Goal: Information Seeking & Learning: Learn about a topic

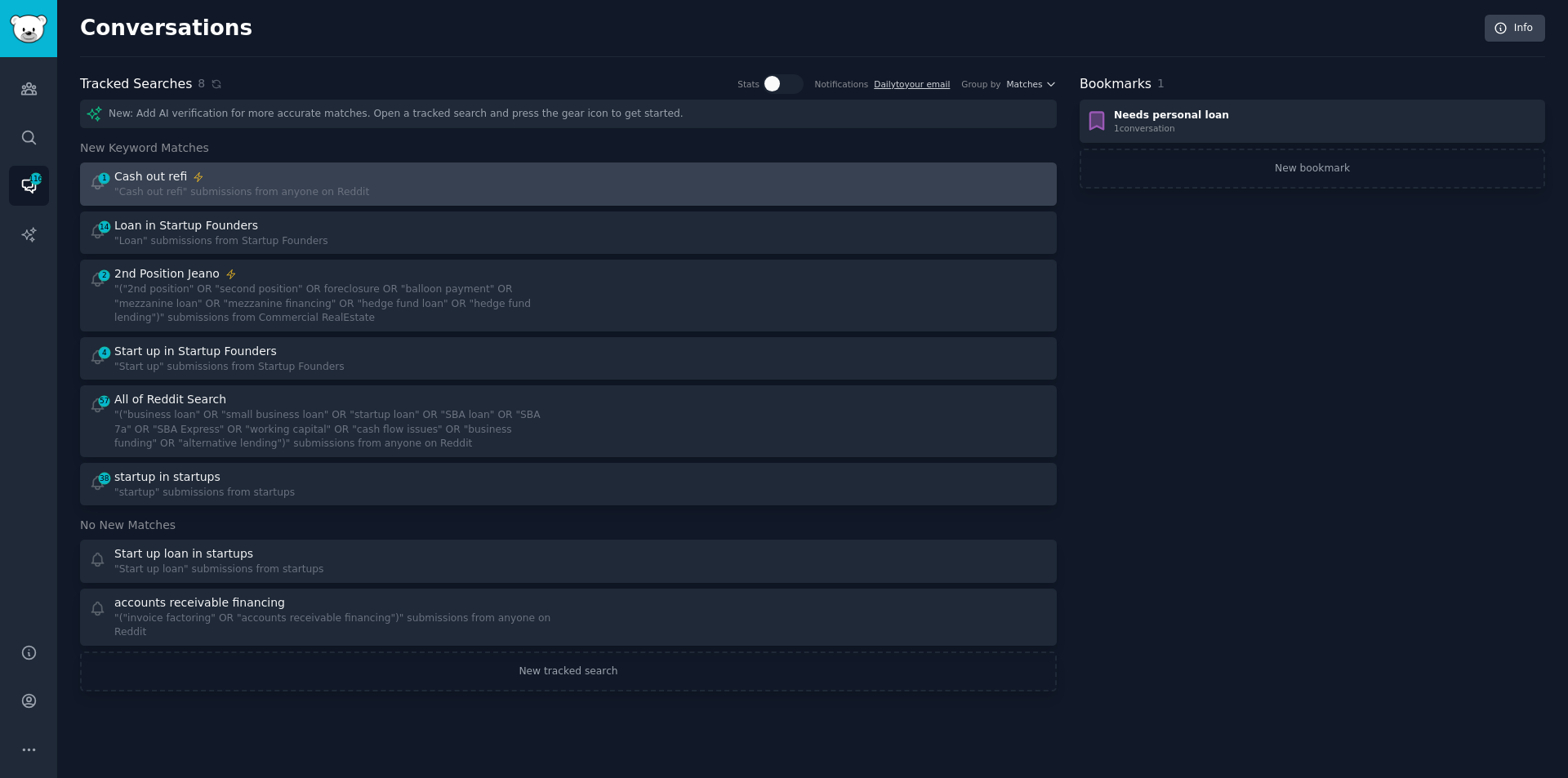
click at [410, 184] on div "1 Cash out refi "Cash out refi" submissions from anyone on Reddit" at bounding box center [323, 185] width 469 height 32
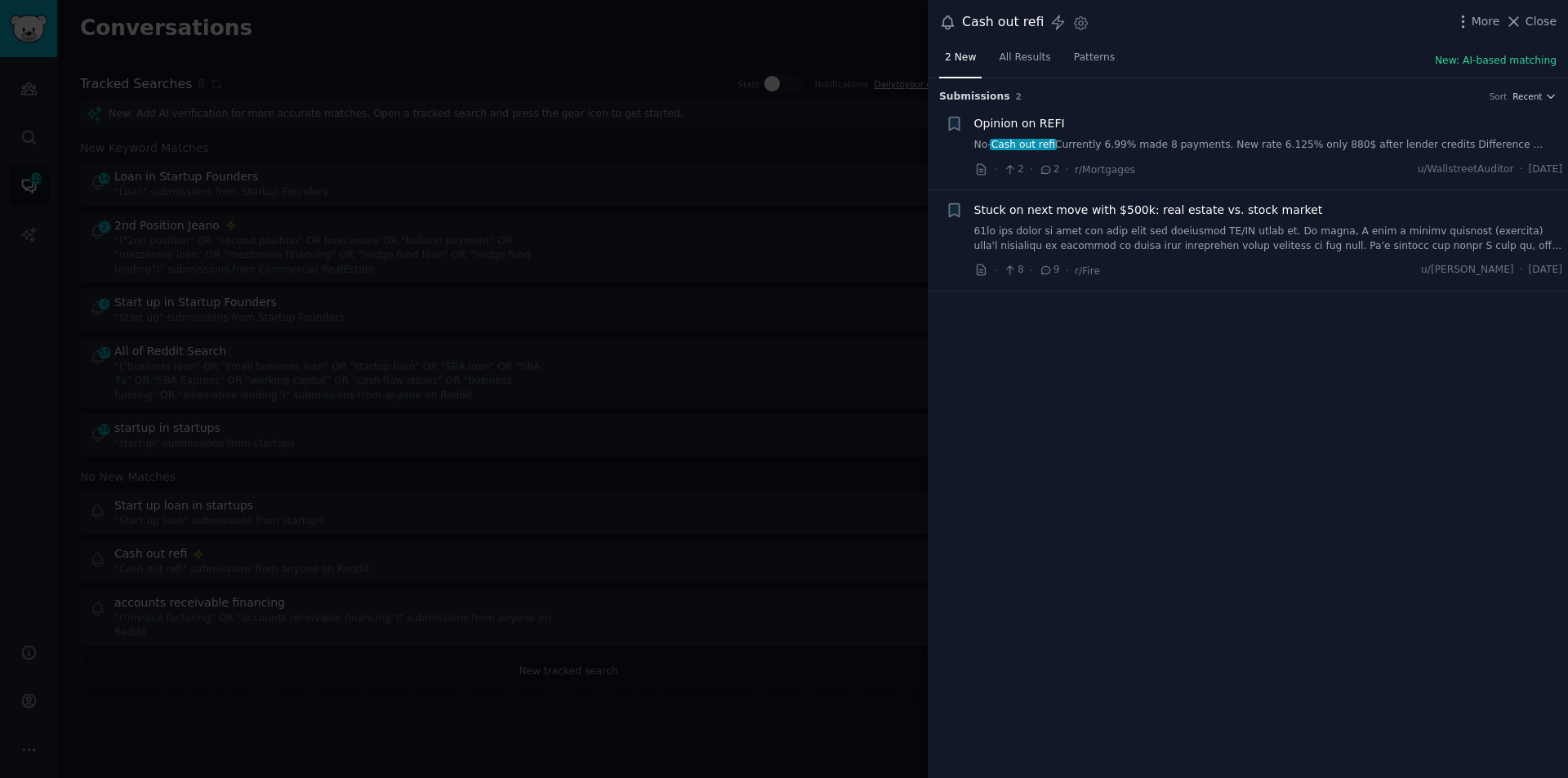
click at [1137, 143] on link "No- Cash out refi Currently 6.99% made 8 payments. New rate 6.125% only 880$ af…" at bounding box center [1268, 145] width 589 height 15
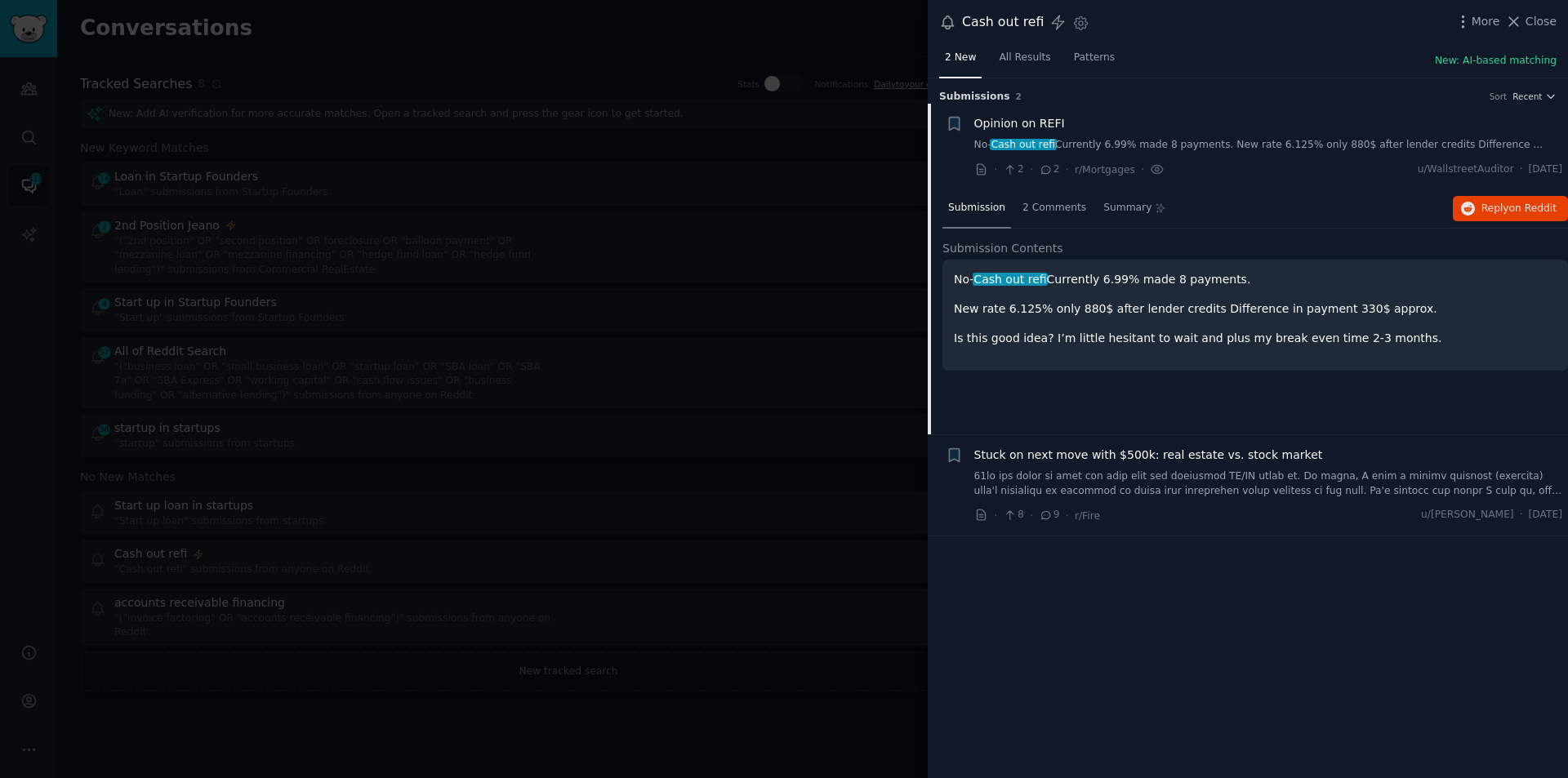
click at [1544, 15] on span "Close" at bounding box center [1541, 22] width 31 height 17
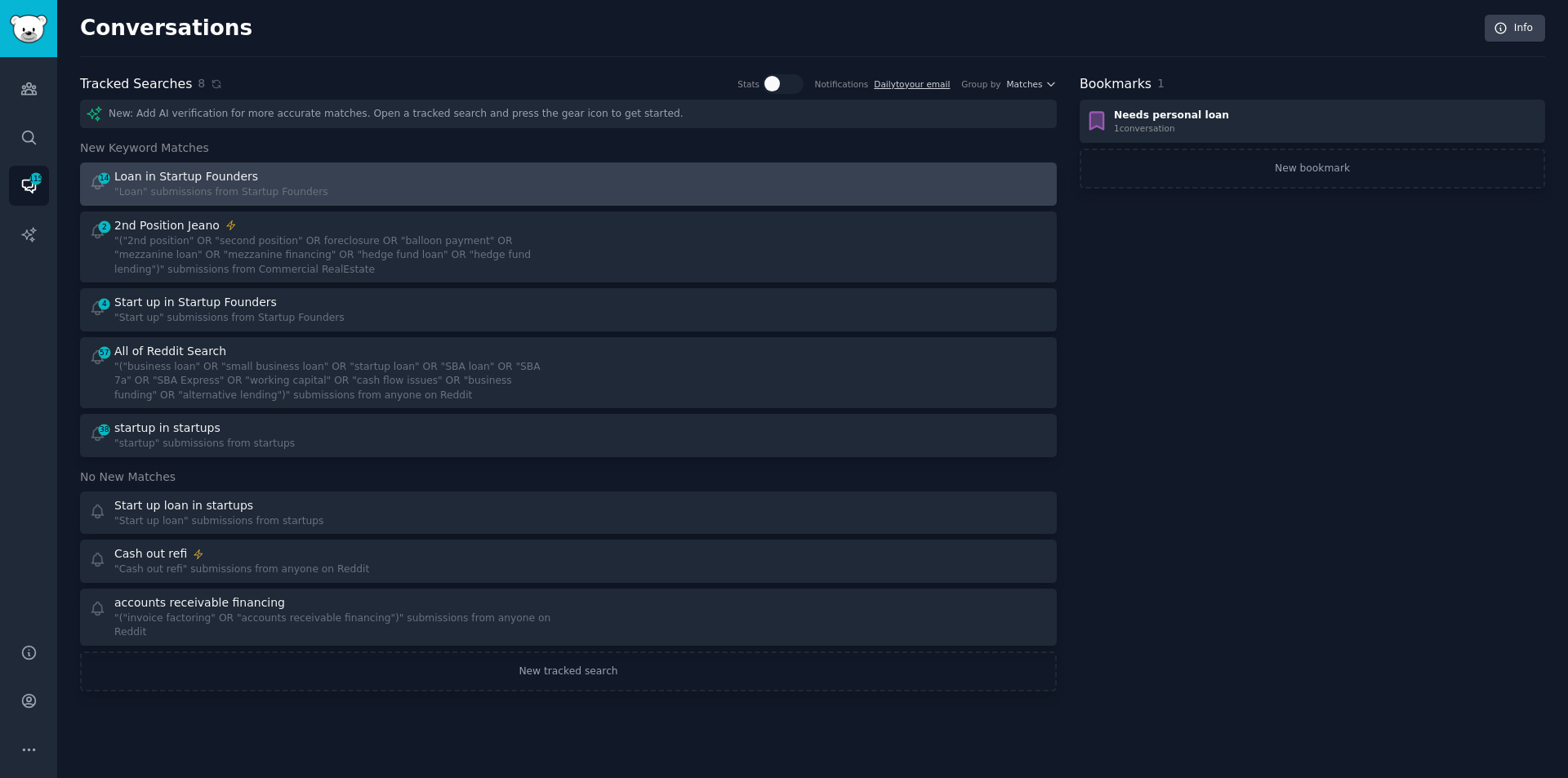
click at [296, 187] on div ""Loan" submissions from Startup Founders" at bounding box center [220, 193] width 214 height 15
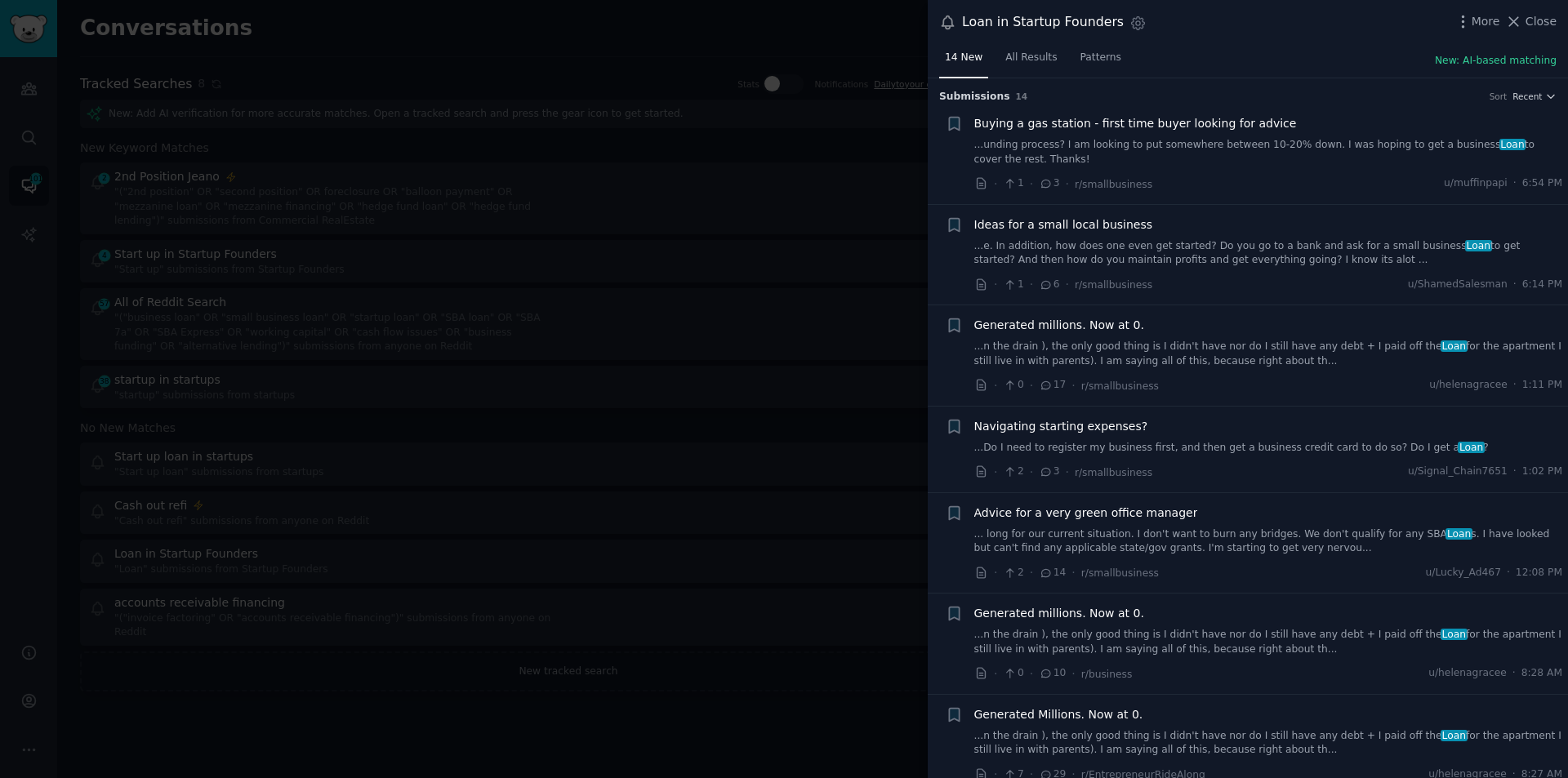
click at [1284, 139] on link "...unding process? I am looking to put somewhere between 10-20% down. I was hop…" at bounding box center [1268, 152] width 589 height 28
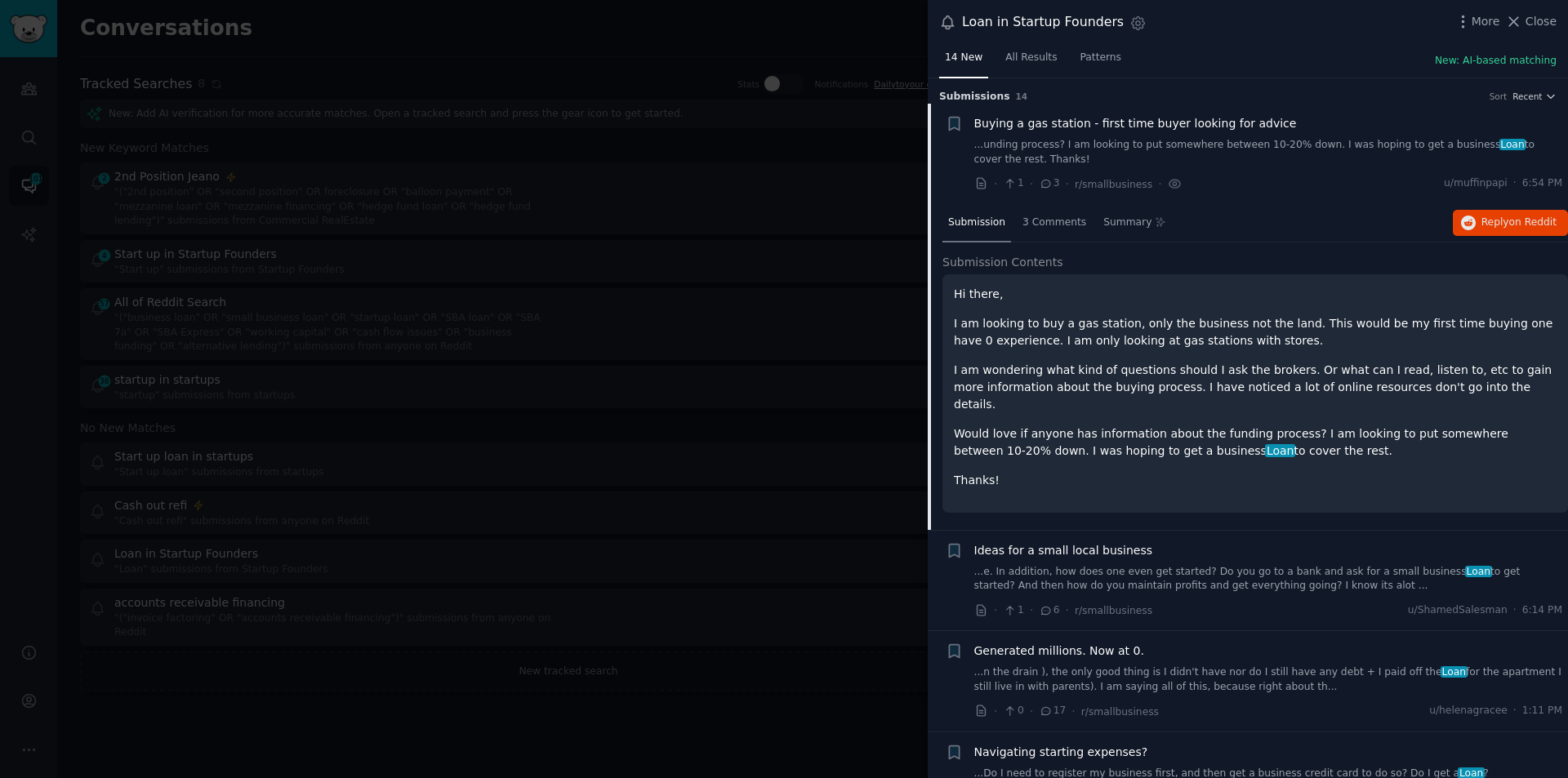
scroll to position [26, 0]
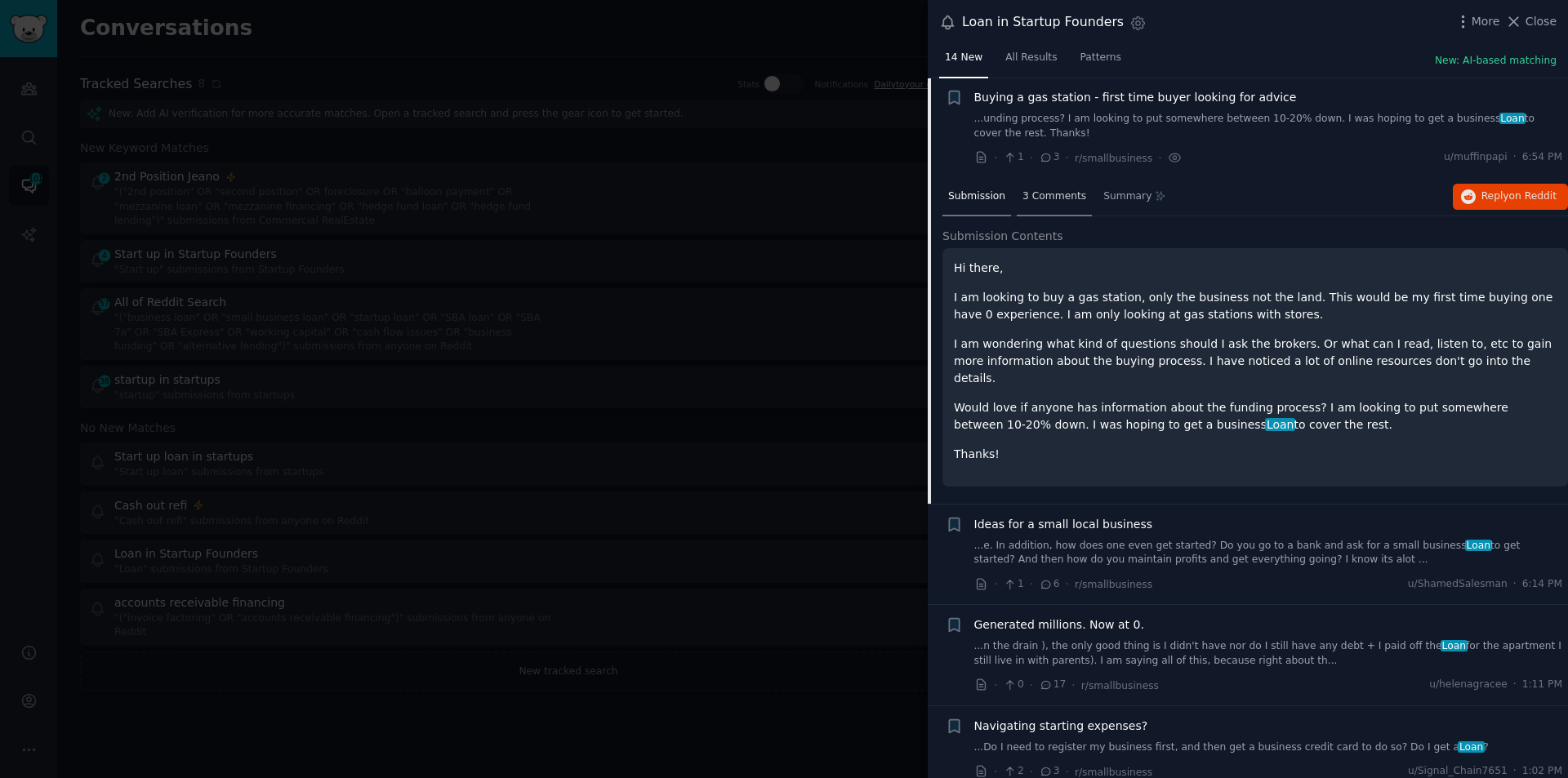
click at [1039, 189] on span "3 Comments" at bounding box center [1054, 197] width 64 height 15
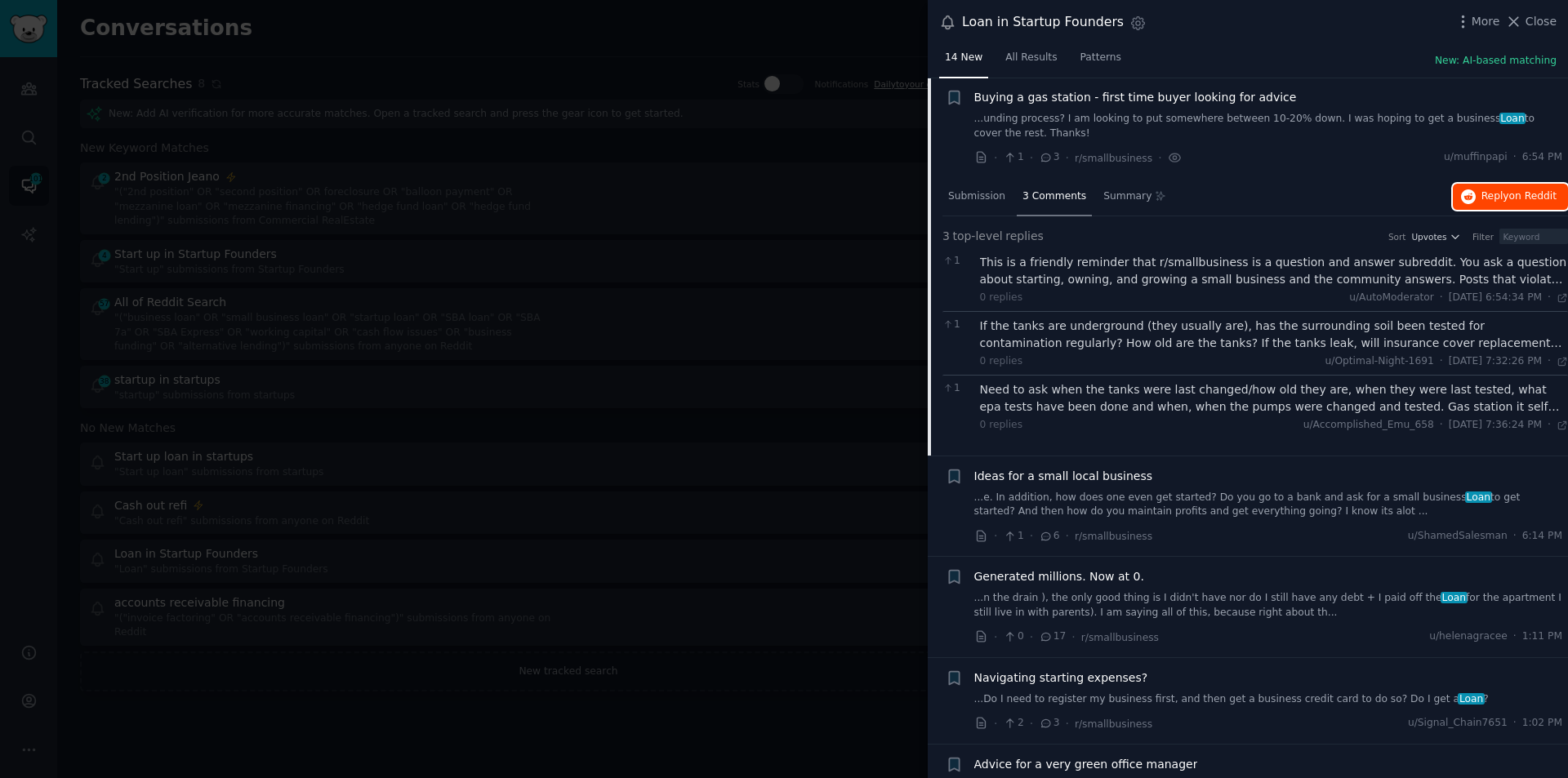
click at [1500, 193] on span "Reply on Reddit" at bounding box center [1519, 197] width 75 height 15
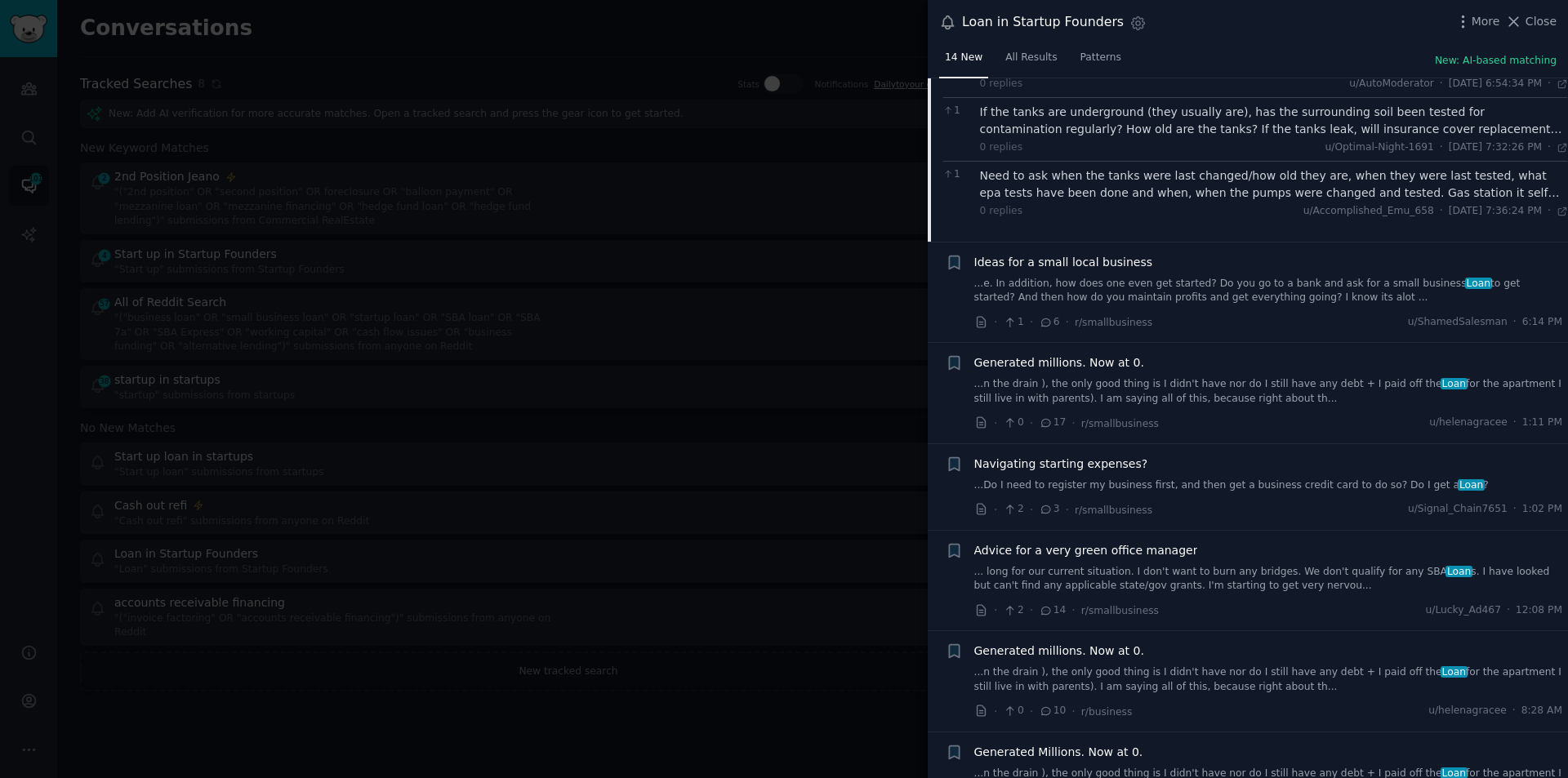
scroll to position [271, 0]
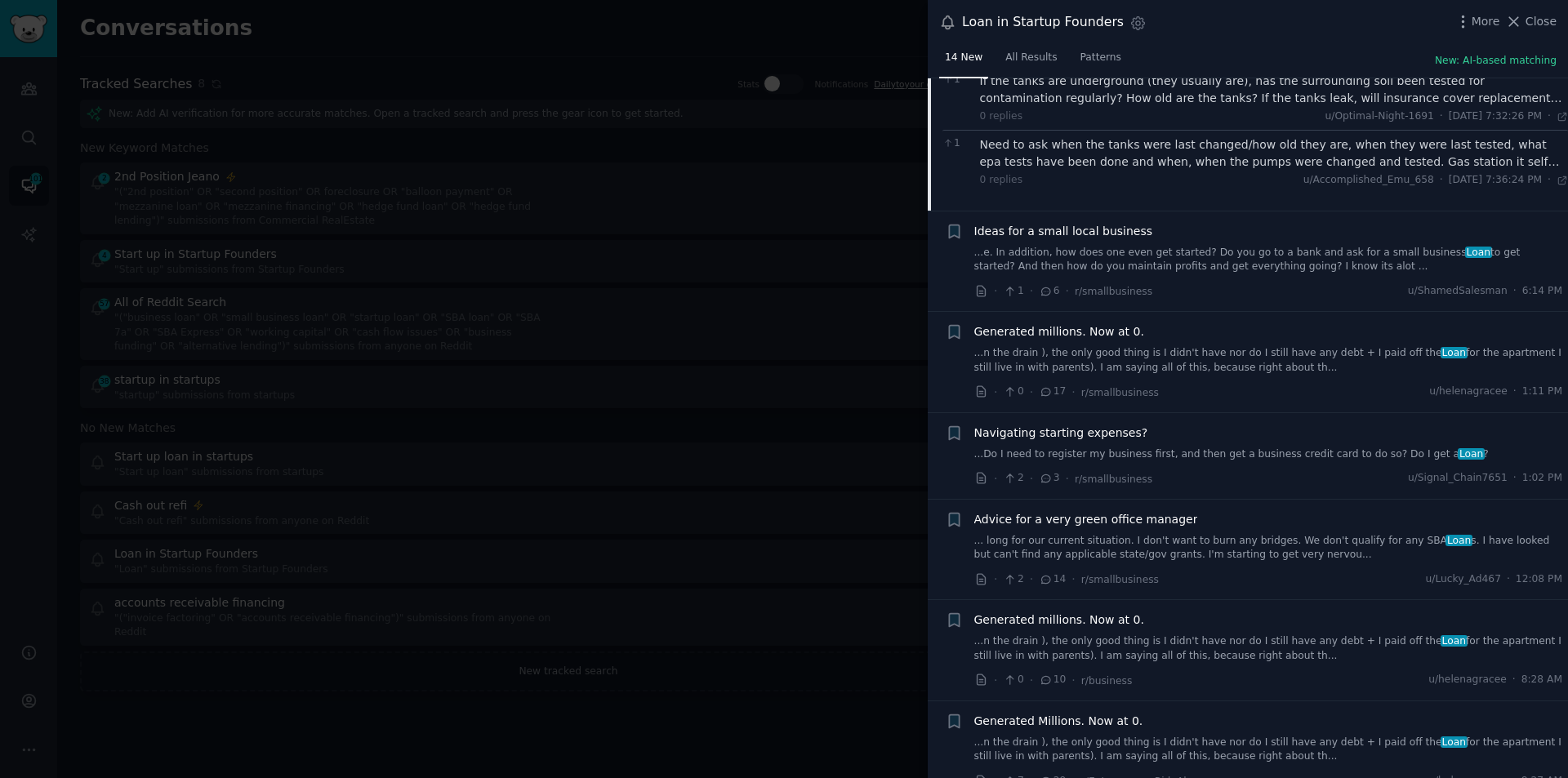
click at [1264, 260] on link "...e. In addition, how does one even get started? Do you go to a bank and ask f…" at bounding box center [1268, 260] width 589 height 28
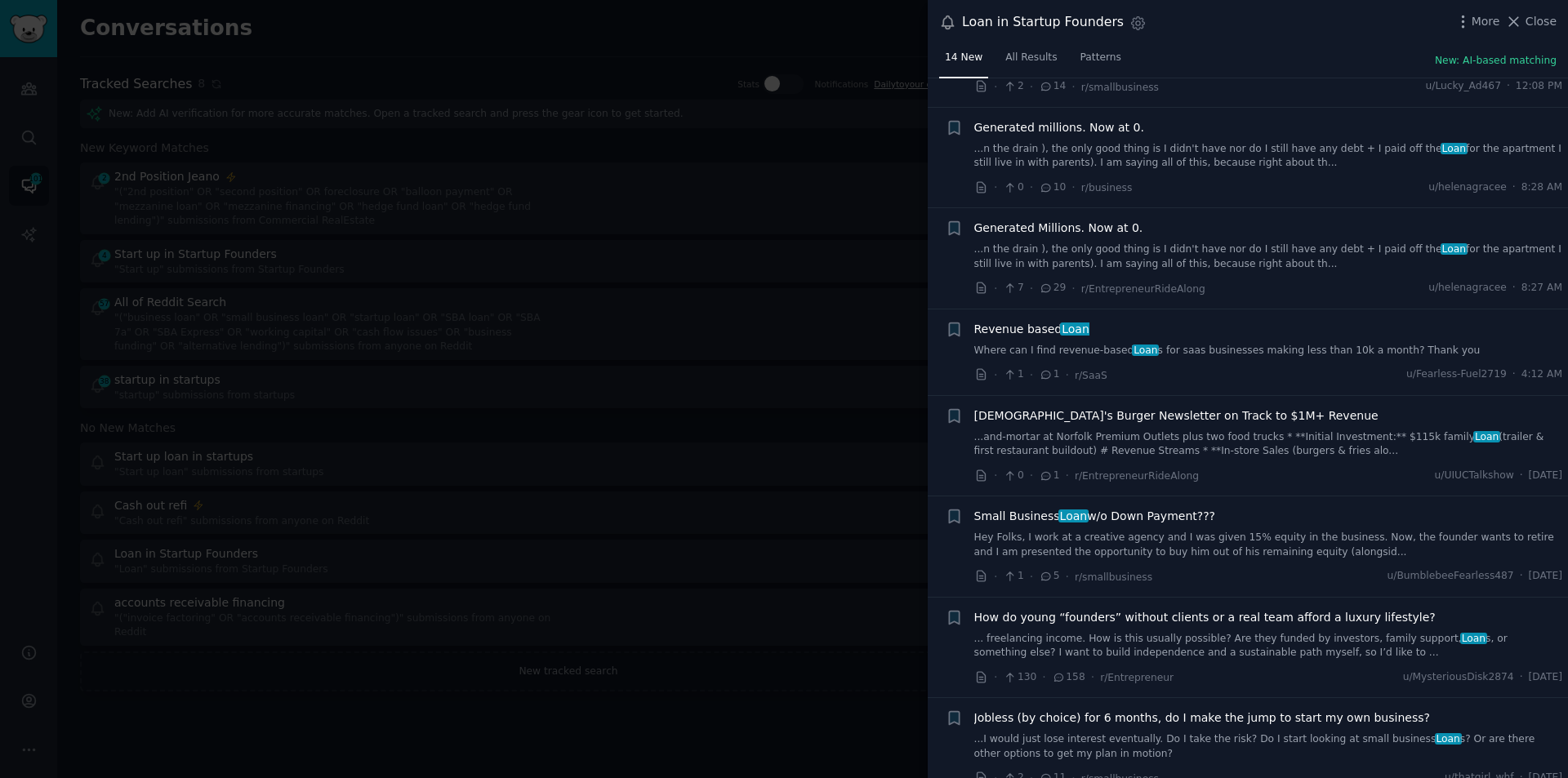
scroll to position [943, 0]
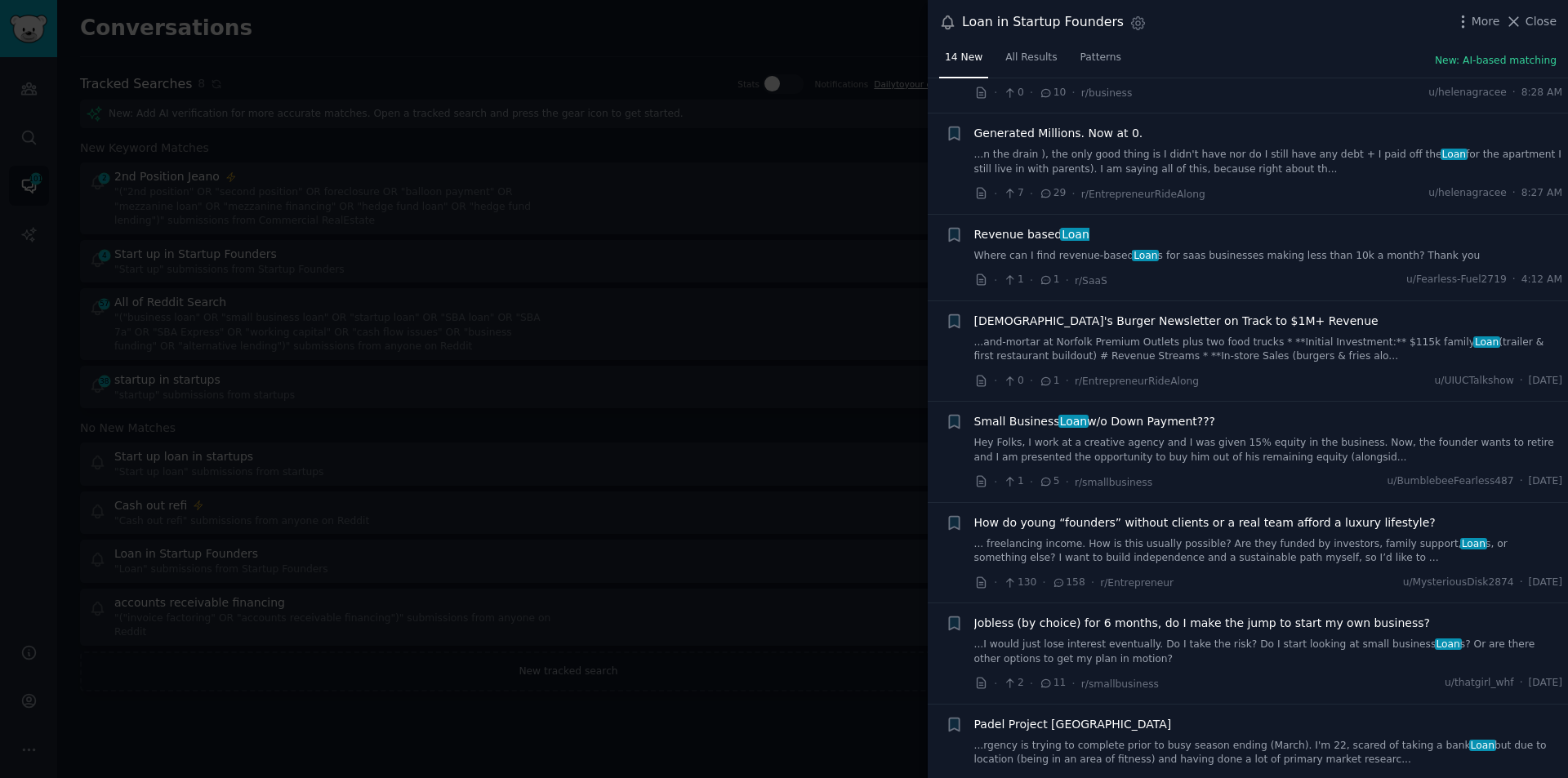
click at [1283, 250] on link "Where can I find revenue-based Loan s for saas businesses making less than 10k …" at bounding box center [1268, 256] width 589 height 15
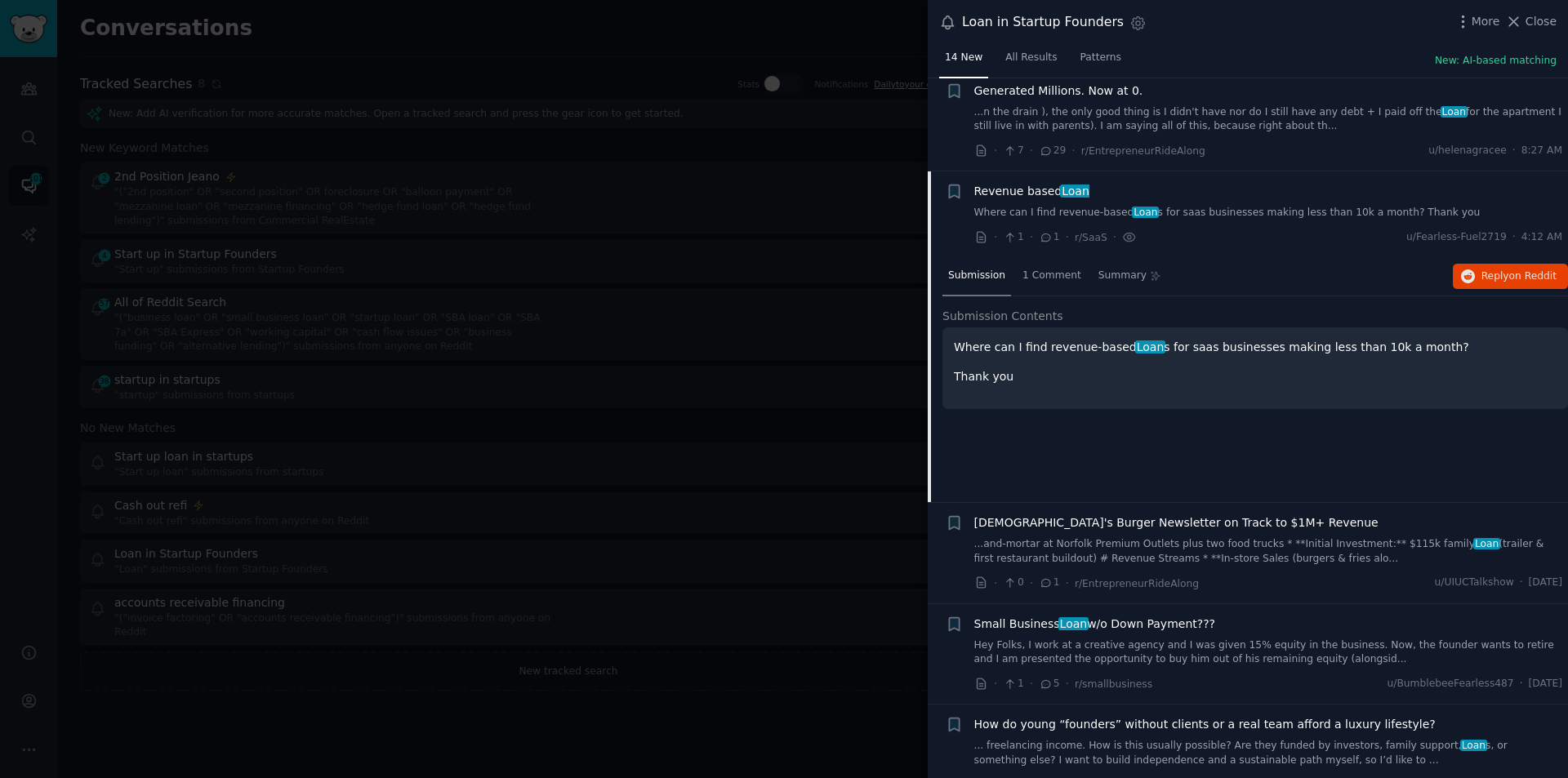
scroll to position [718, 0]
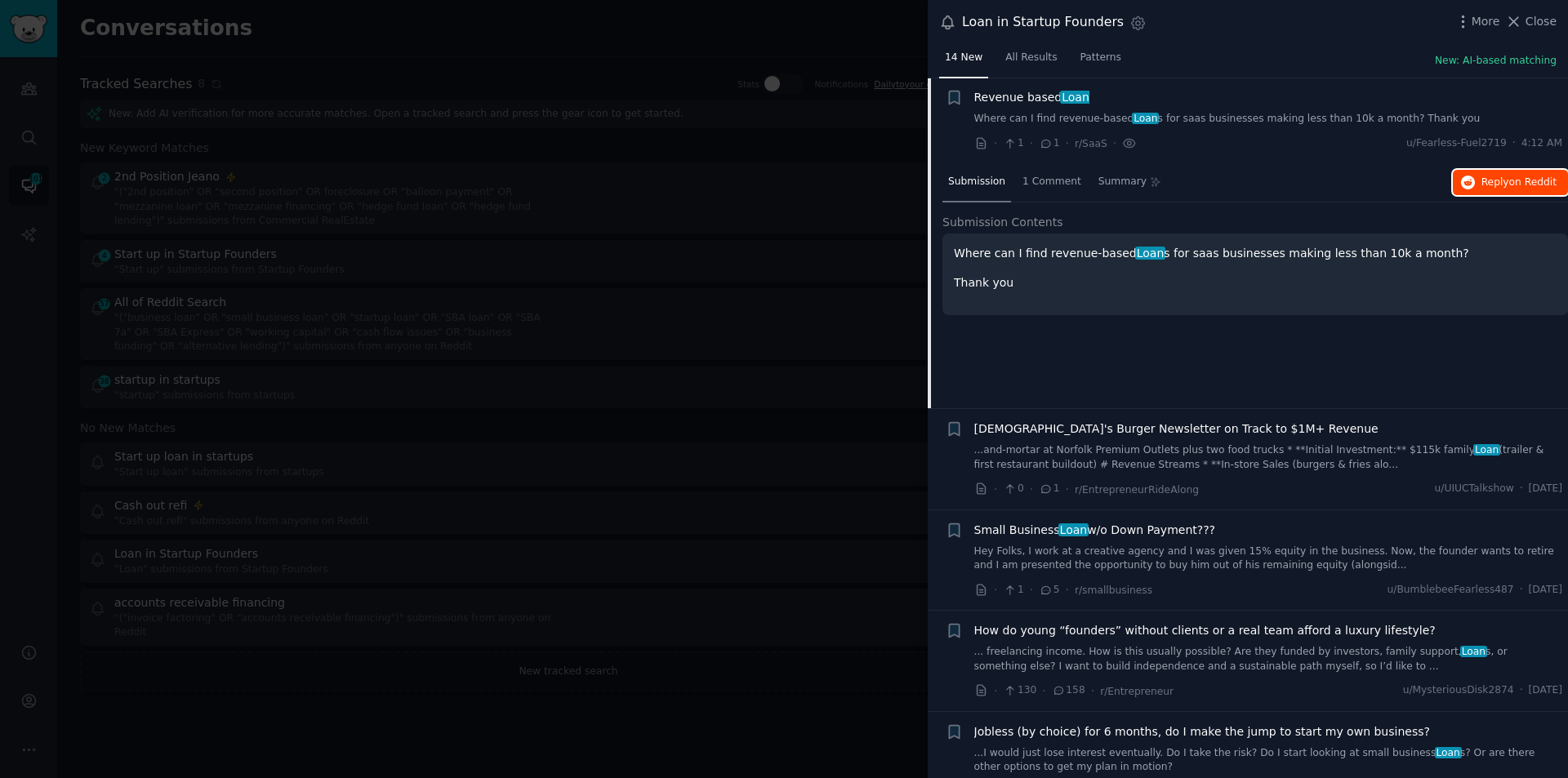
click at [1511, 177] on span "on Reddit" at bounding box center [1533, 182] width 47 height 11
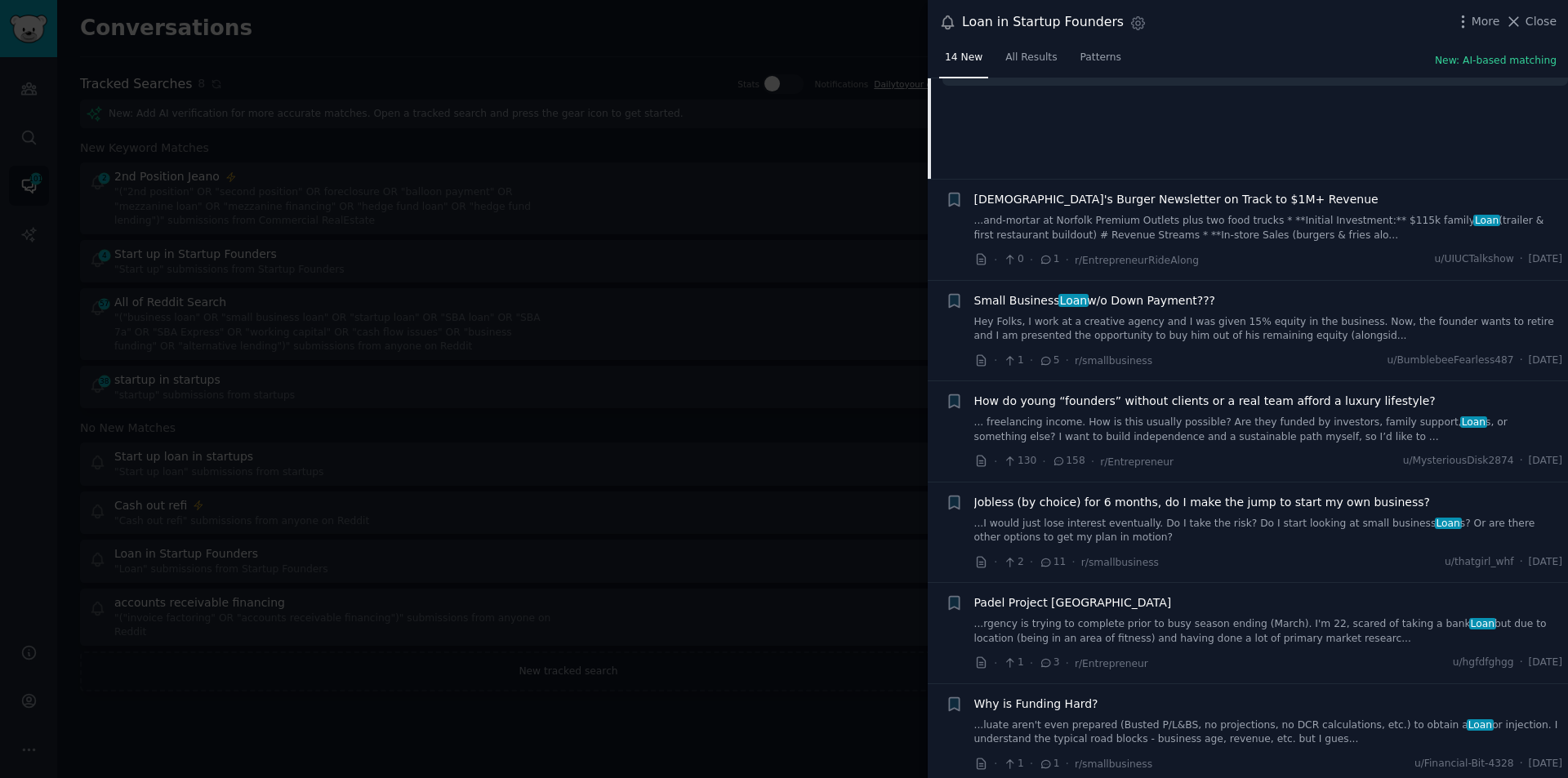
scroll to position [953, 0]
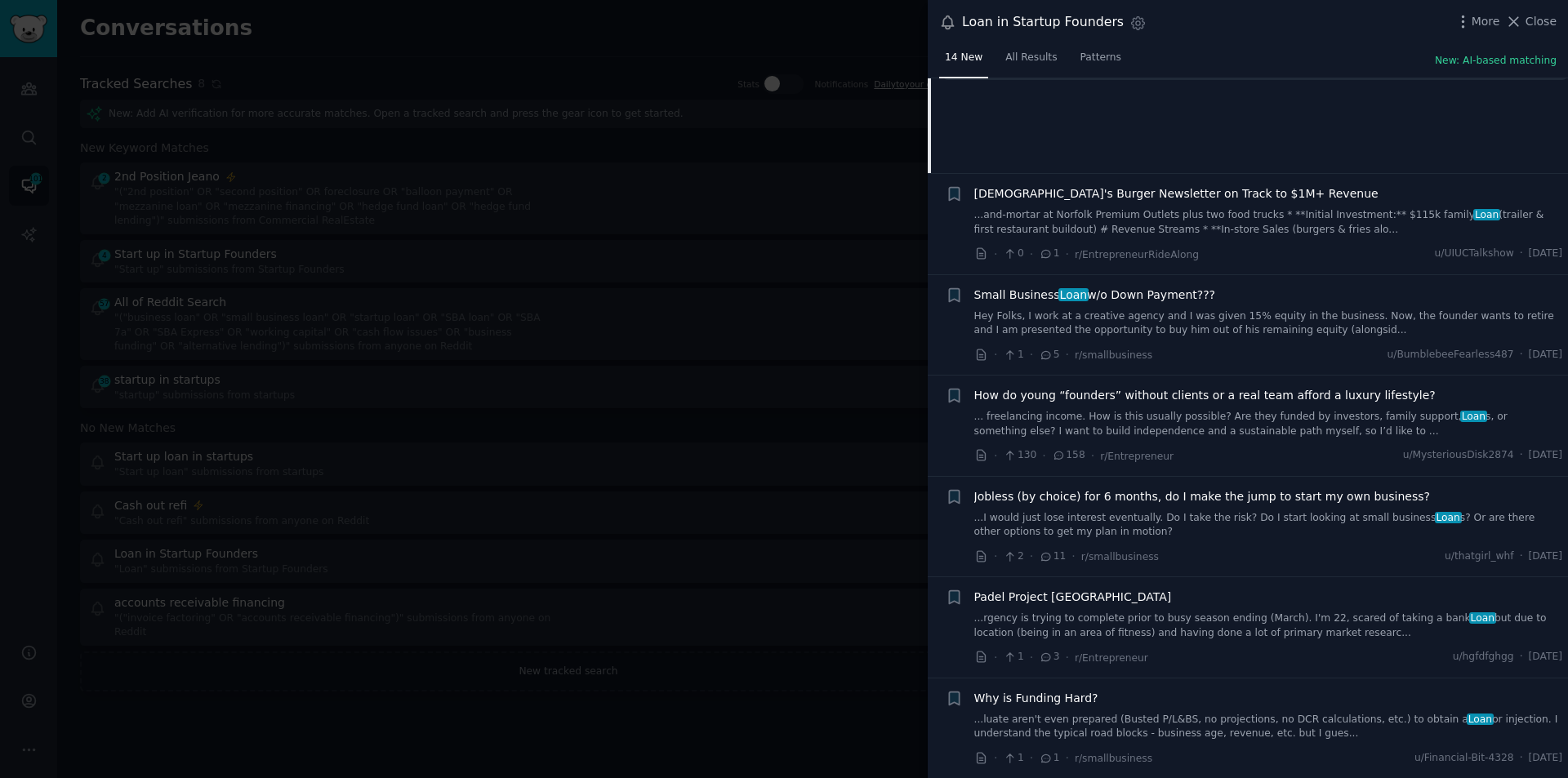
click at [1278, 319] on link "Hey Folks, I work at a creative agency and I was given 15% equity in the busine…" at bounding box center [1268, 324] width 589 height 28
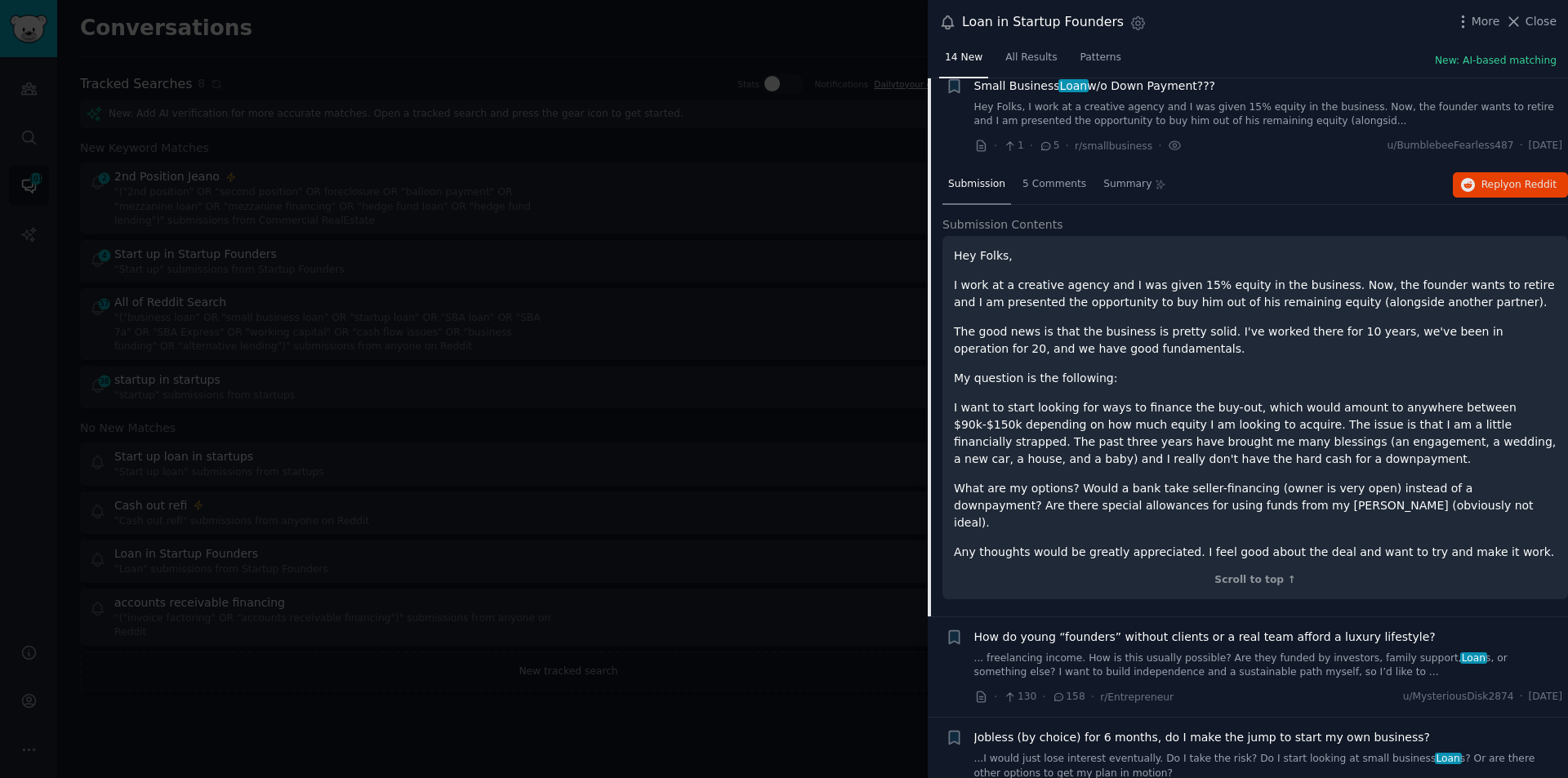
scroll to position [904, 0]
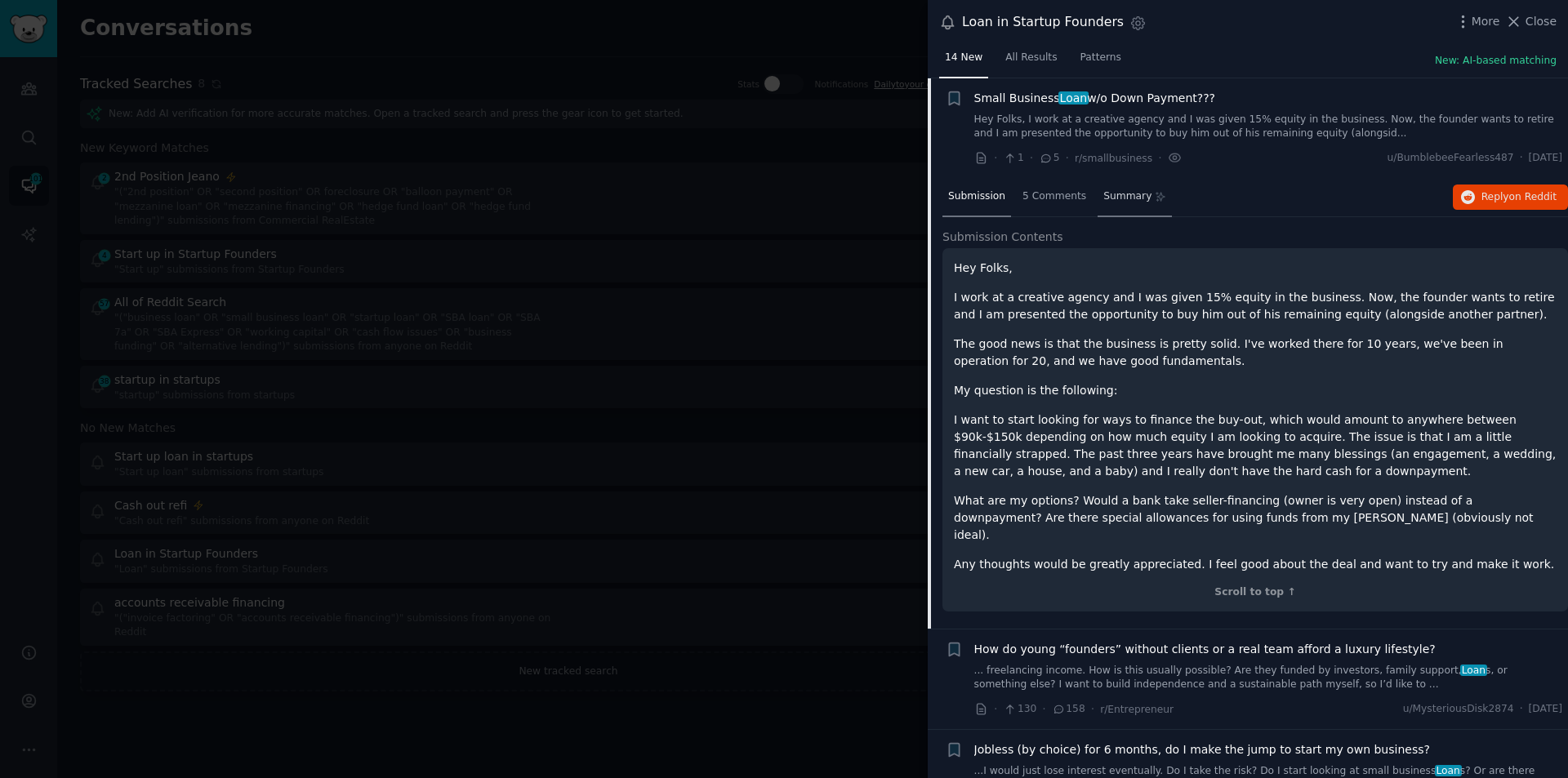
click at [1119, 193] on span "Summary" at bounding box center [1127, 197] width 48 height 15
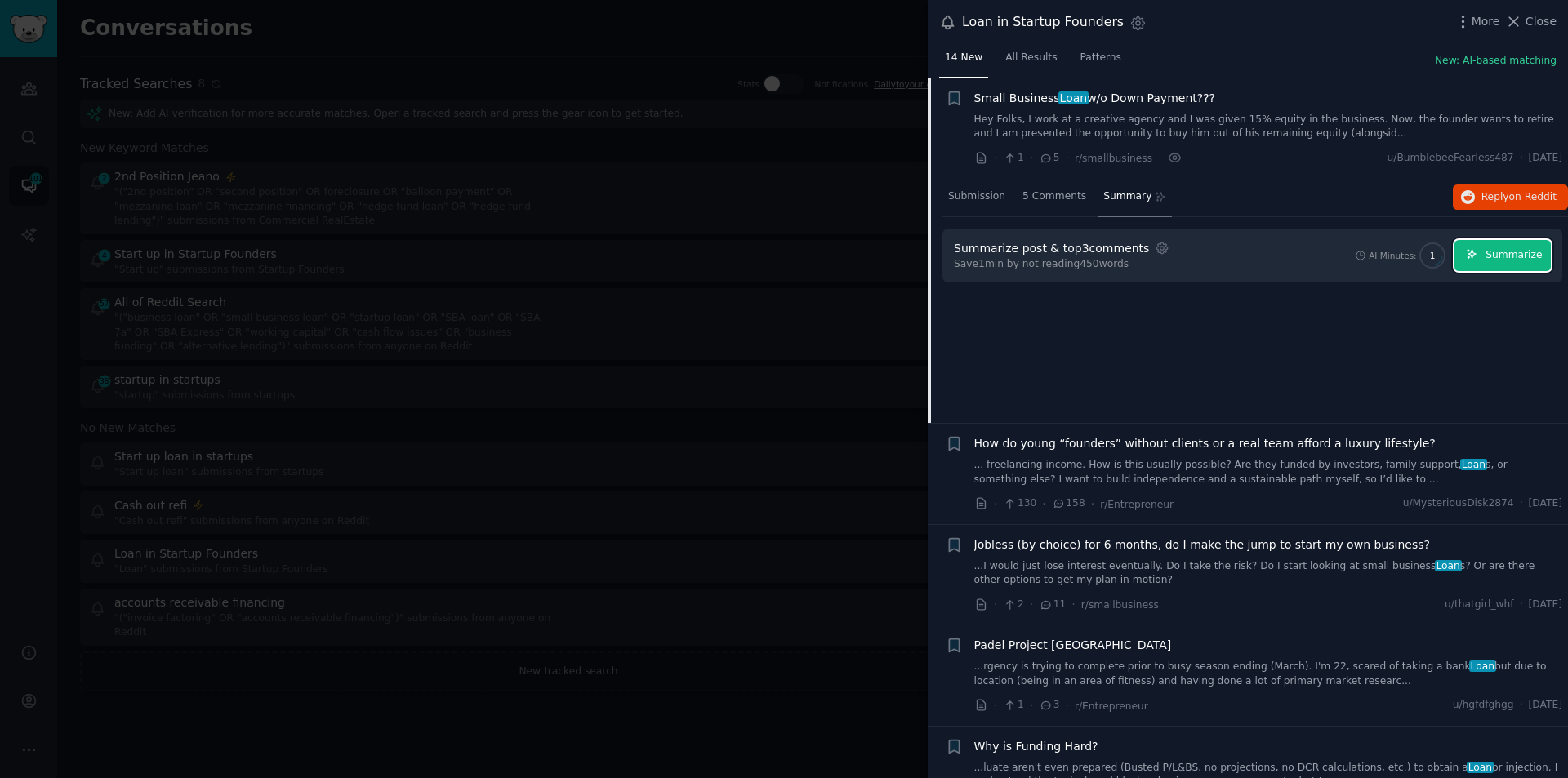
click at [1498, 260] on span "Summarize" at bounding box center [1514, 256] width 57 height 15
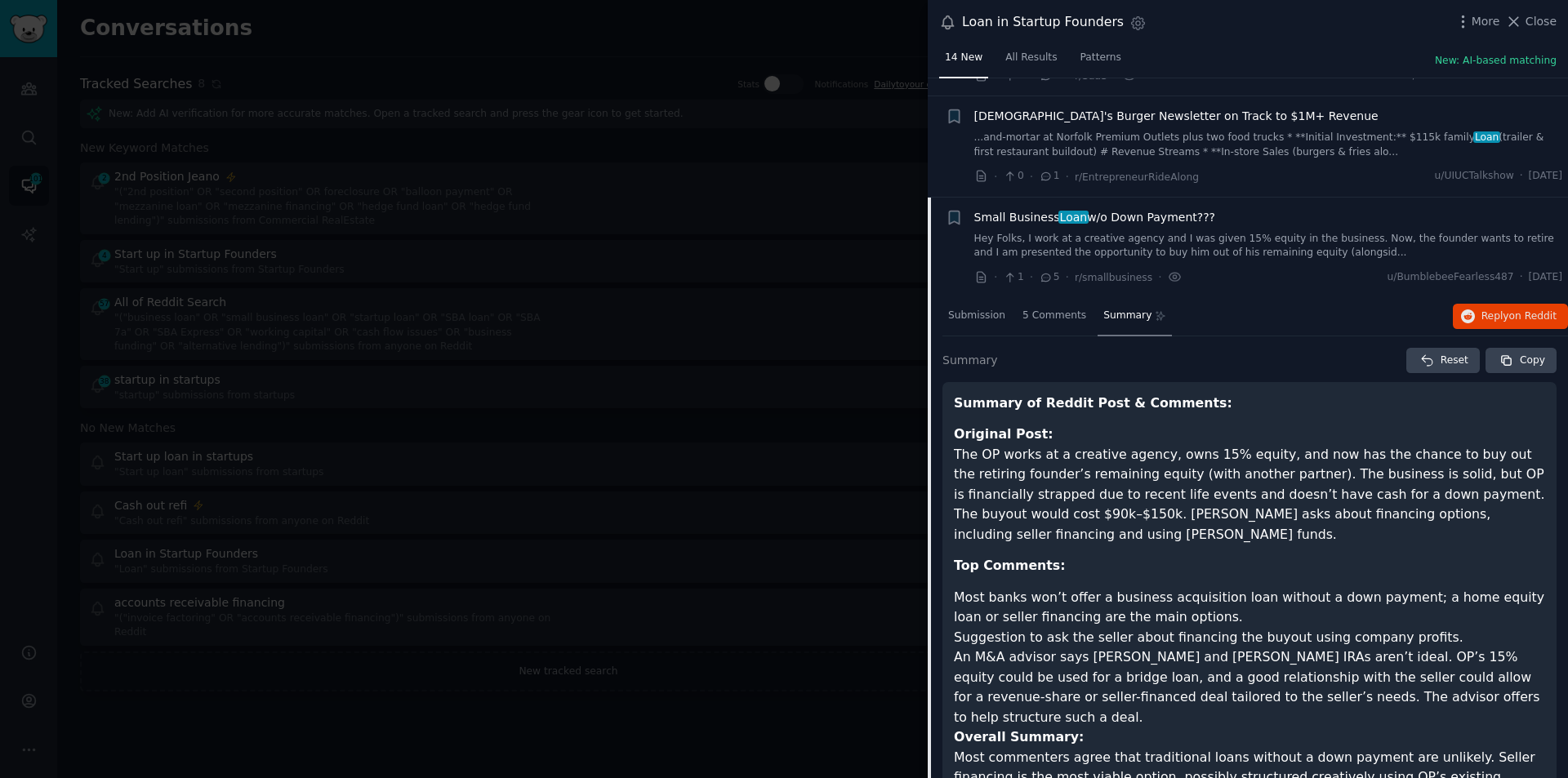
scroll to position [741, 0]
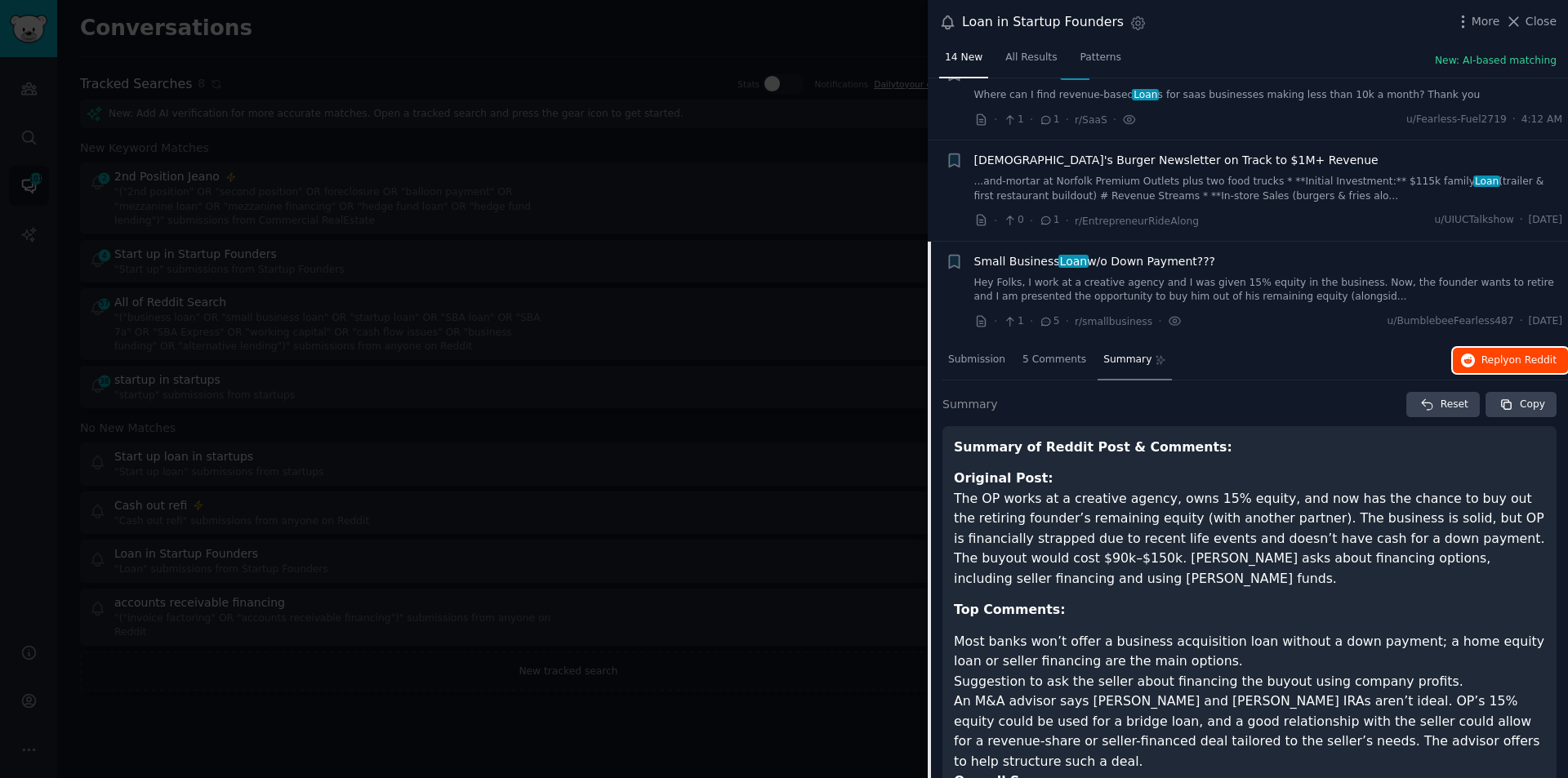
click at [1488, 353] on span "Reply on Reddit" at bounding box center [1519, 361] width 75 height 15
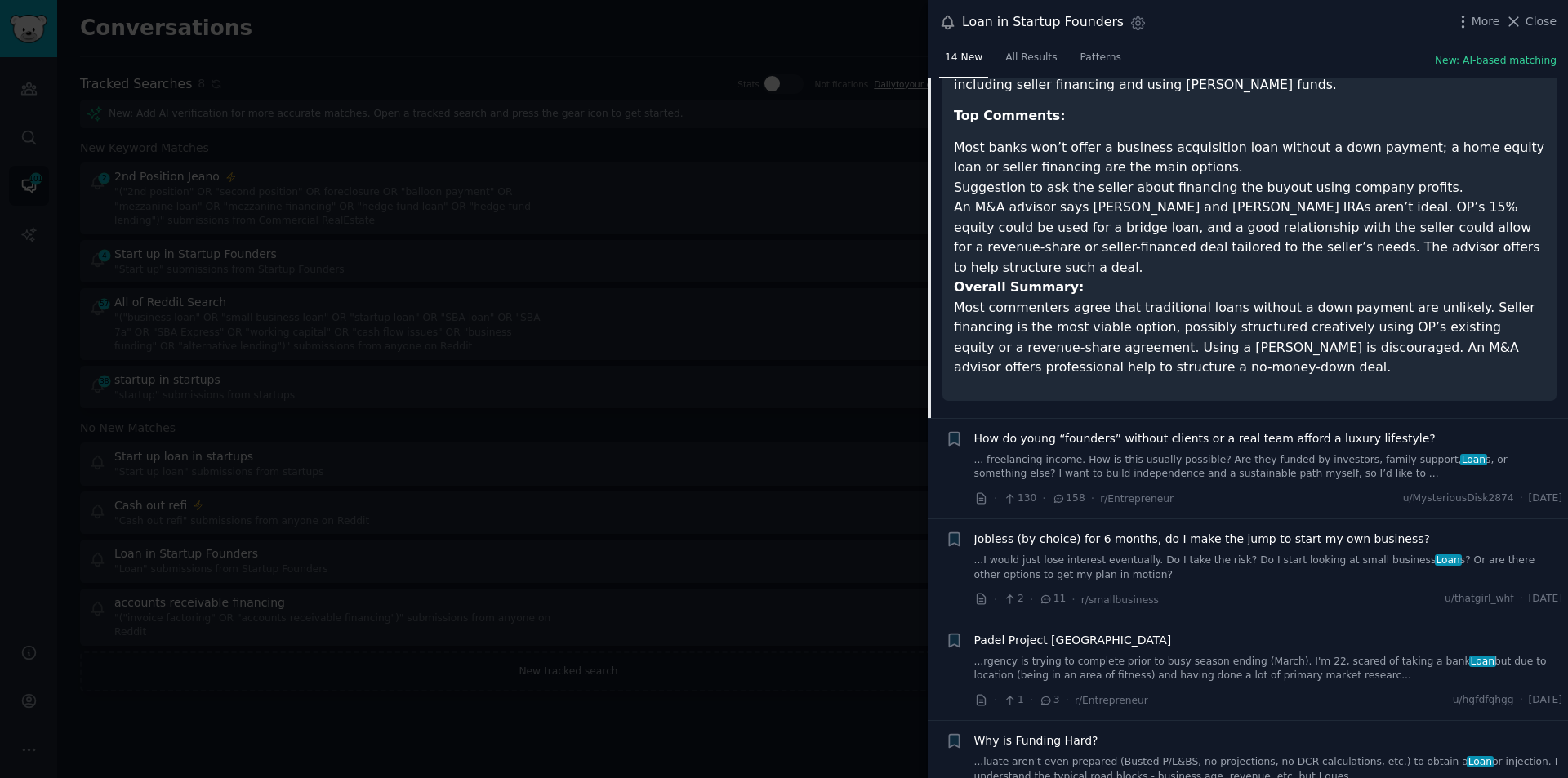
scroll to position [1238, 0]
click at [1179, 753] on link "...luate aren't even prepared (Busted P/L&BS, no projections, no DCR calculatio…" at bounding box center [1268, 767] width 589 height 28
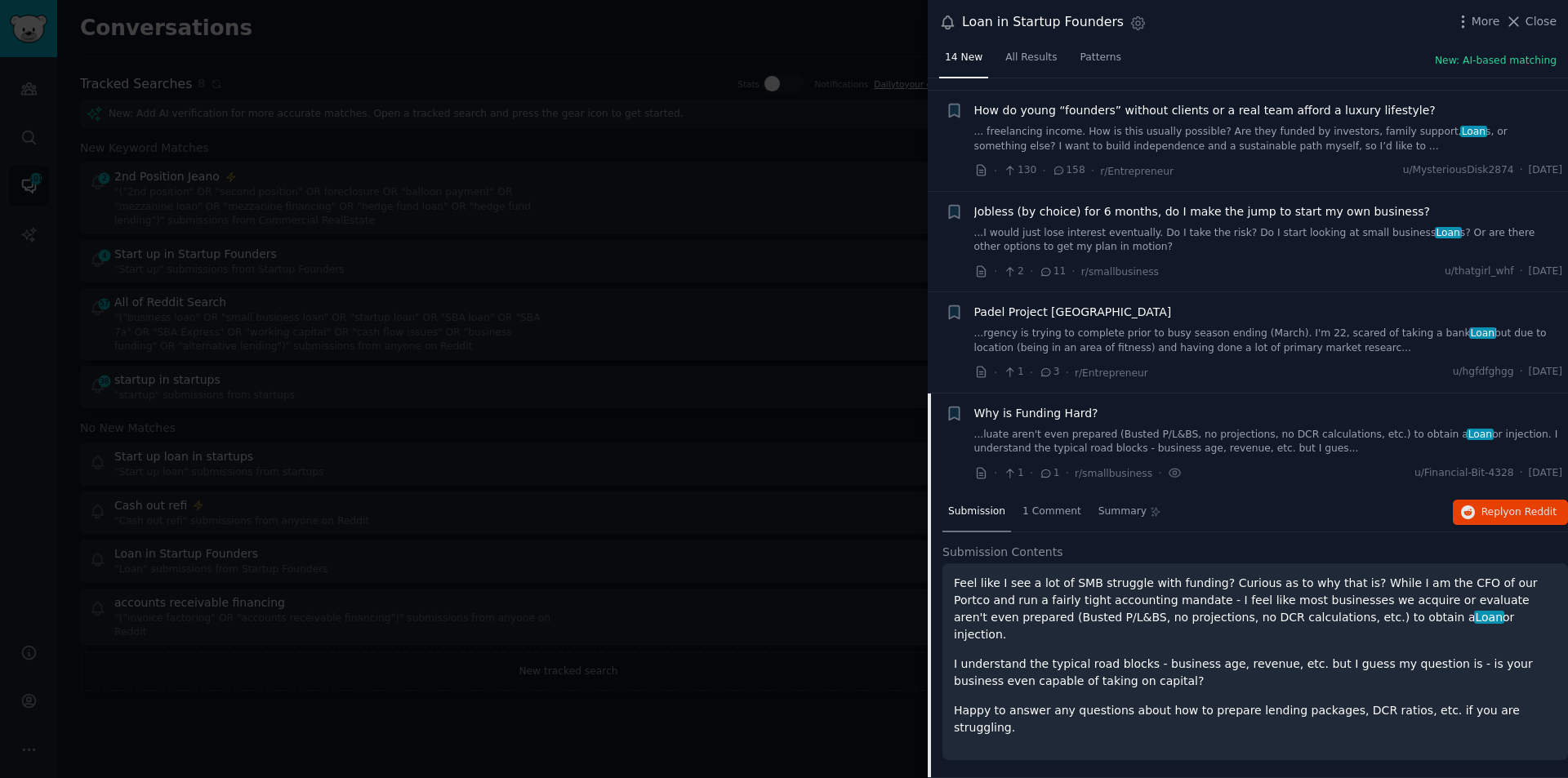
scroll to position [958, 0]
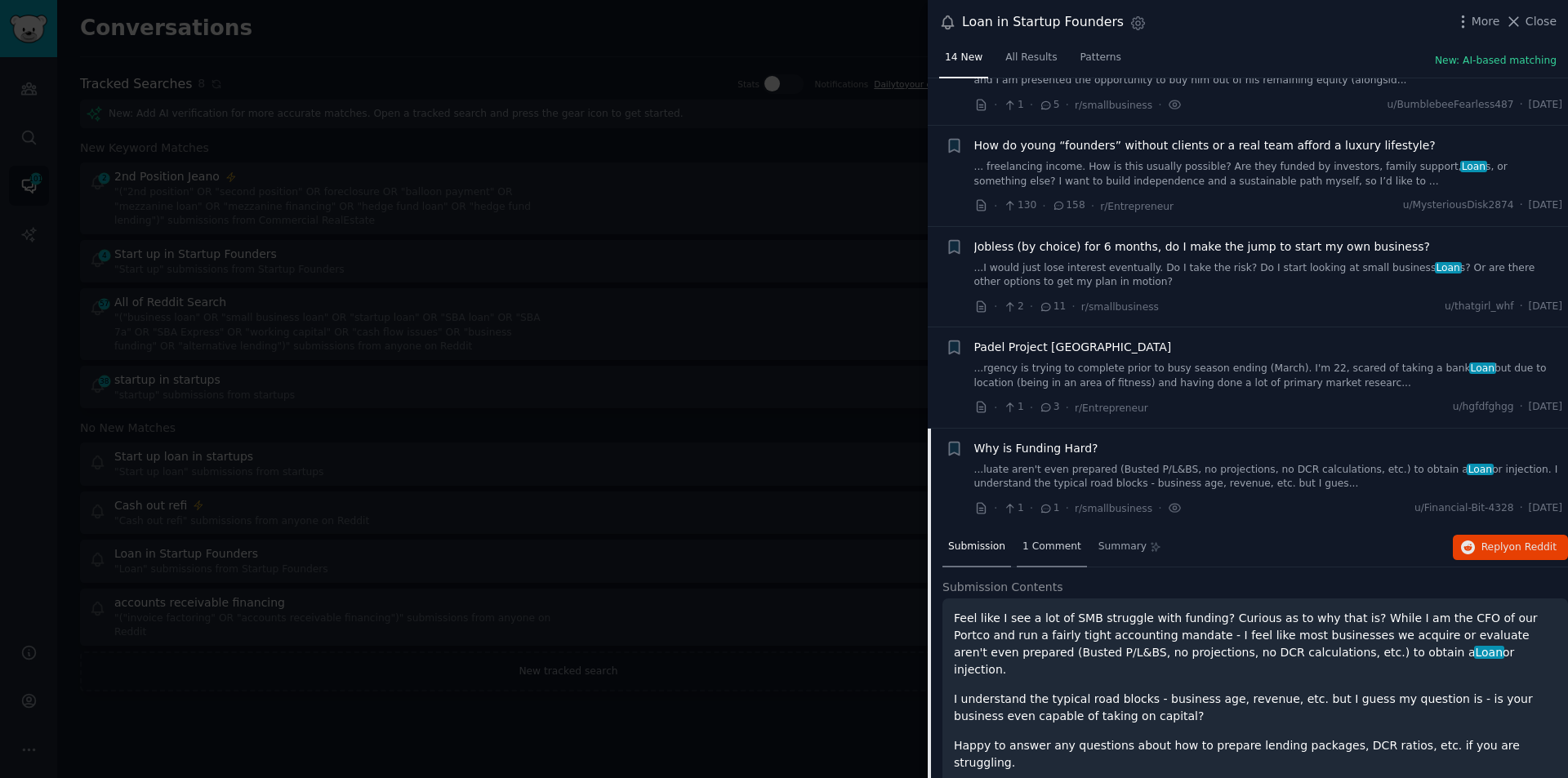
click at [1041, 541] on span "1 Comment" at bounding box center [1052, 547] width 58 height 15
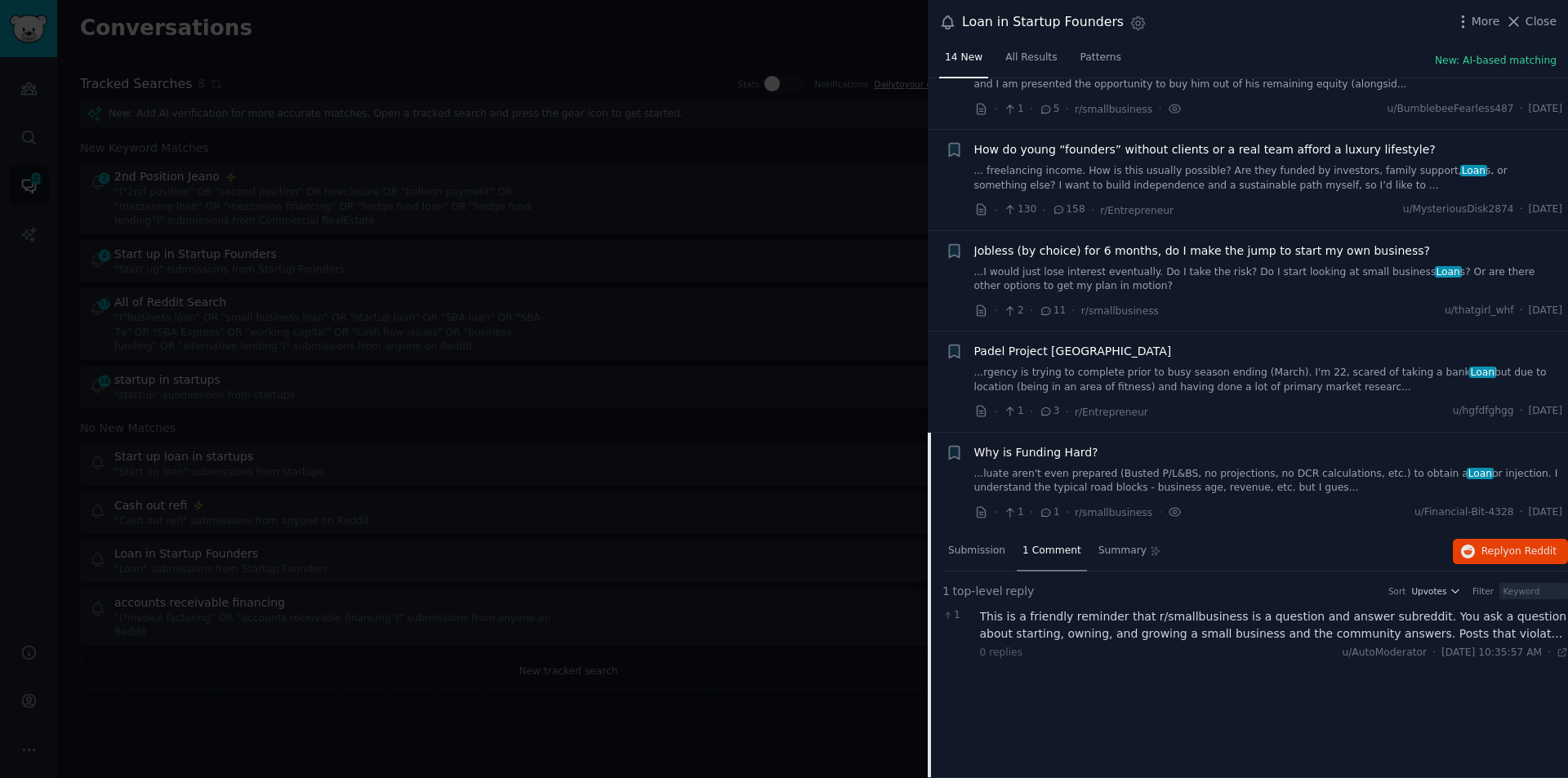
scroll to position [953, 0]
click at [975, 549] on span "Submission" at bounding box center [976, 552] width 57 height 15
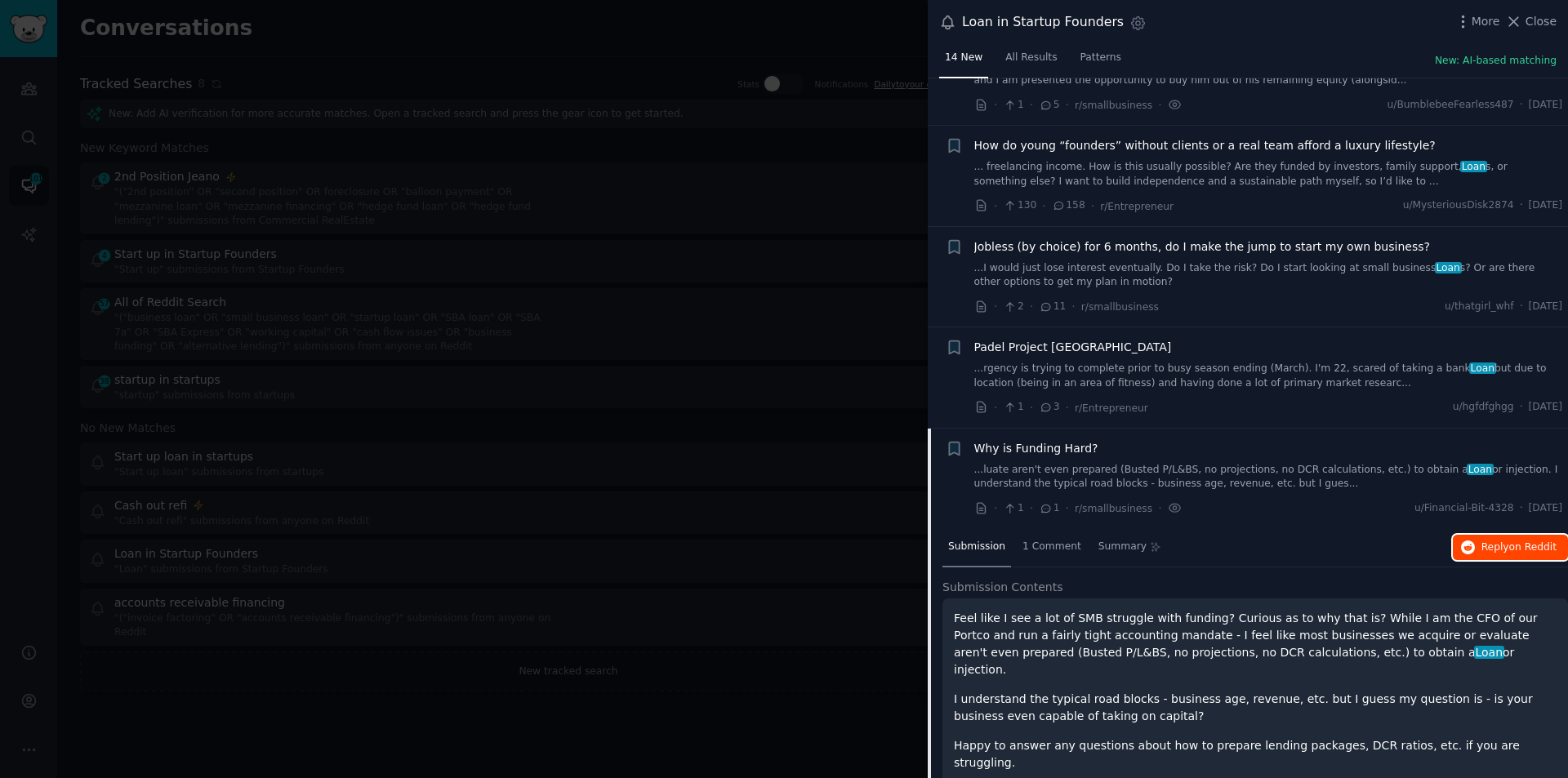
click at [1528, 543] on span "on Reddit" at bounding box center [1533, 547] width 47 height 11
click at [1533, 23] on span "Close" at bounding box center [1541, 22] width 31 height 17
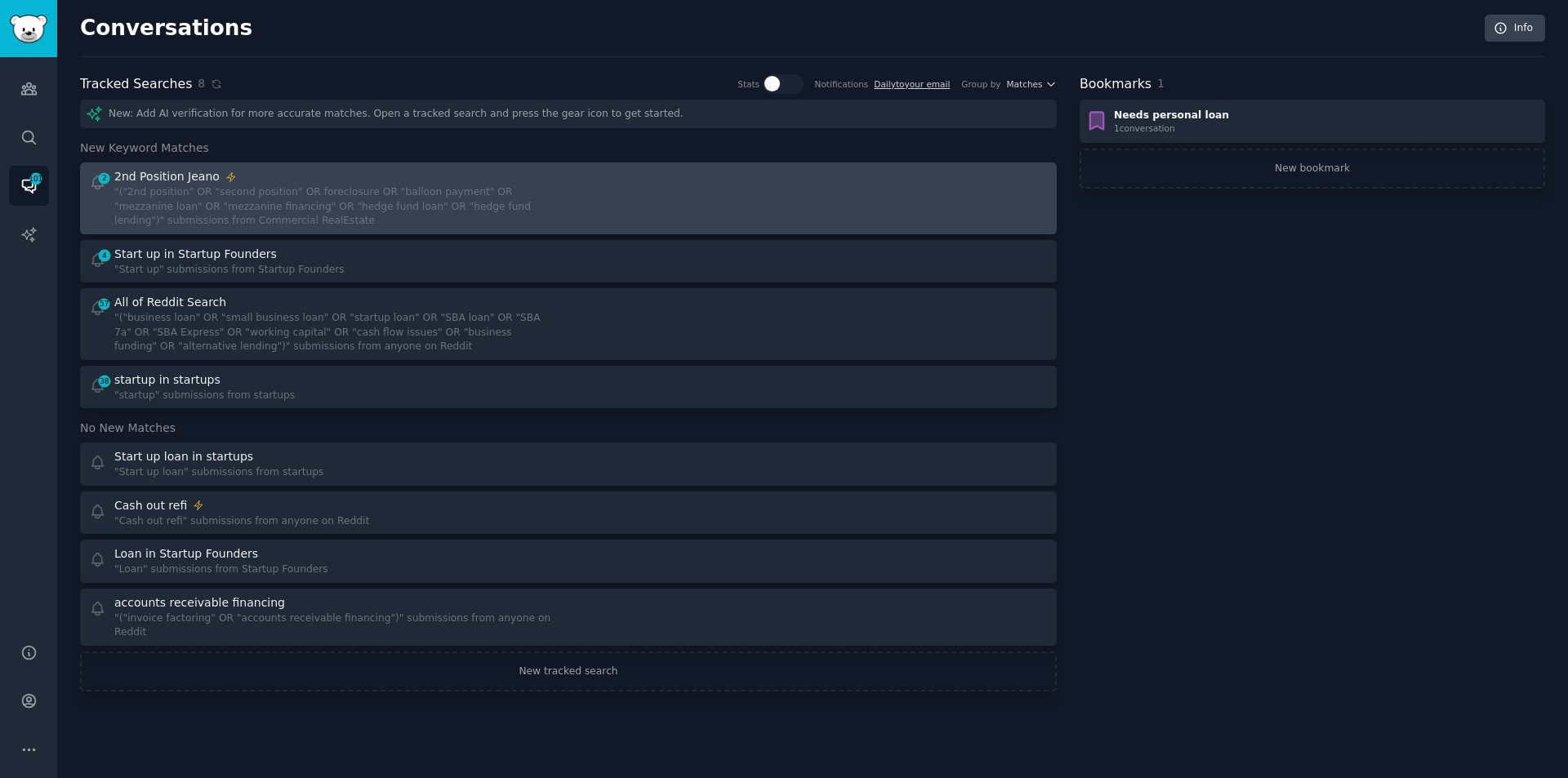
click at [329, 177] on div "2nd Position Jeano" at bounding box center [335, 177] width 443 height 17
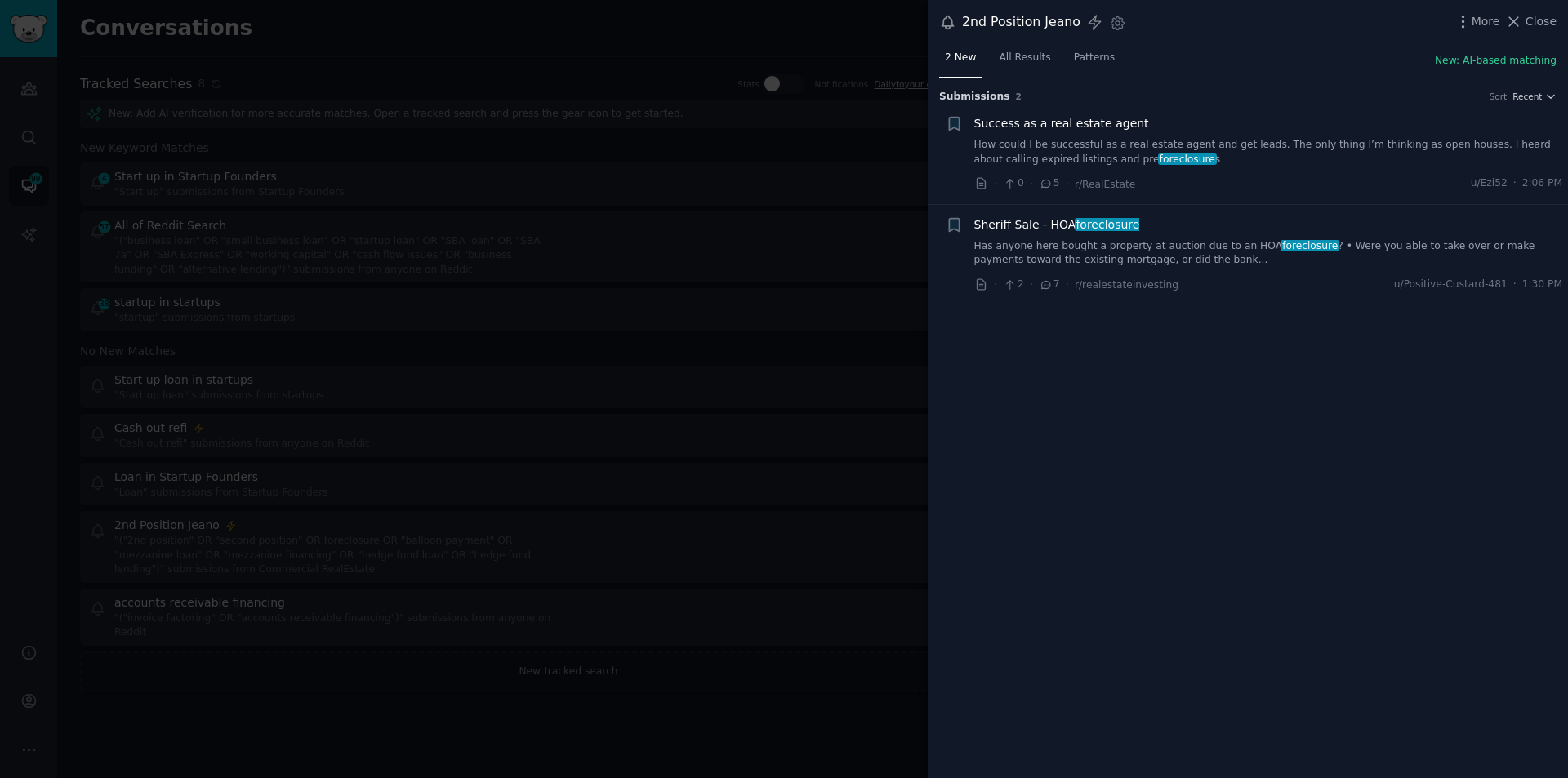
click at [1292, 150] on link "How could I be successful as a real estate agent and get leads. The only thing …" at bounding box center [1268, 152] width 589 height 28
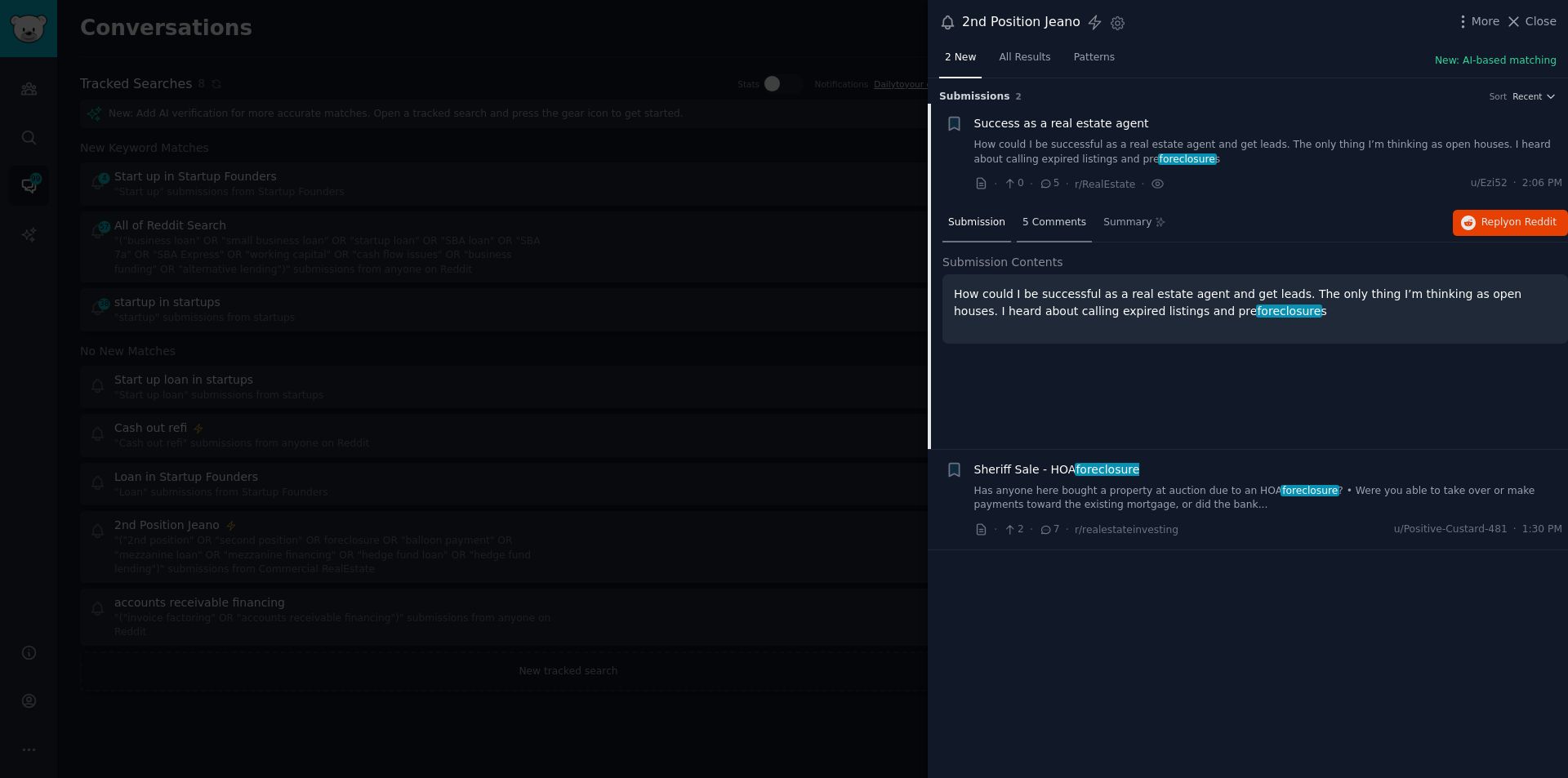
click at [1058, 221] on span "5 Comments" at bounding box center [1054, 223] width 64 height 15
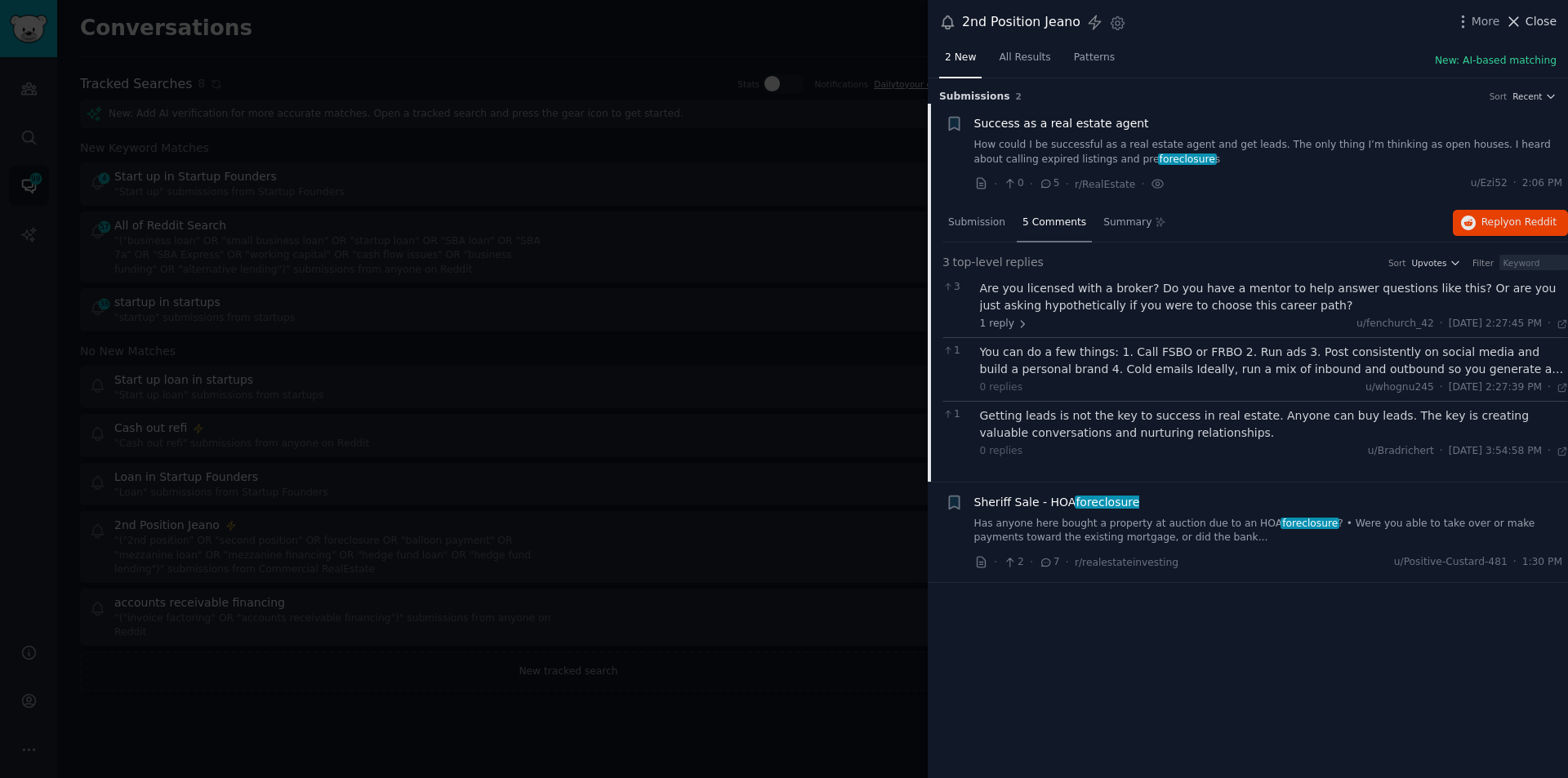
click at [1545, 24] on span "Close" at bounding box center [1541, 22] width 31 height 17
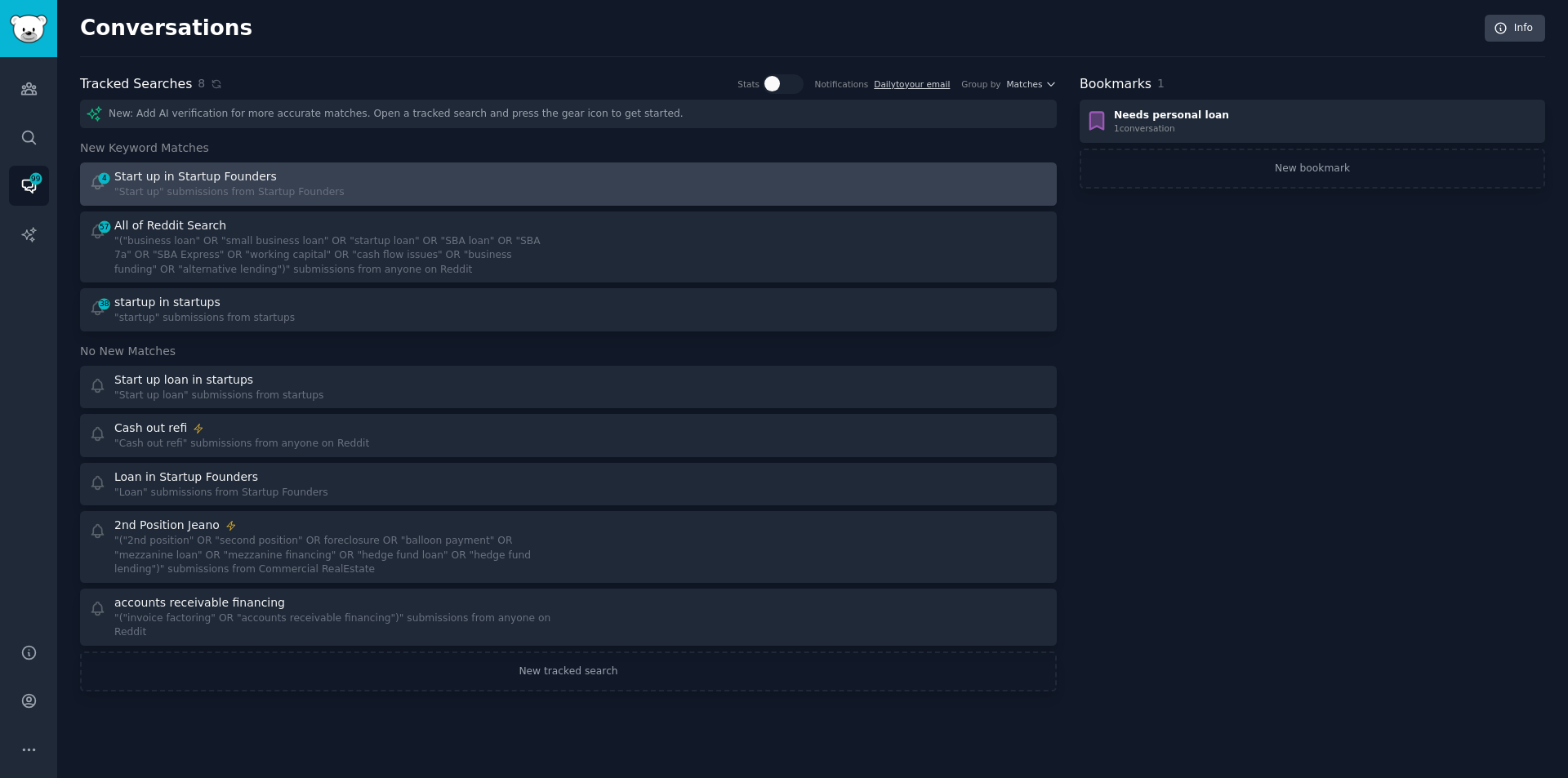
click at [224, 169] on div "Start up in Startup Founders" at bounding box center [195, 177] width 162 height 17
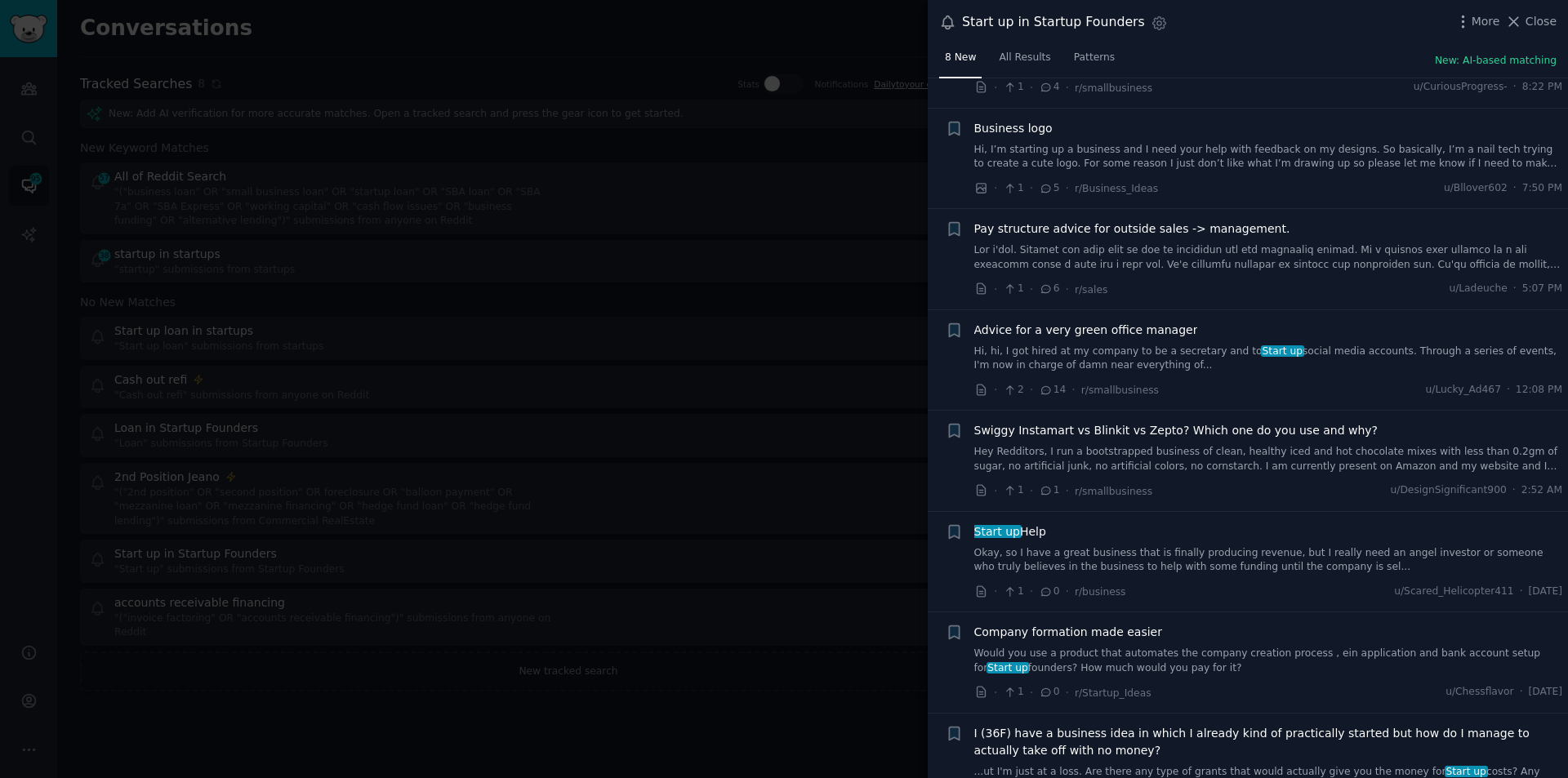
scroll to position [149, 0]
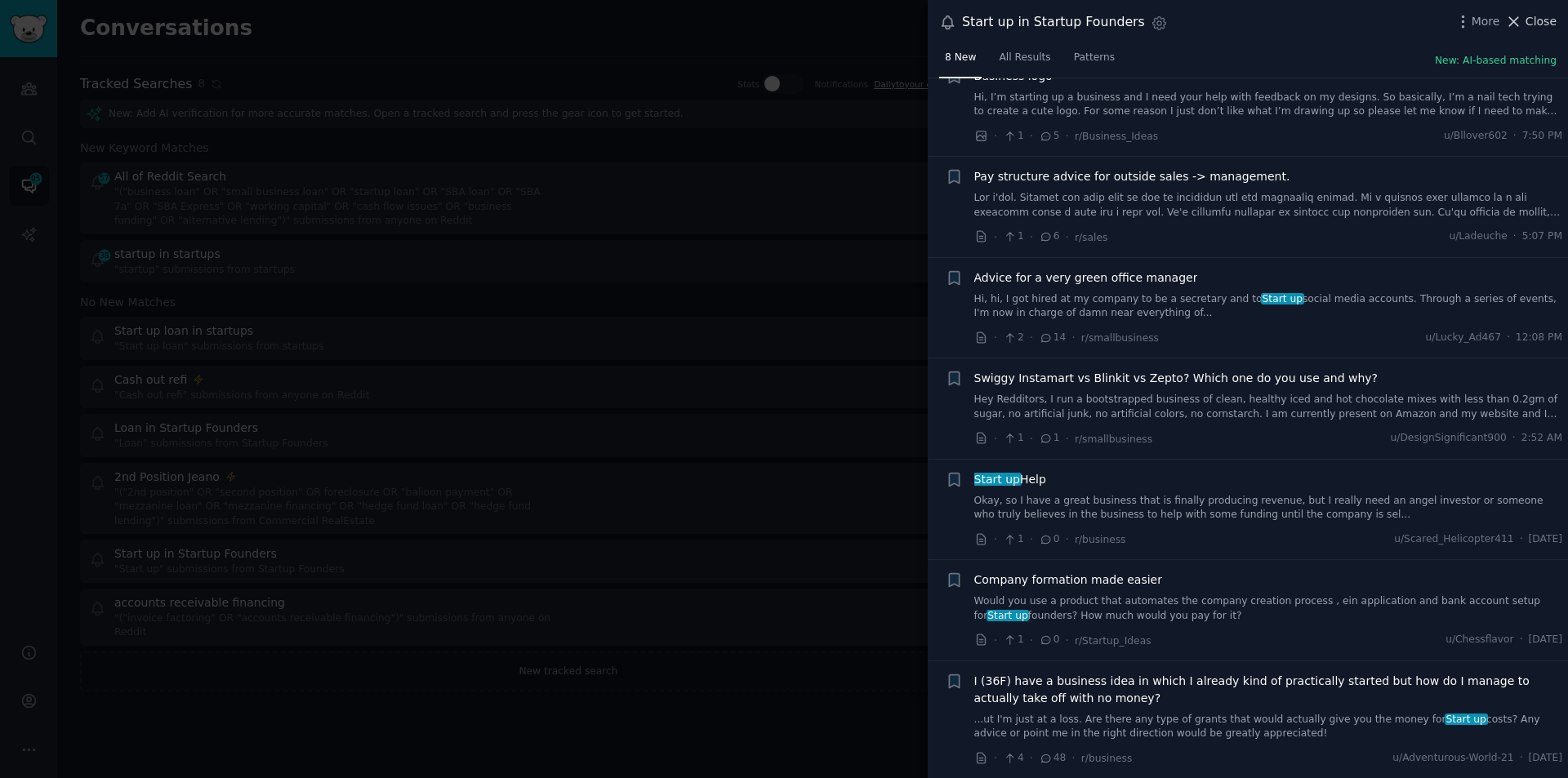
click at [1544, 20] on span "Close" at bounding box center [1541, 22] width 31 height 17
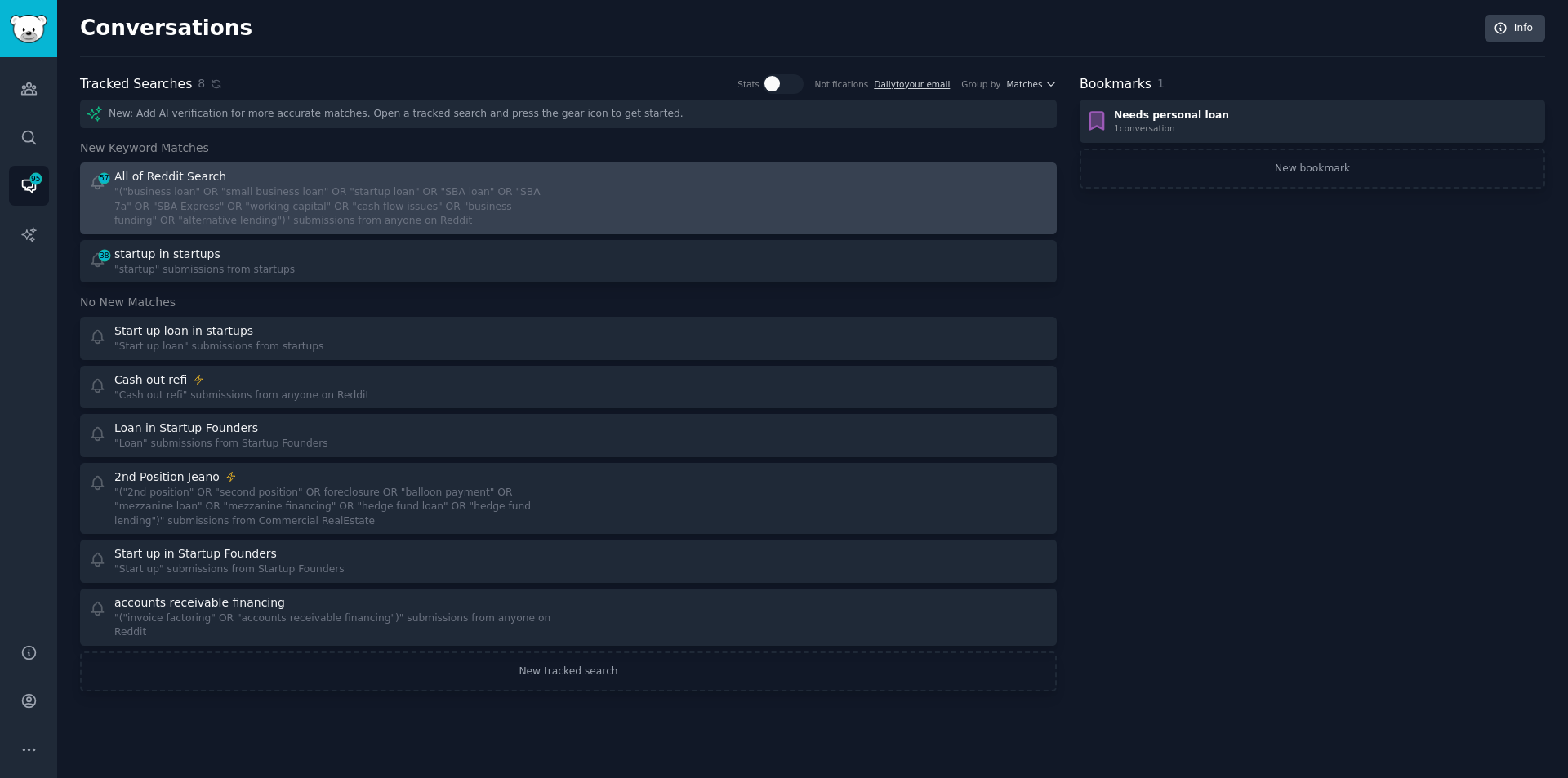
click at [340, 203] on div ""("business loan" OR "small business loan" OR "startup loan" OR "SBA loan" OR "…" at bounding box center [335, 207] width 443 height 43
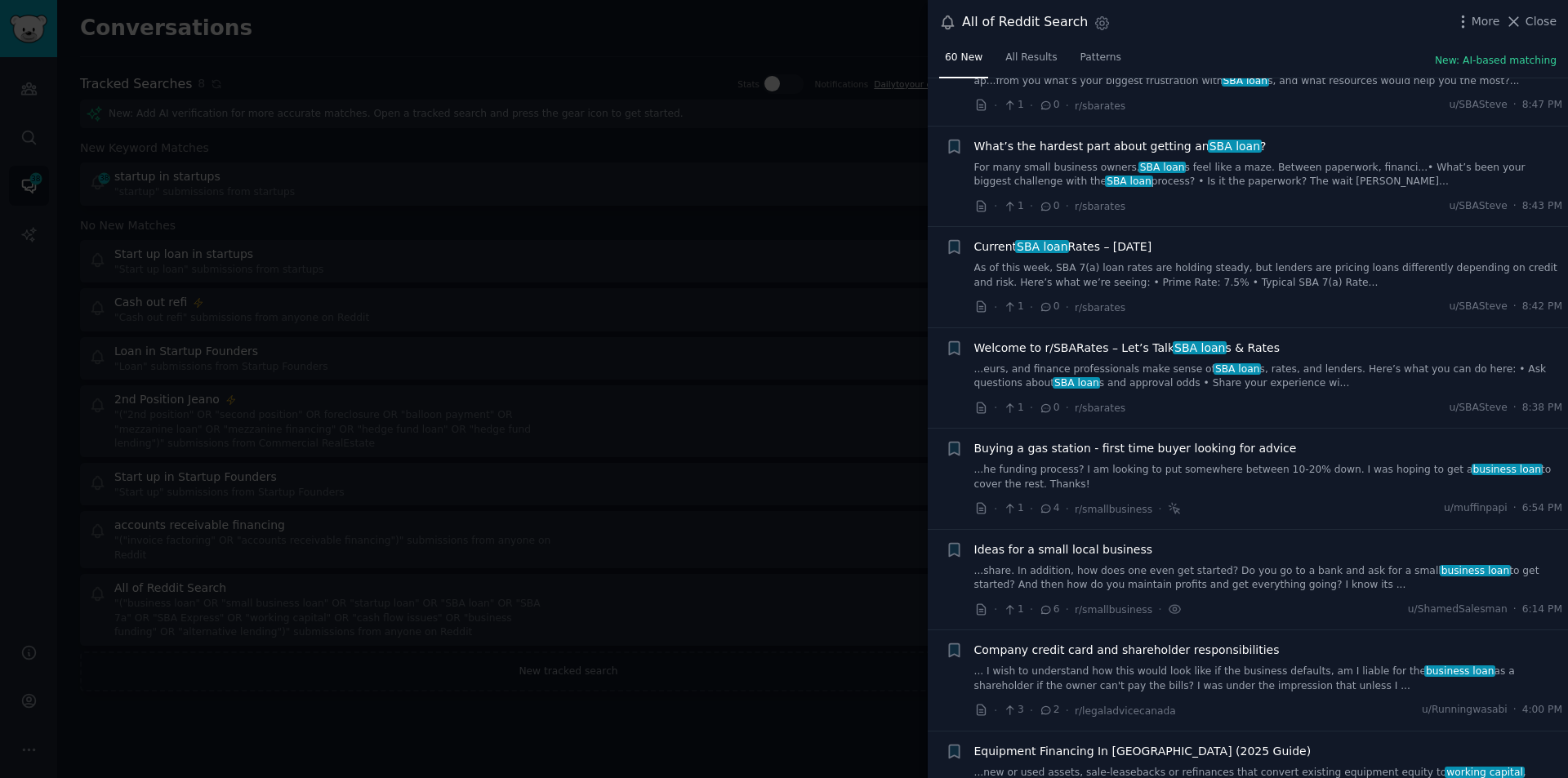
scroll to position [82, 0]
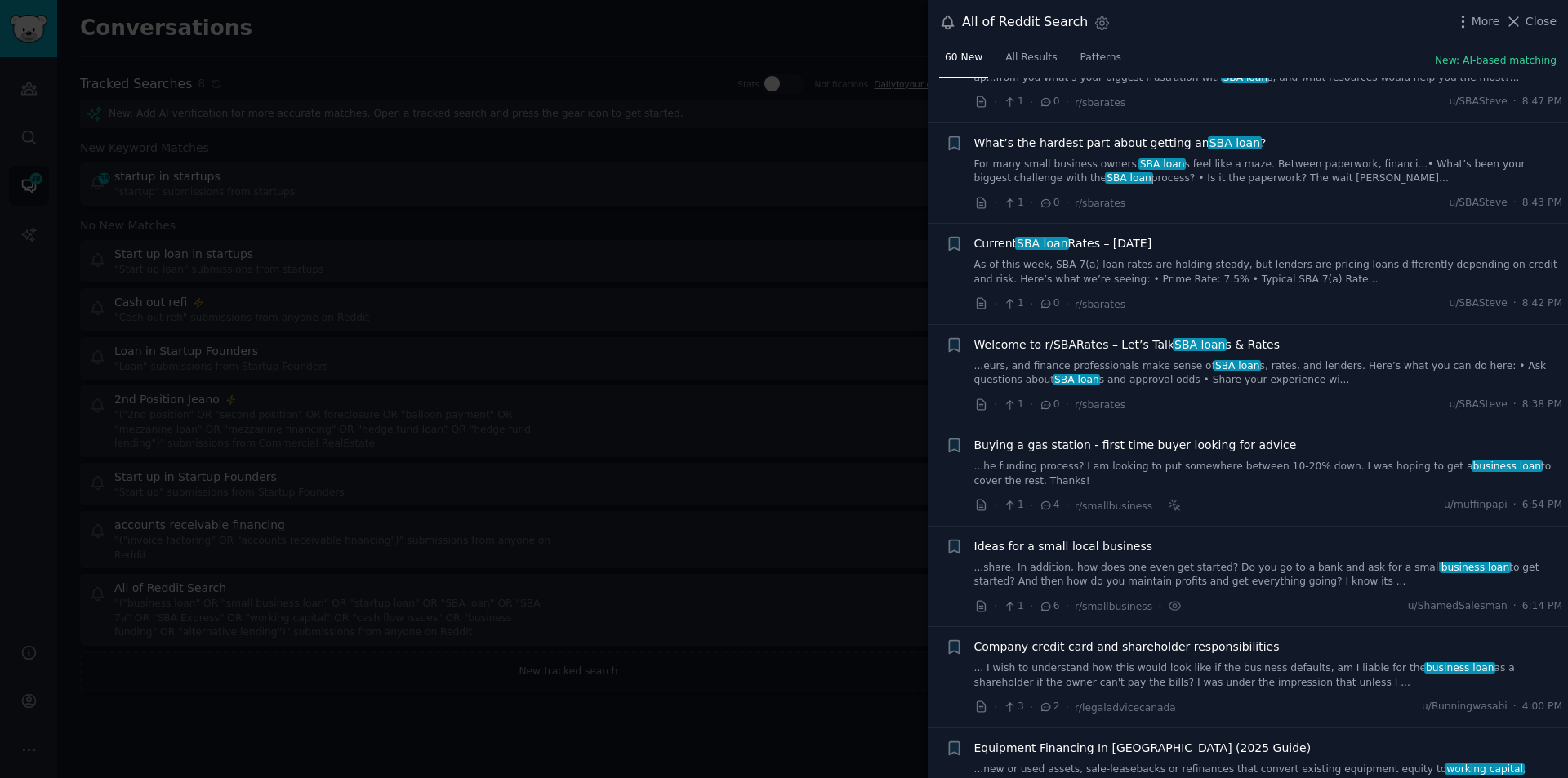
click at [1208, 148] on span "SBA loan" at bounding box center [1234, 143] width 54 height 13
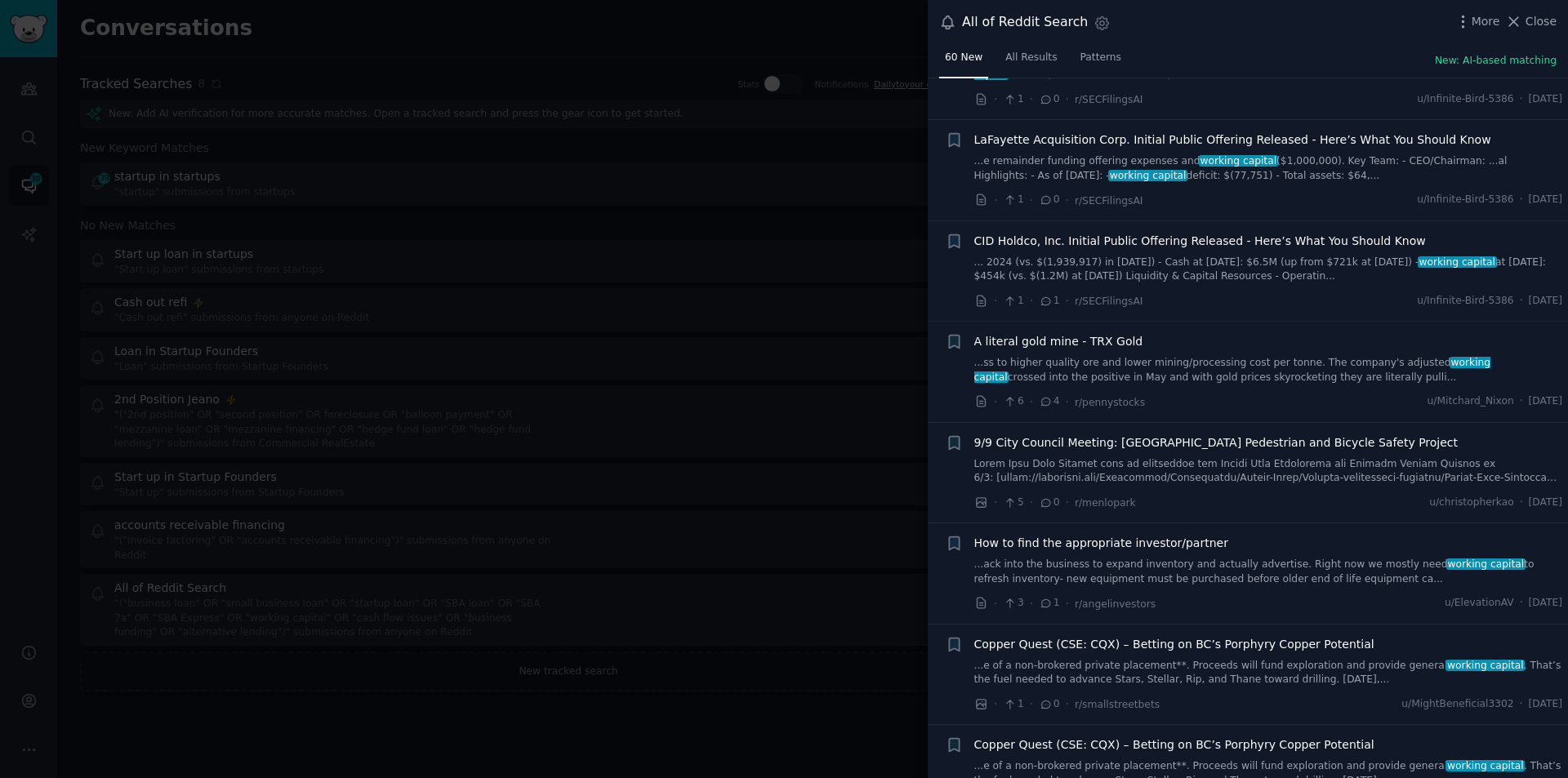
scroll to position [5588, 0]
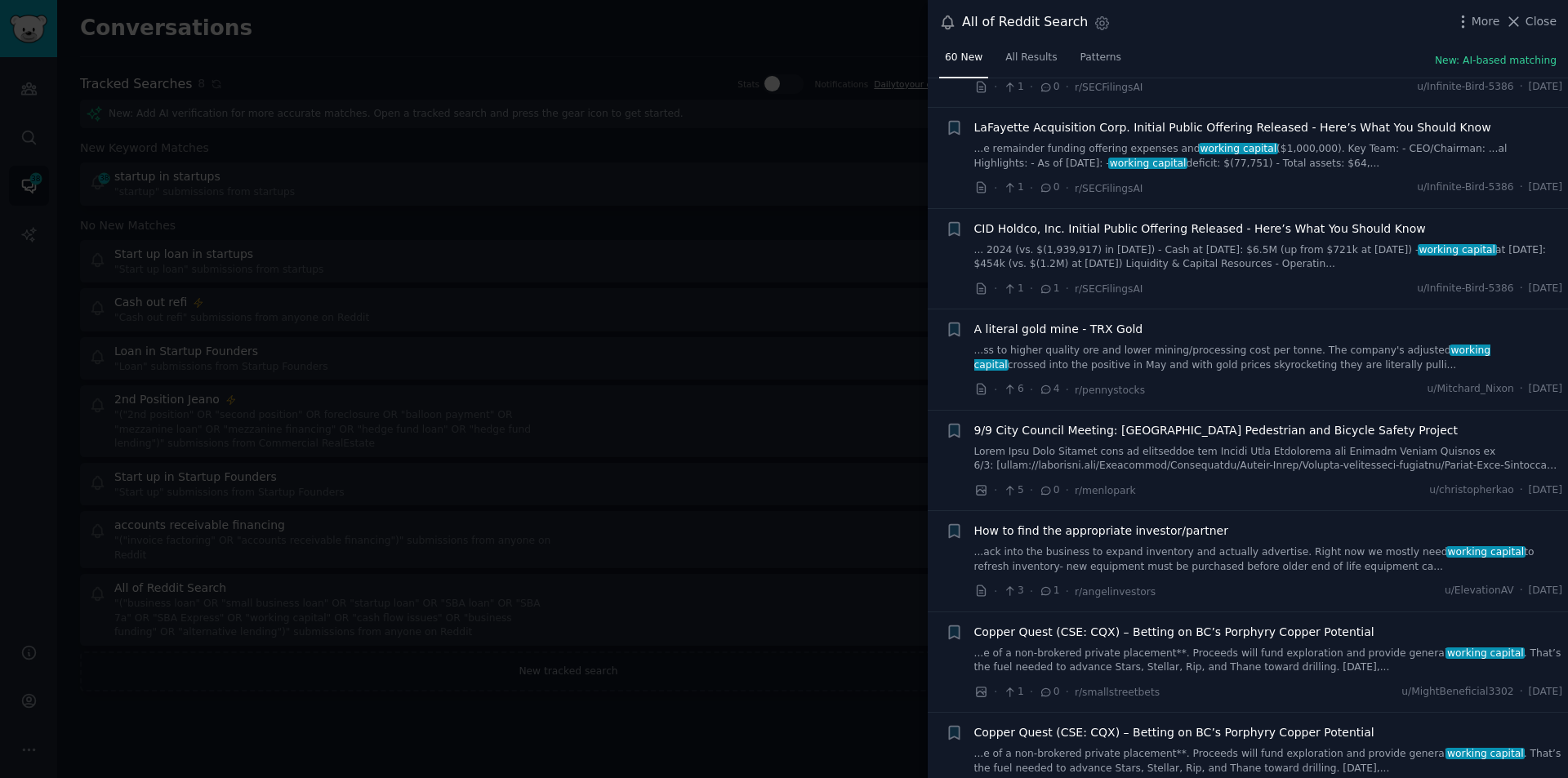
click at [1156, 545] on link "...ack into the business to expand inventory and actually advertise. Right now …" at bounding box center [1268, 559] width 589 height 28
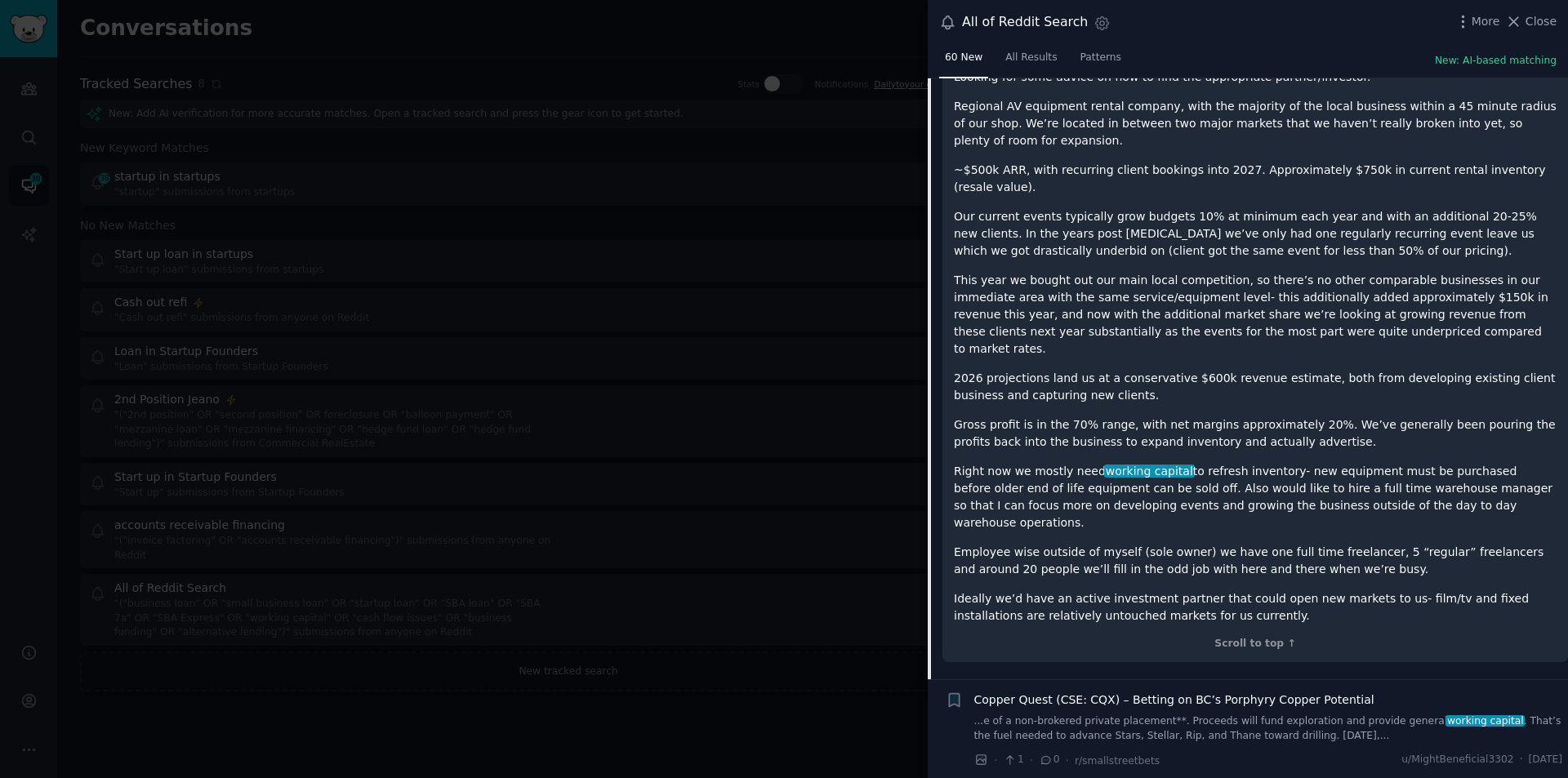
scroll to position [5624, 0]
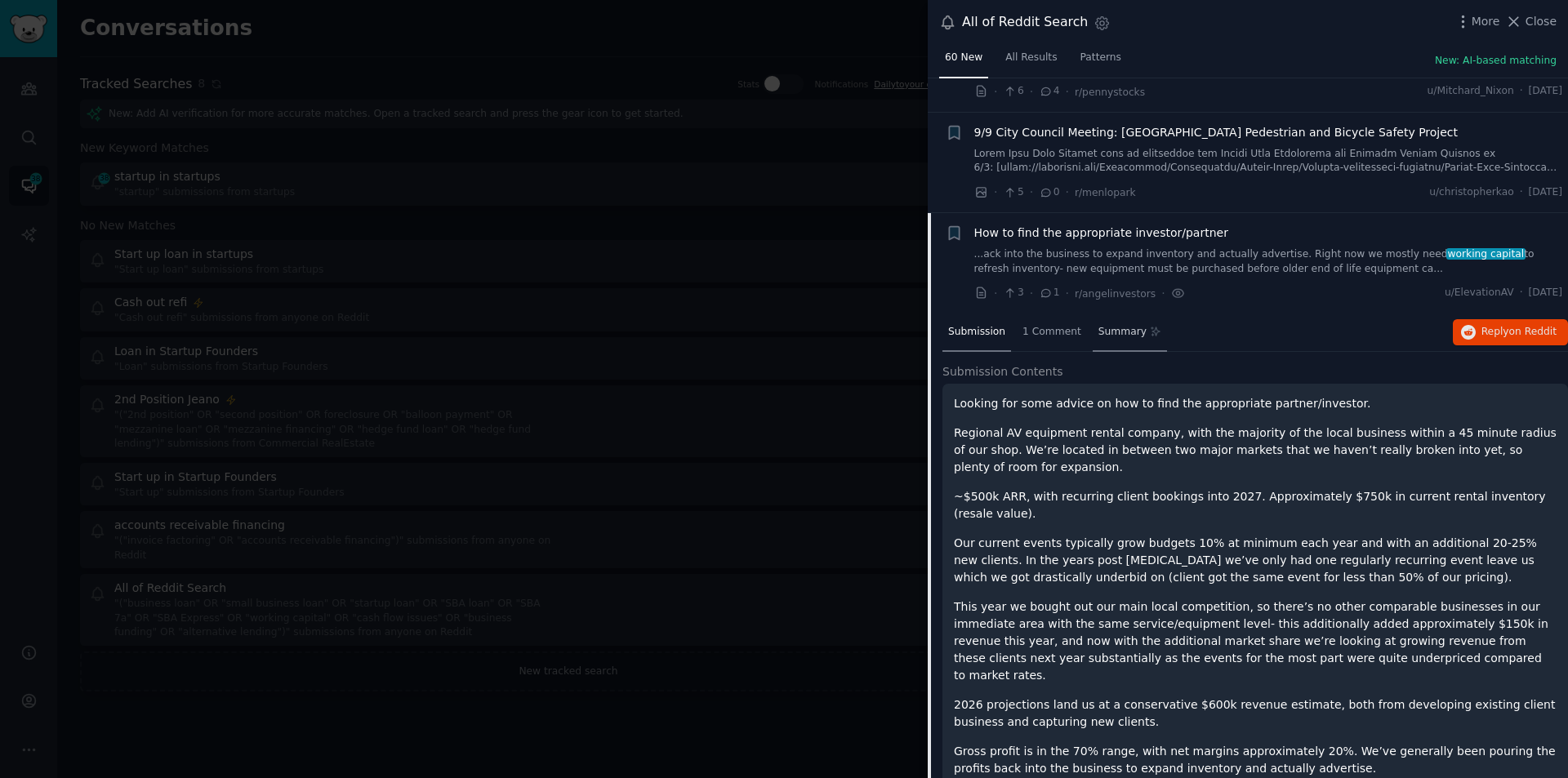
click at [1115, 325] on span "Summary" at bounding box center [1122, 332] width 48 height 15
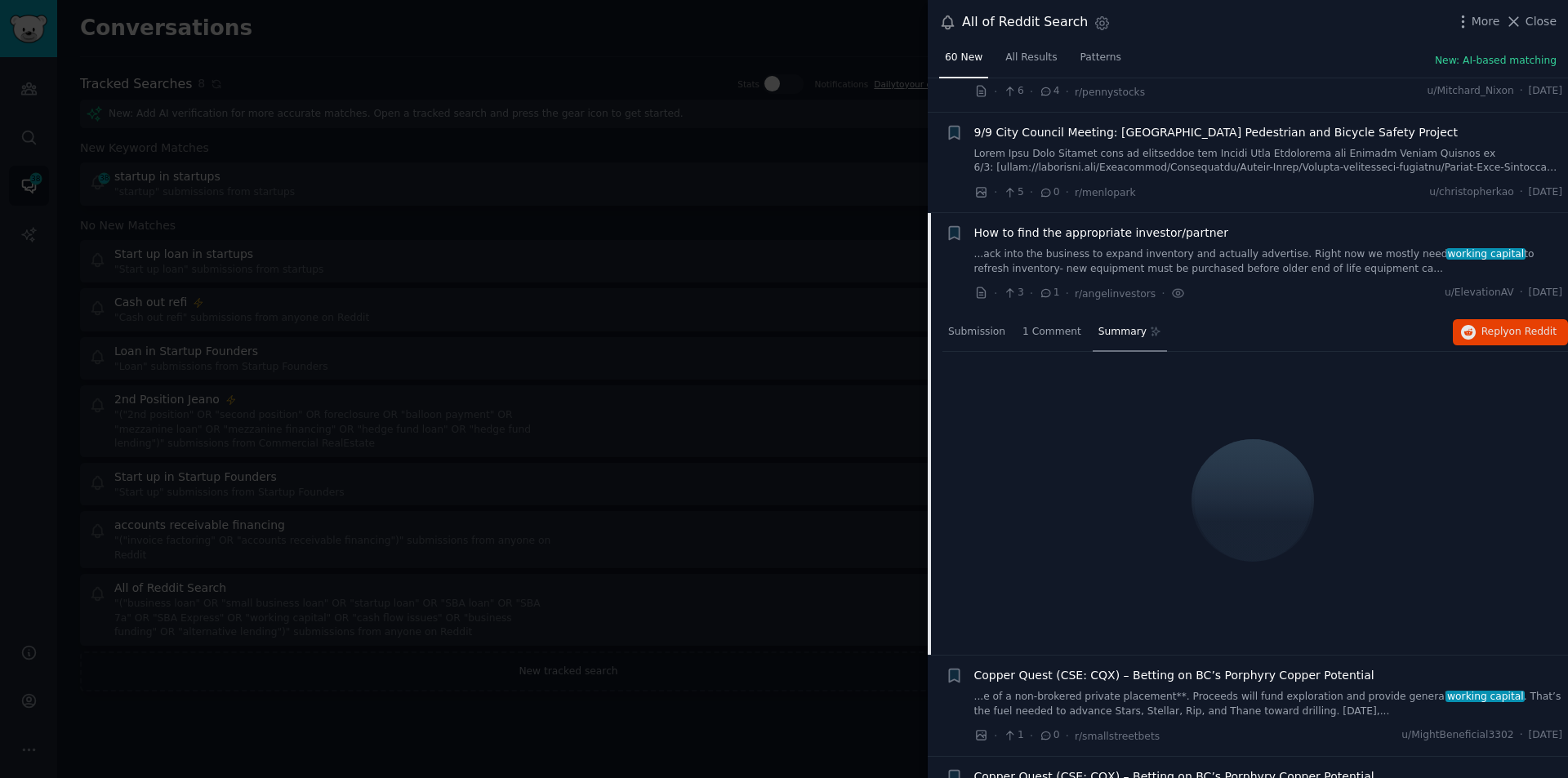
scroll to position [5570, 0]
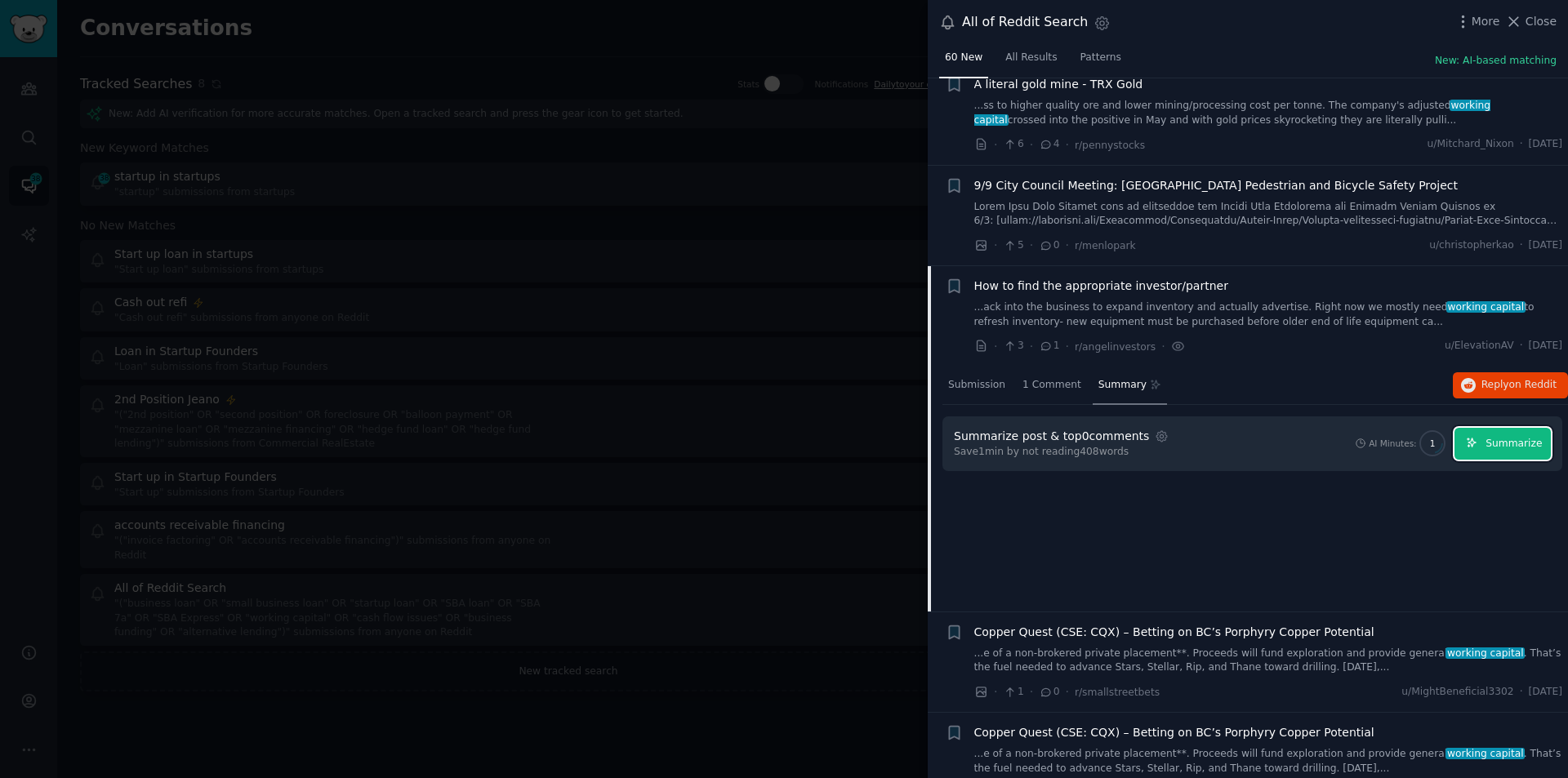
click at [1499, 428] on button "Summarize" at bounding box center [1503, 444] width 96 height 32
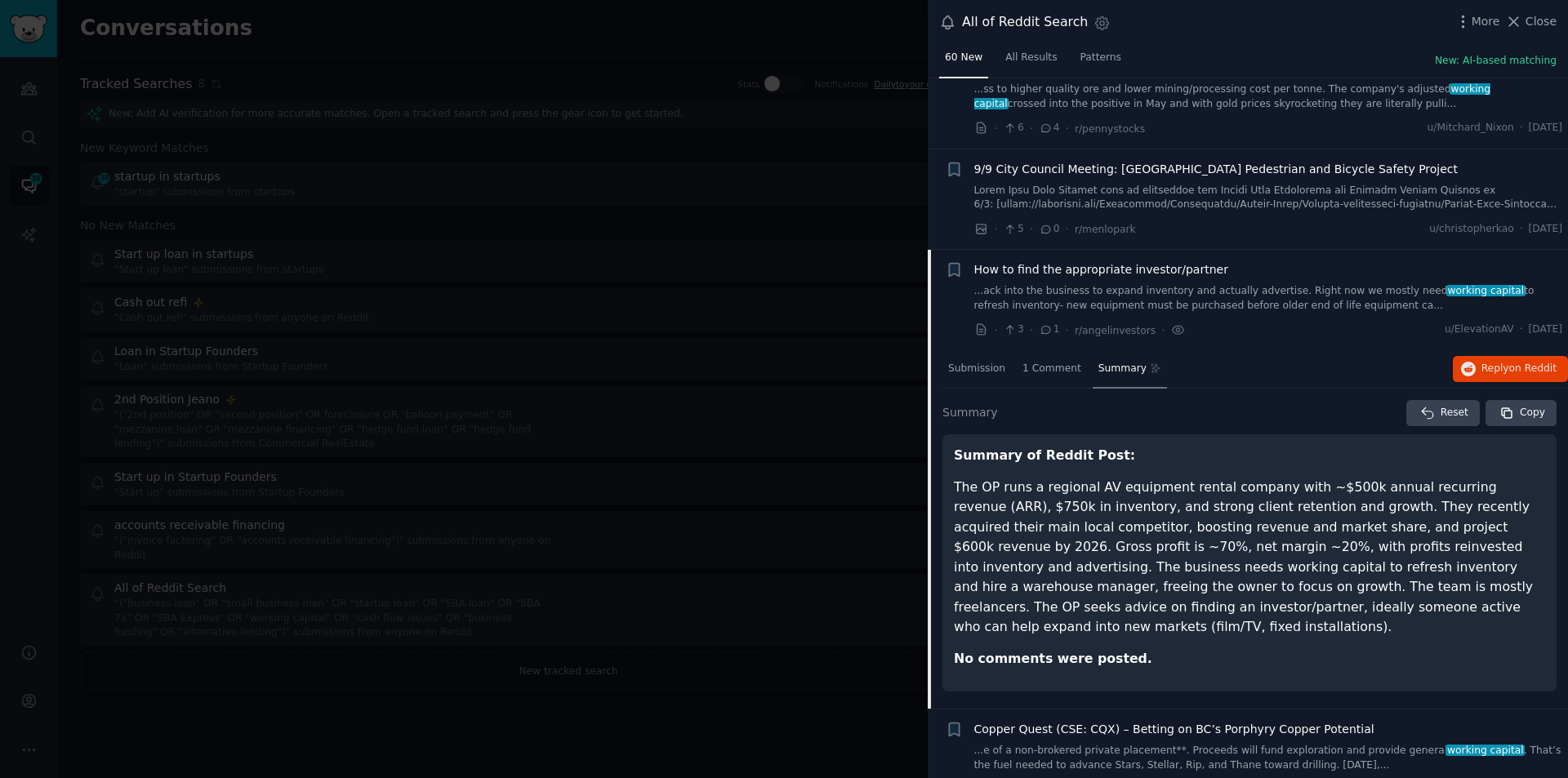
scroll to position [5584, 0]
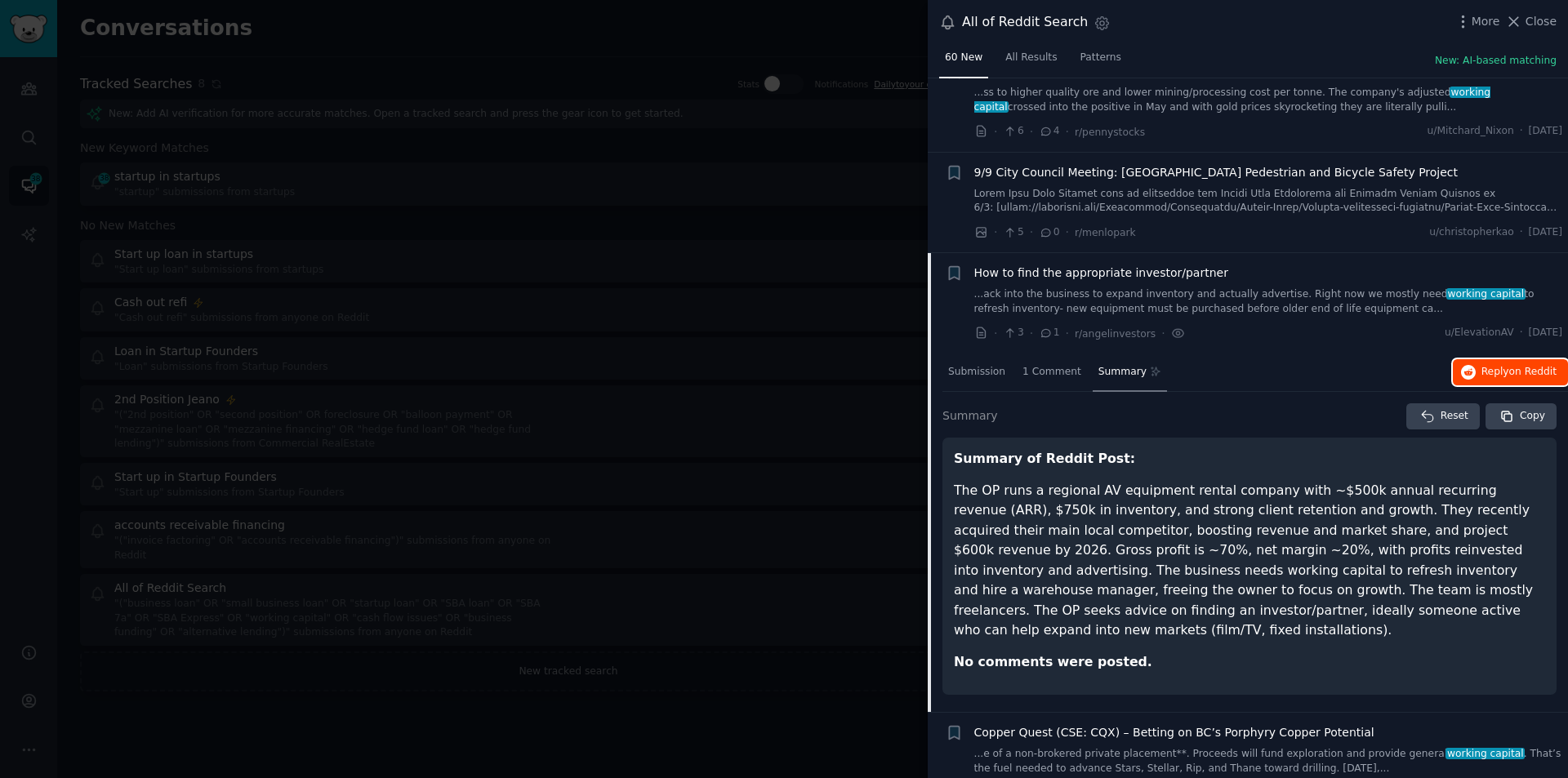
click at [1510, 365] on span "on Reddit" at bounding box center [1533, 371] width 47 height 11
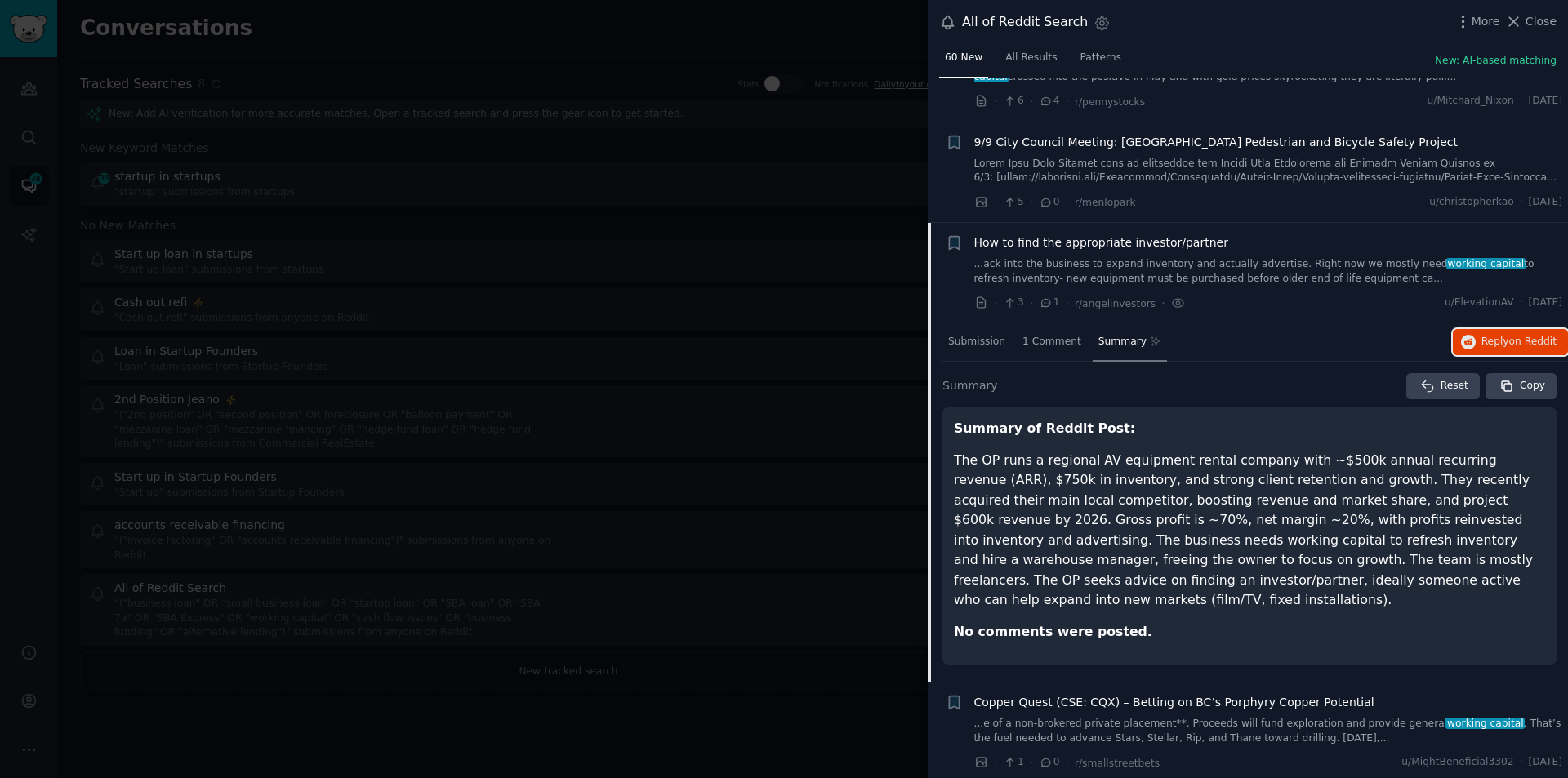
scroll to position [5665, 0]
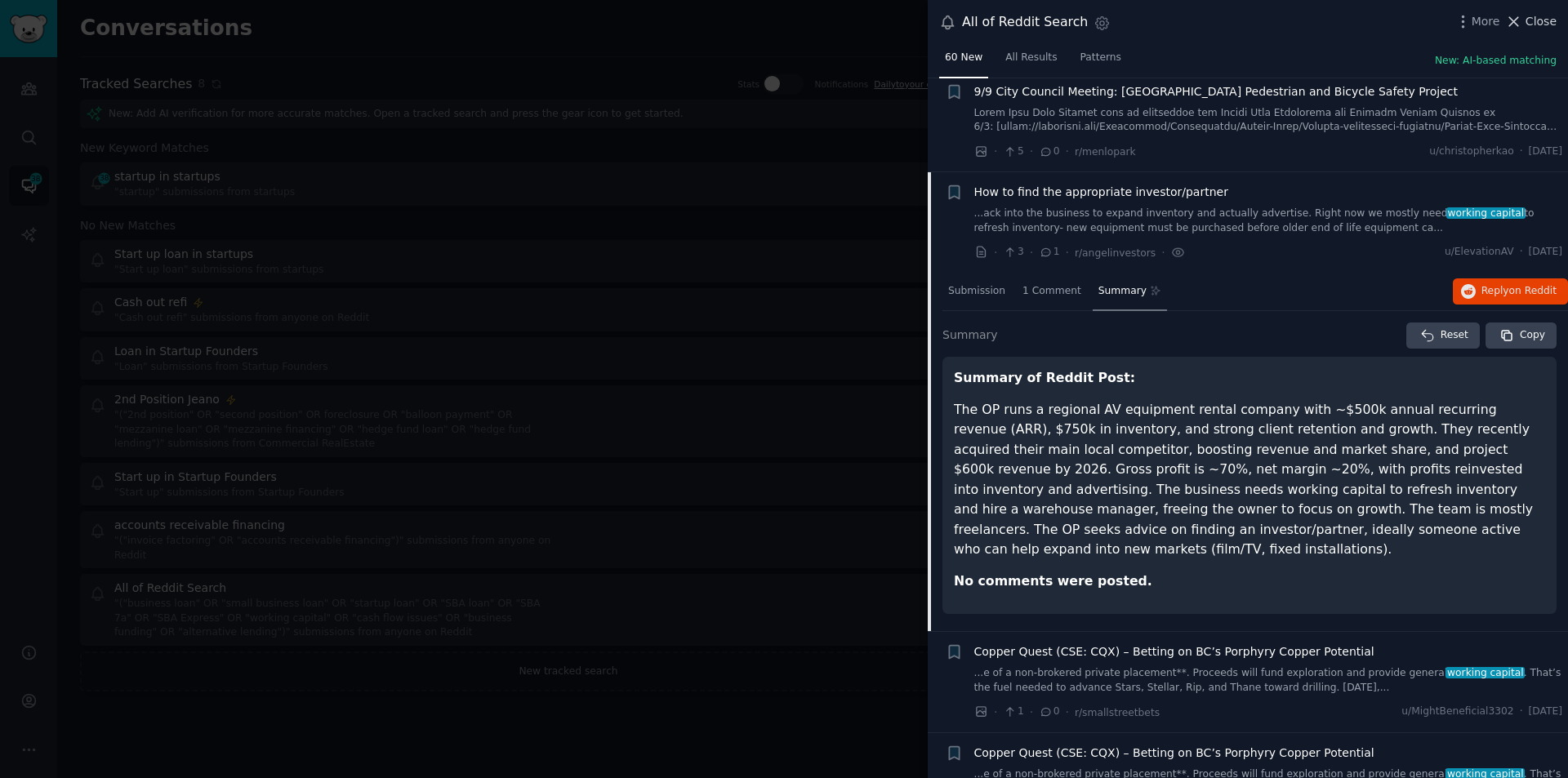
click at [1520, 17] on icon at bounding box center [1514, 22] width 17 height 17
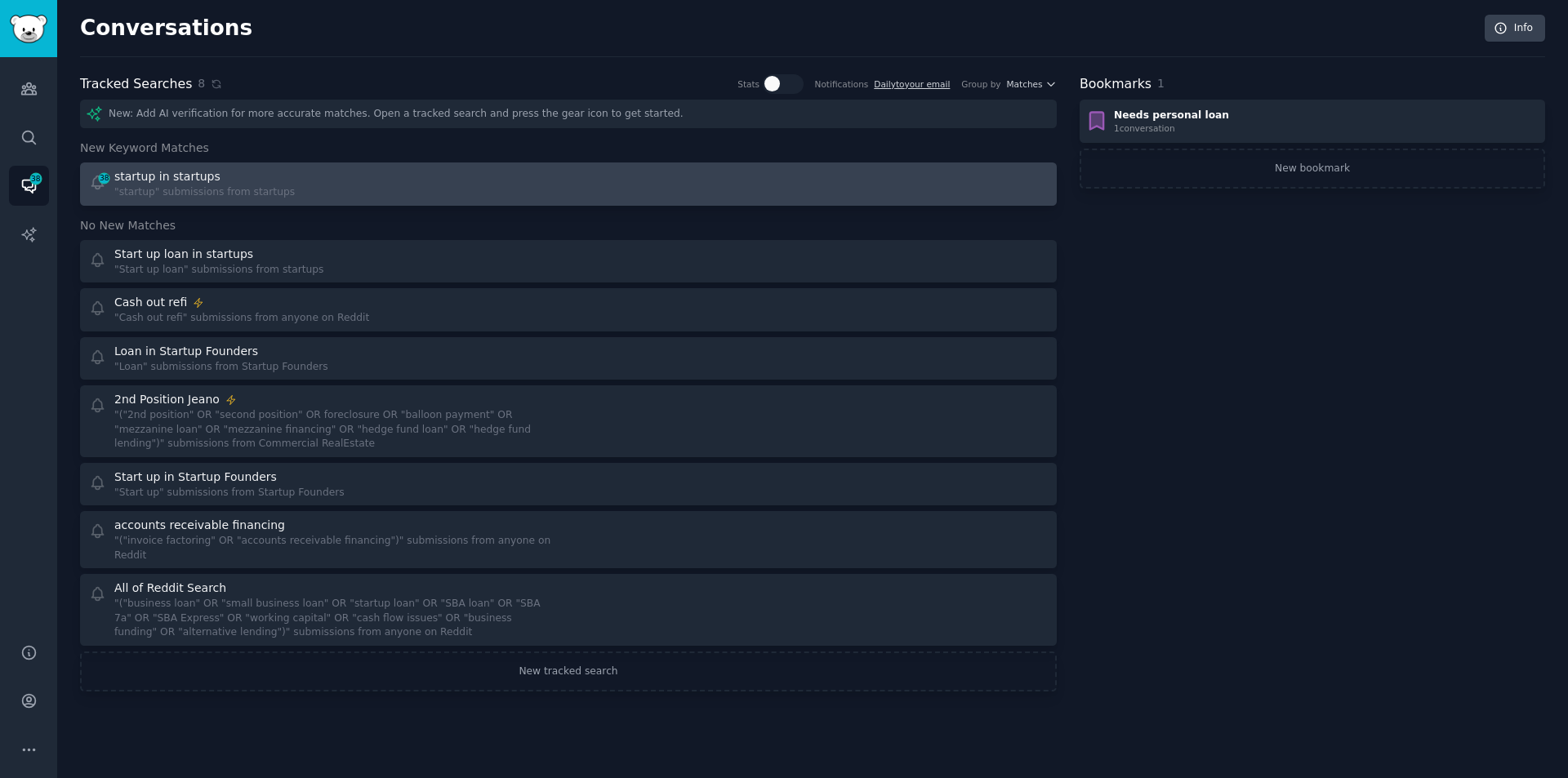
click at [203, 191] on div ""startup" submissions from startups" at bounding box center [204, 193] width 181 height 15
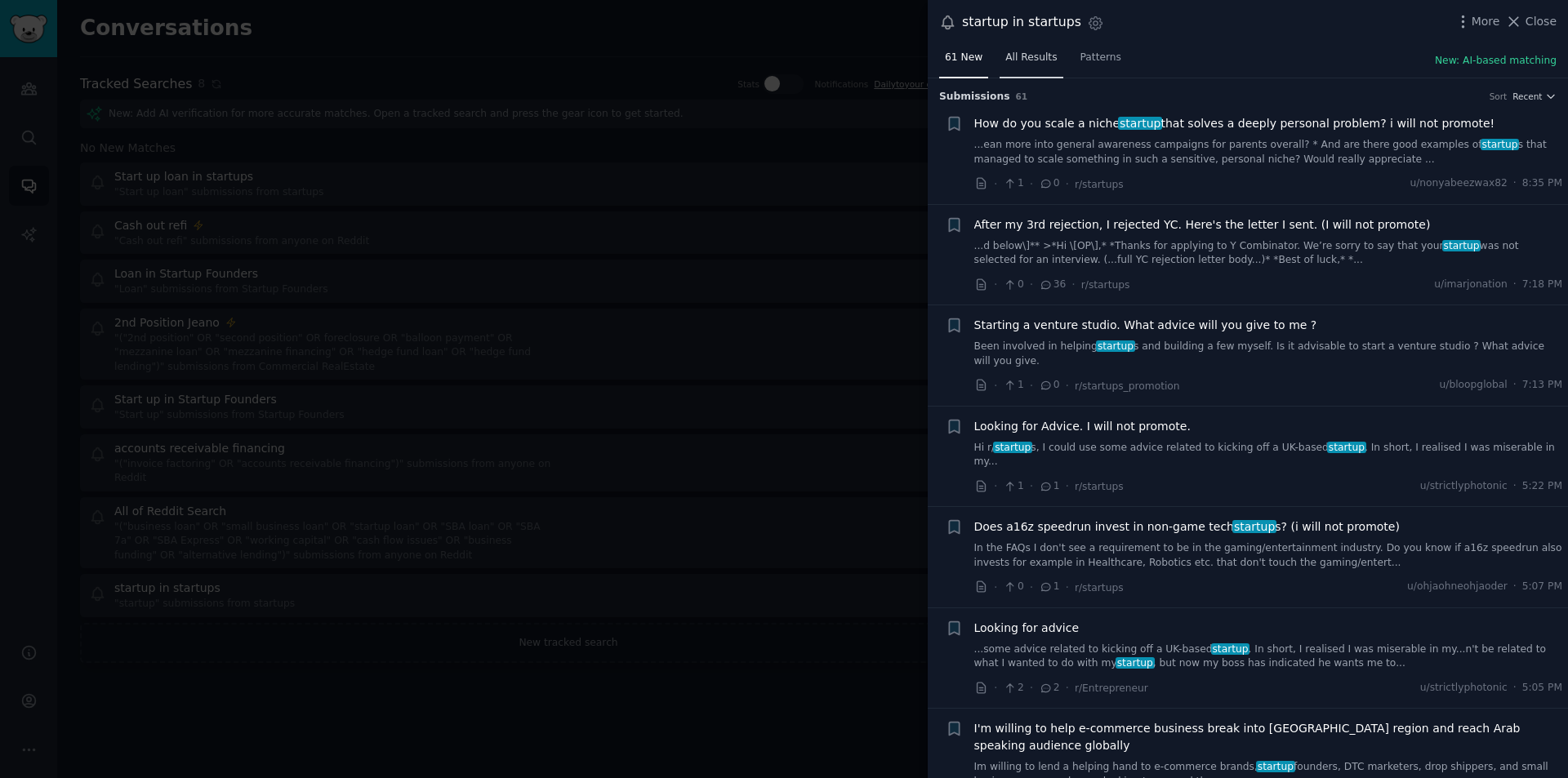
click at [1005, 52] on span "All Results" at bounding box center [1031, 58] width 52 height 15
click at [1471, 20] on icon "button" at bounding box center [1463, 22] width 17 height 17
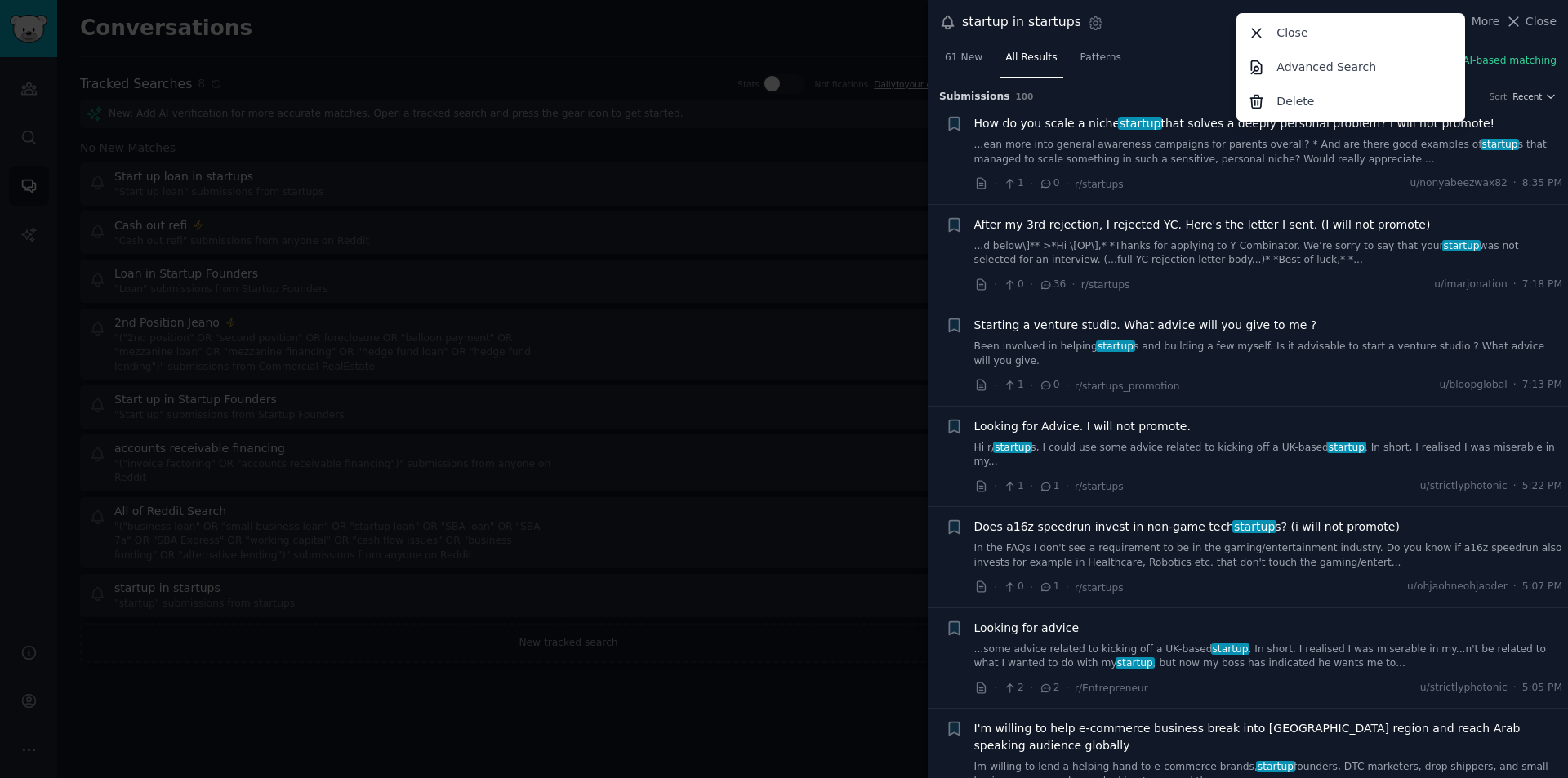
click at [1198, 31] on div "startup in startups Settings More Close Advanced Search Delete Close" at bounding box center [1248, 22] width 617 height 22
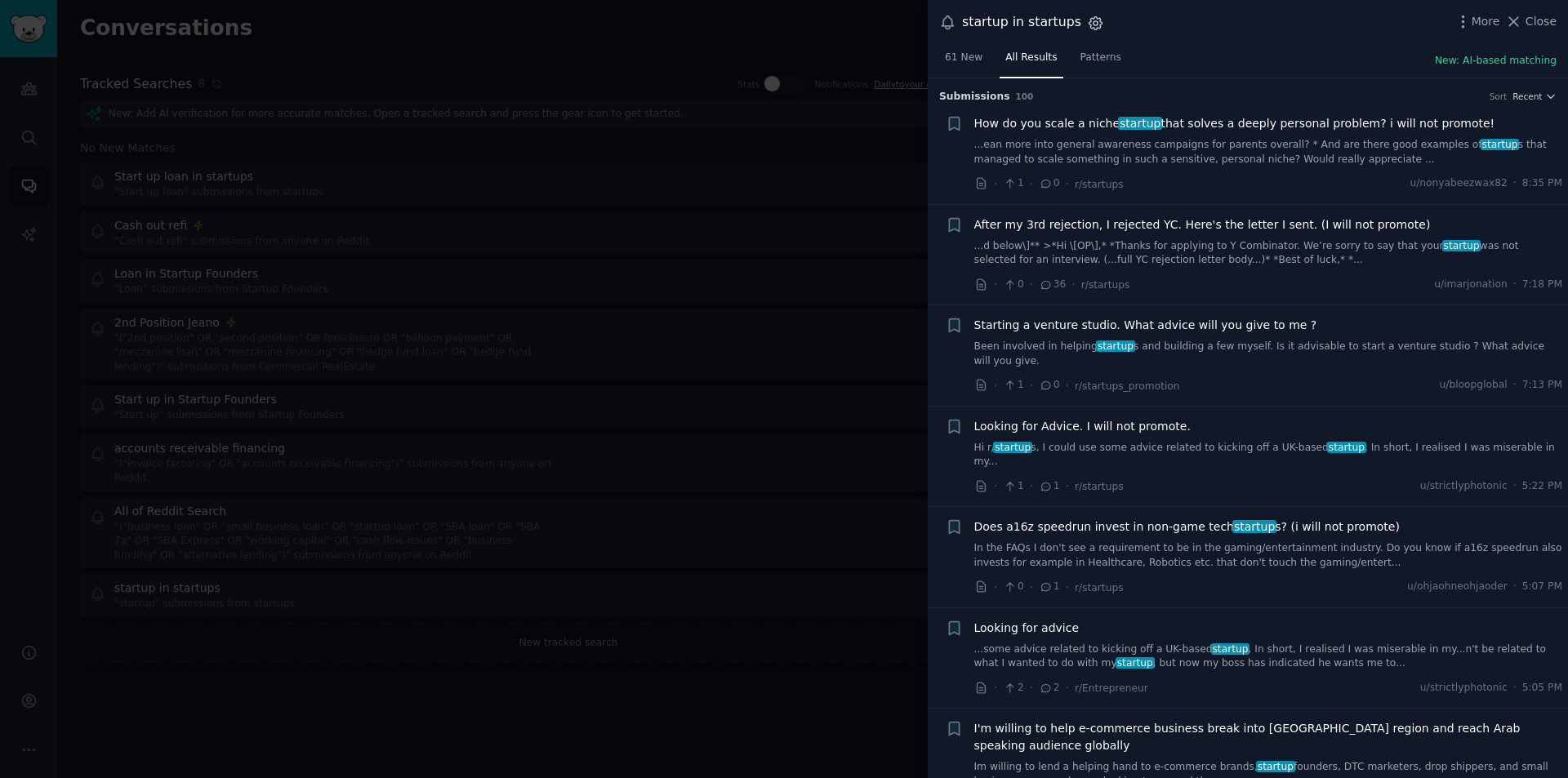
click at [1089, 18] on icon "button" at bounding box center [1096, 23] width 13 height 13
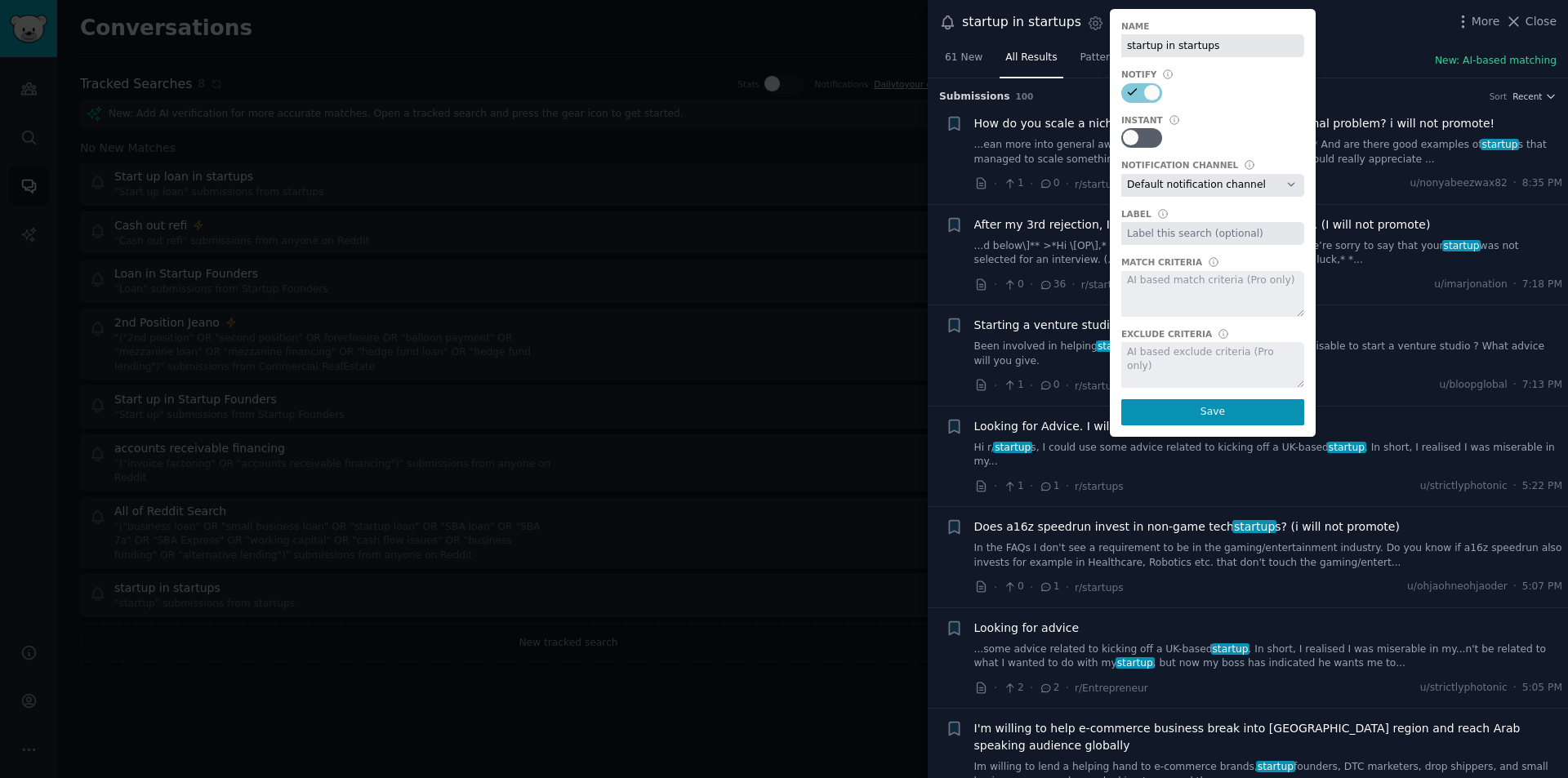
click at [1371, 10] on div "startup in startups Settings Name startup in startups Notify Instant Notificati…" at bounding box center [1249, 23] width 641 height 45
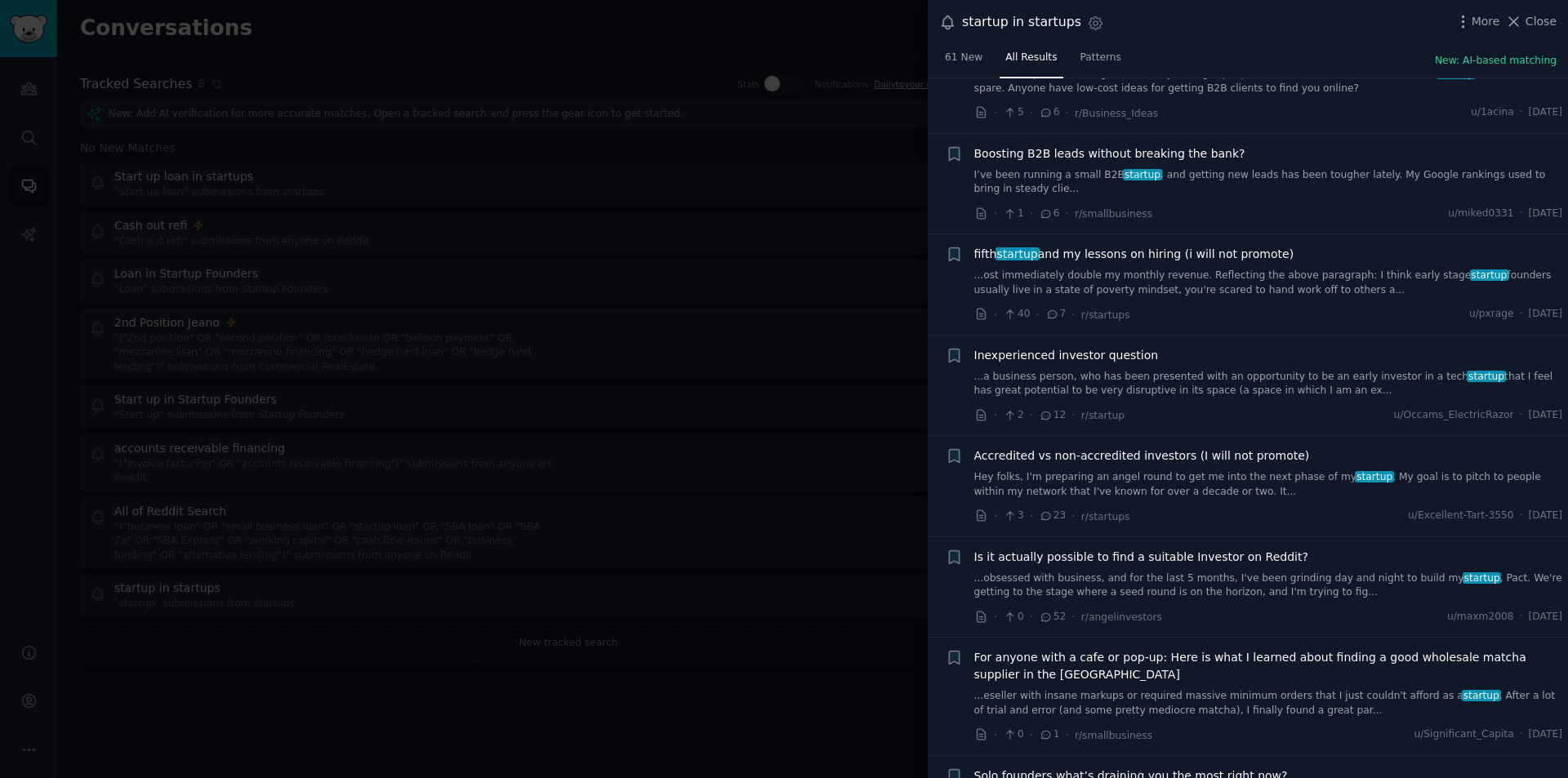
scroll to position [5960, 0]
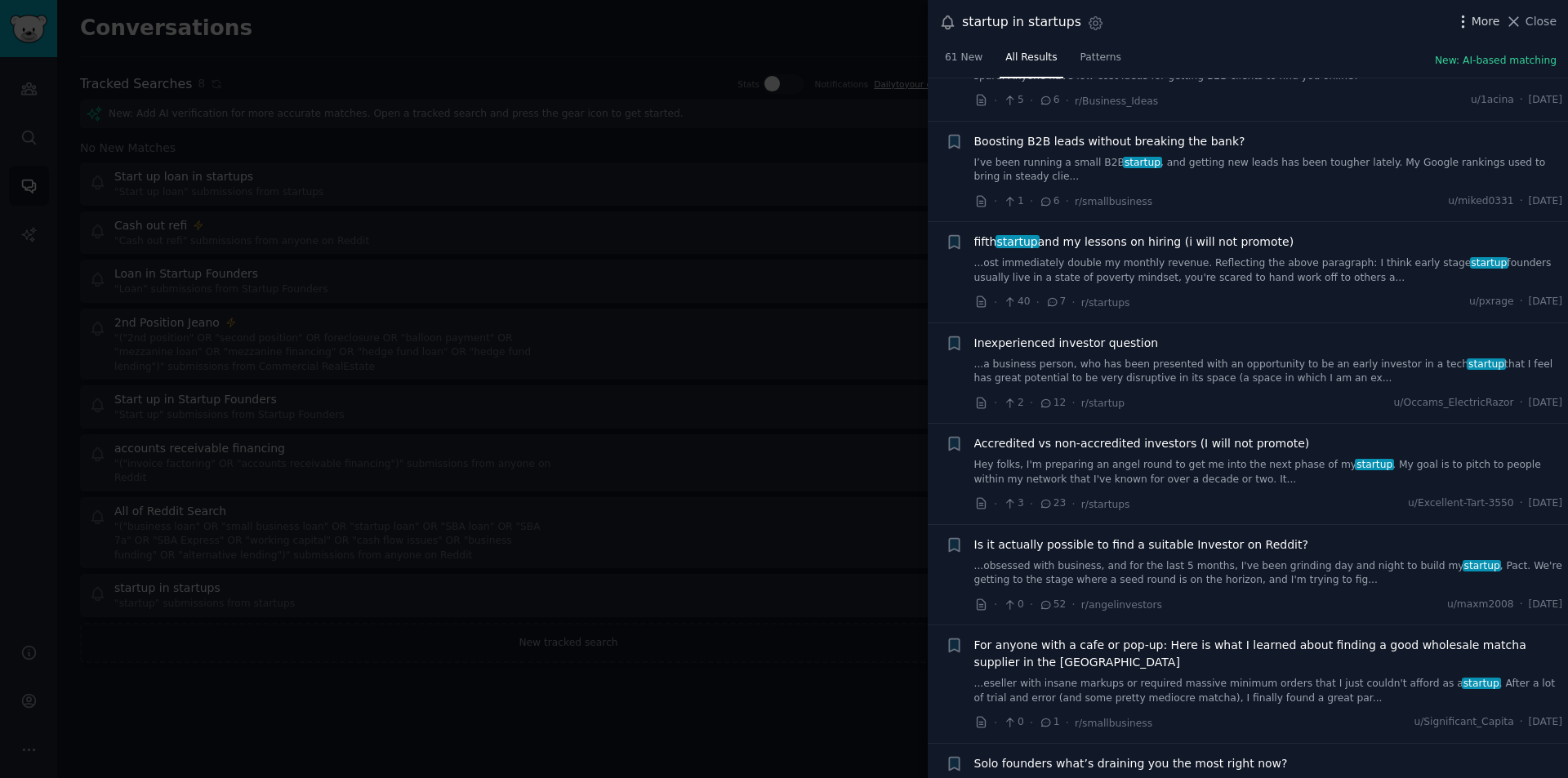
click at [1472, 25] on icon "button" at bounding box center [1463, 22] width 17 height 17
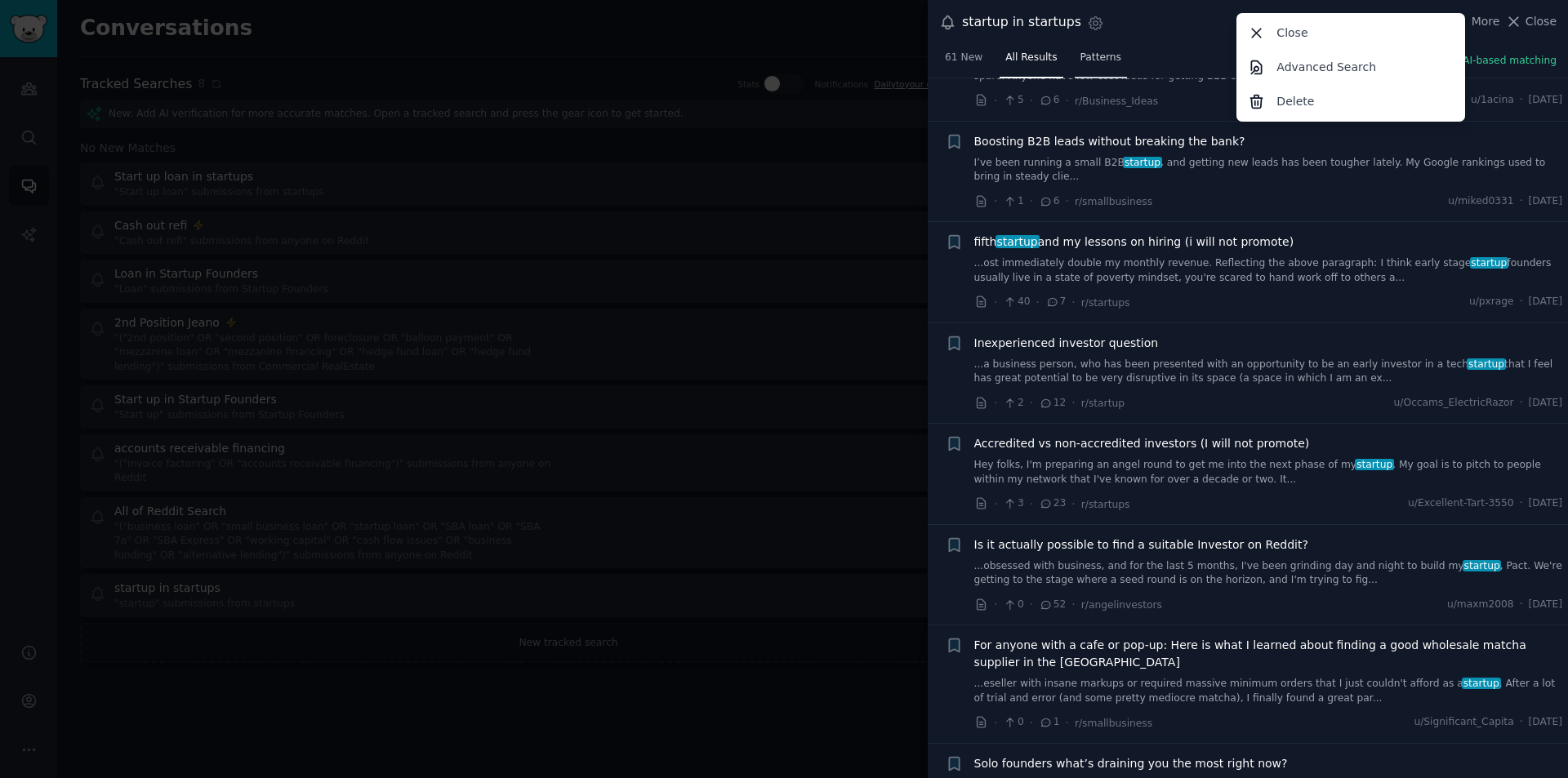
click at [1084, 52] on span "Patterns" at bounding box center [1101, 58] width 41 height 15
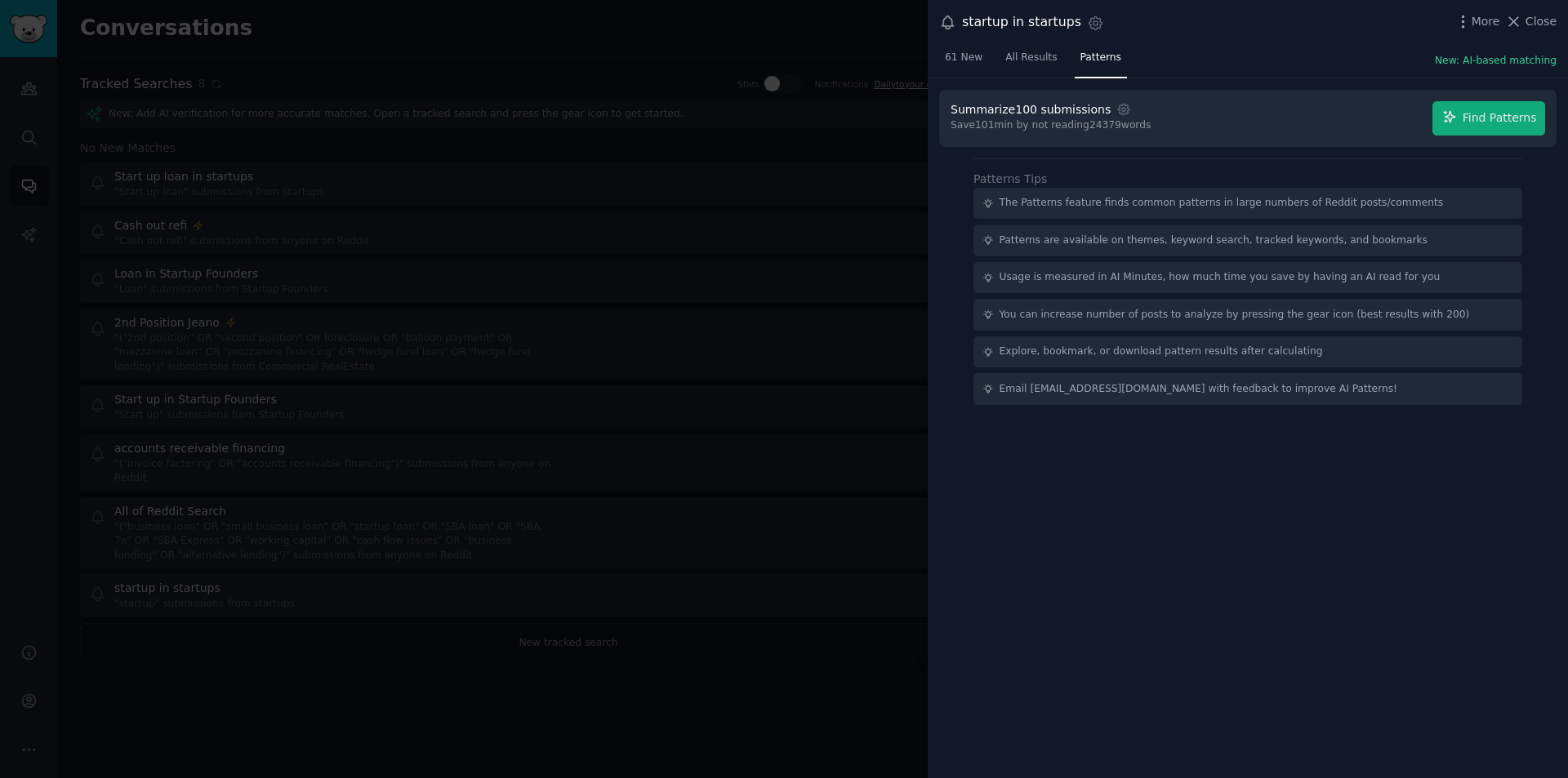
click at [1095, 103] on div "Summarize 100 submissions Settings" at bounding box center [1048, 109] width 194 height 17
click at [1492, 117] on span "Find Patterns" at bounding box center [1499, 118] width 74 height 17
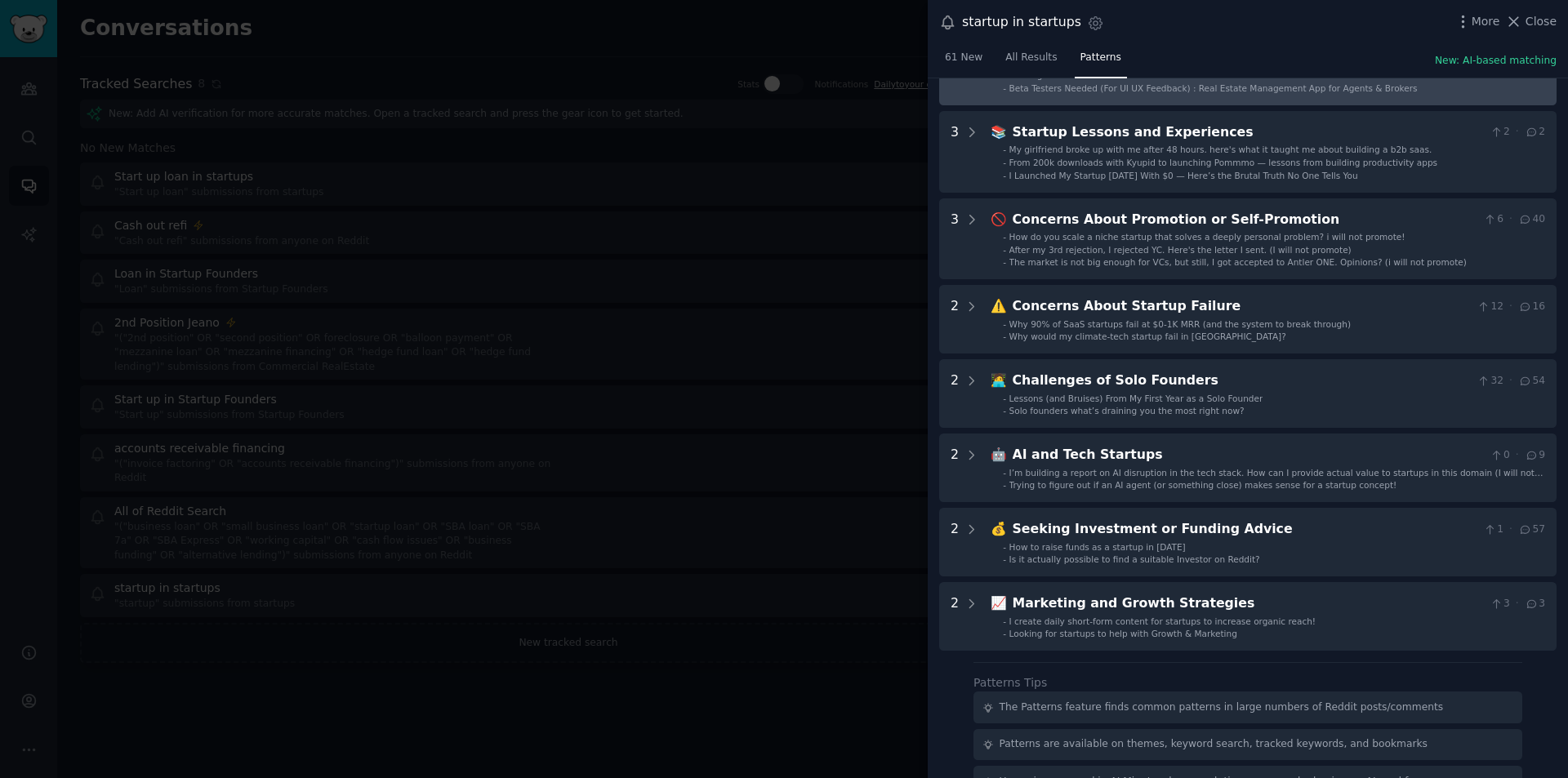
scroll to position [327, 0]
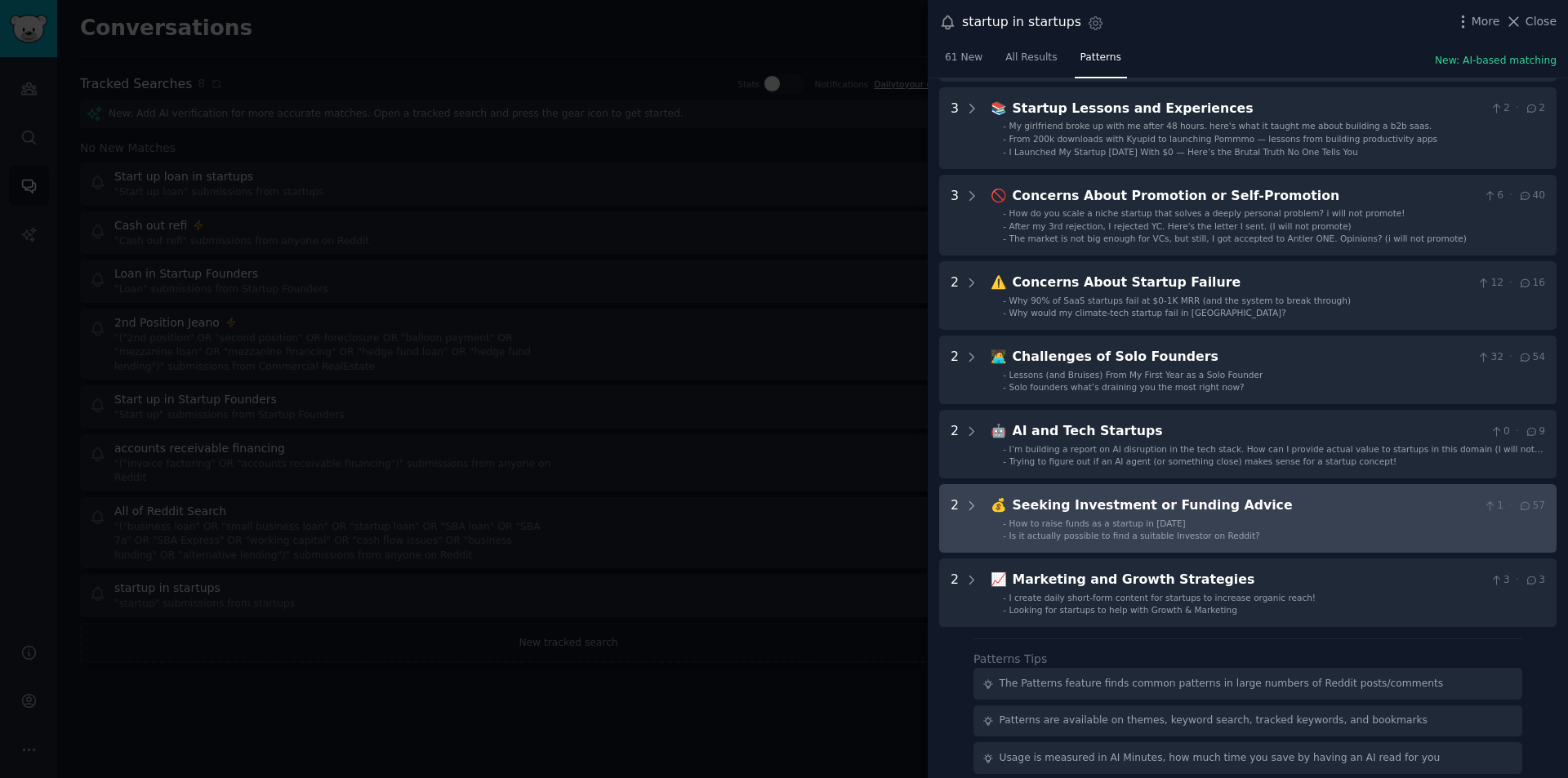
click at [1173, 506] on div "Seeking Investment or Funding Advice" at bounding box center [1245, 506] width 465 height 21
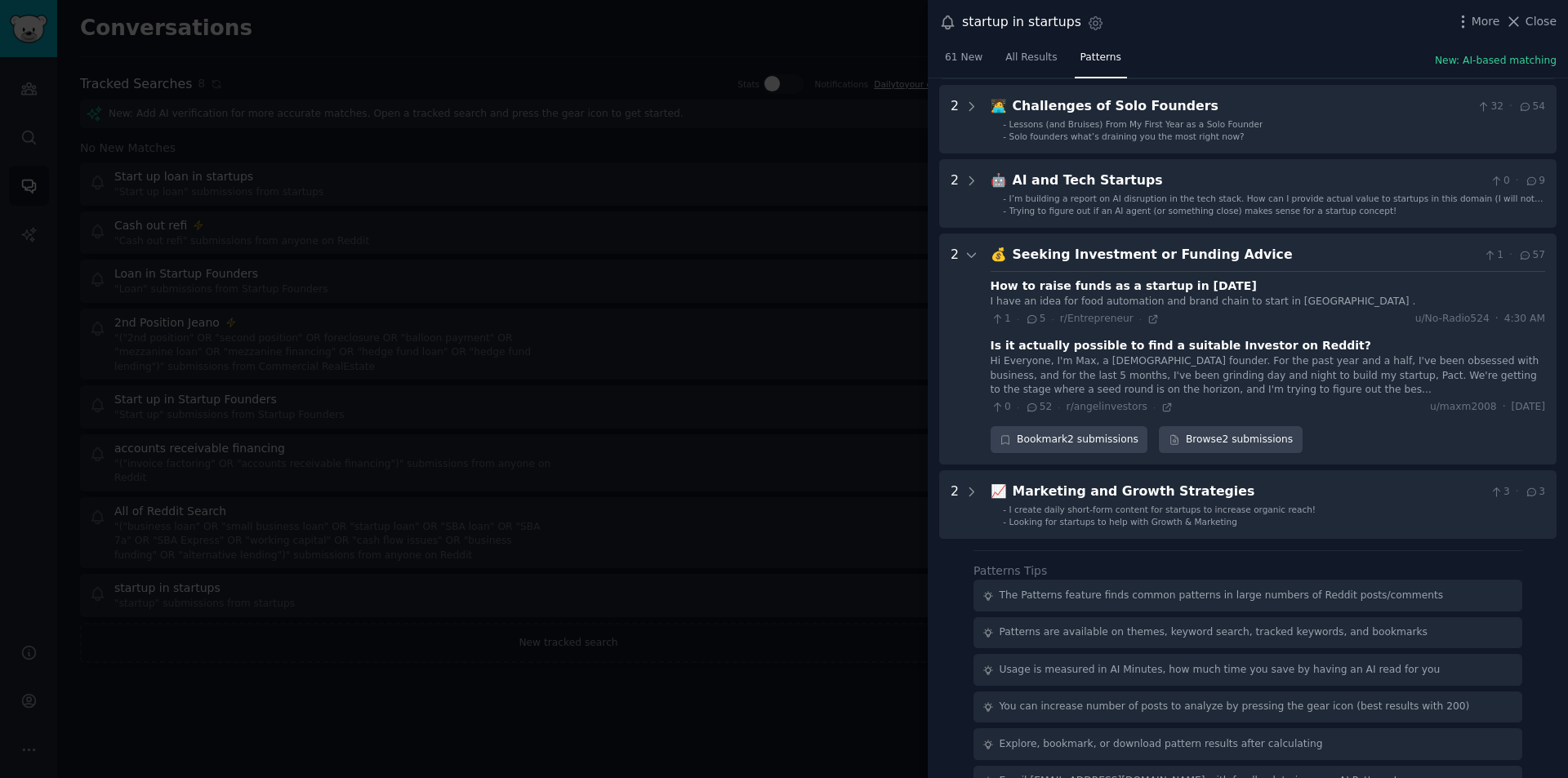
scroll to position [612, 0]
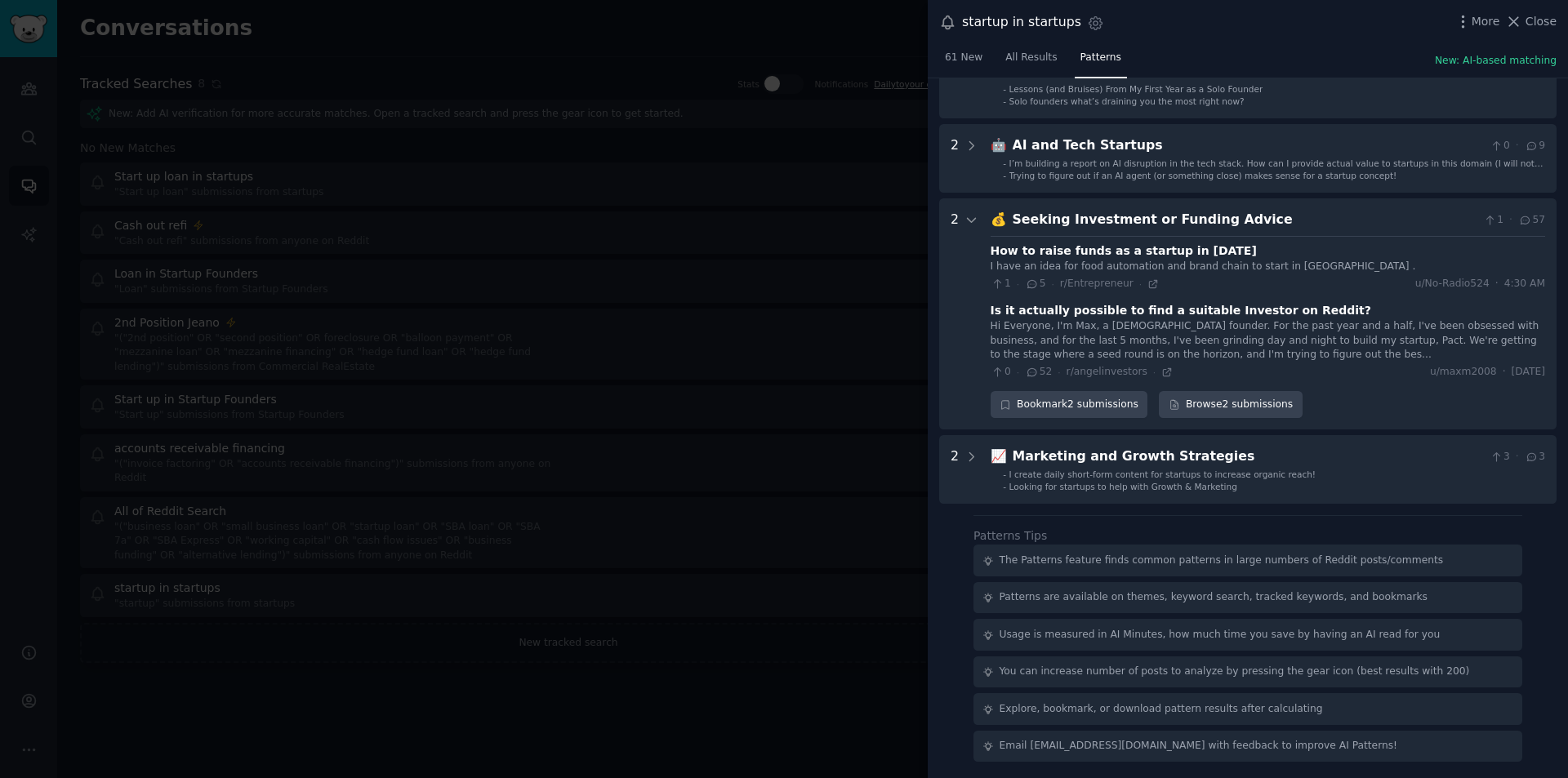
click at [1536, 31] on div "More Close" at bounding box center [1506, 22] width 102 height 21
click at [1536, 24] on span "Close" at bounding box center [1541, 22] width 31 height 17
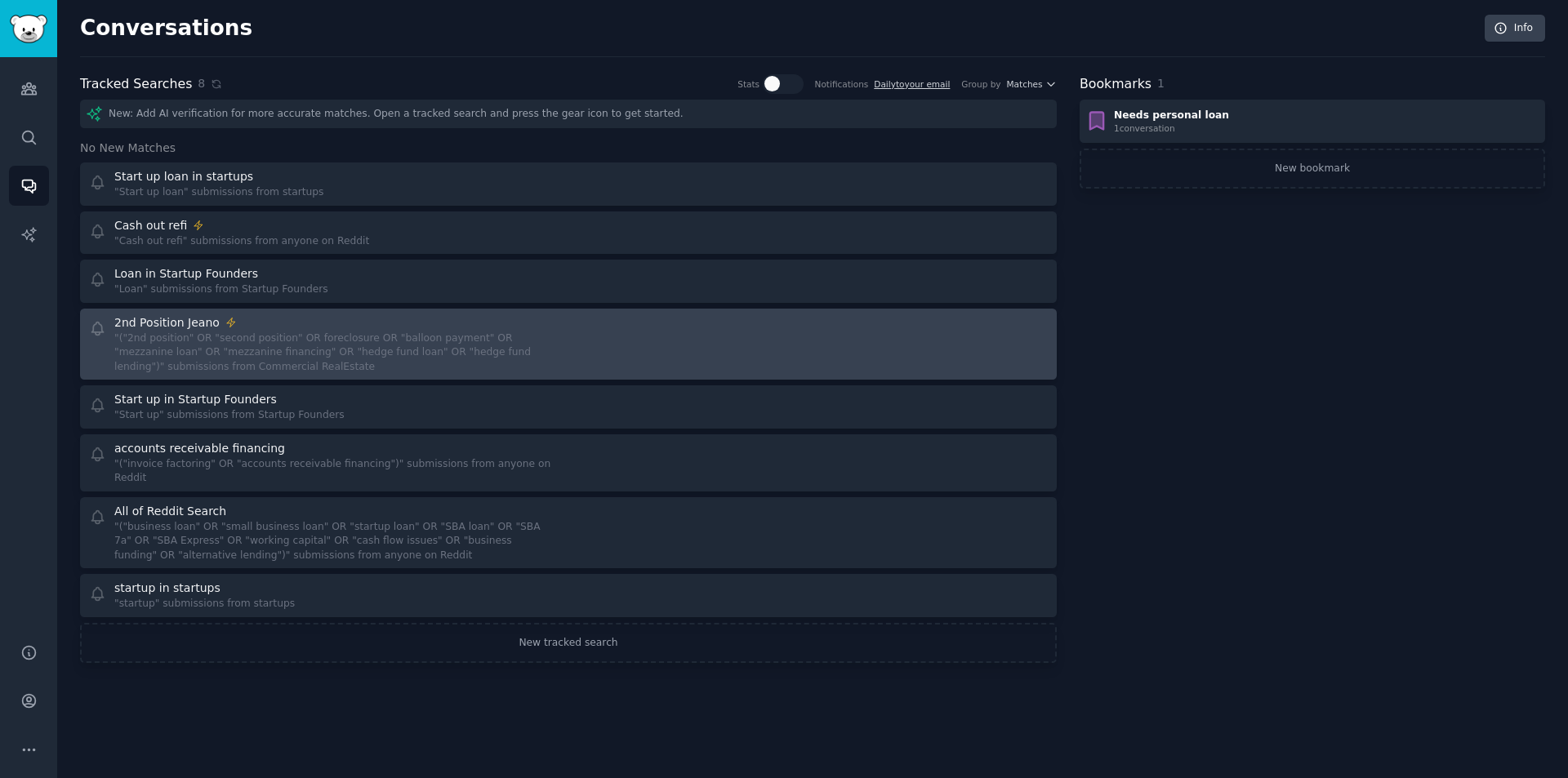
click at [277, 325] on div "2nd Position Jeano" at bounding box center [335, 323] width 443 height 17
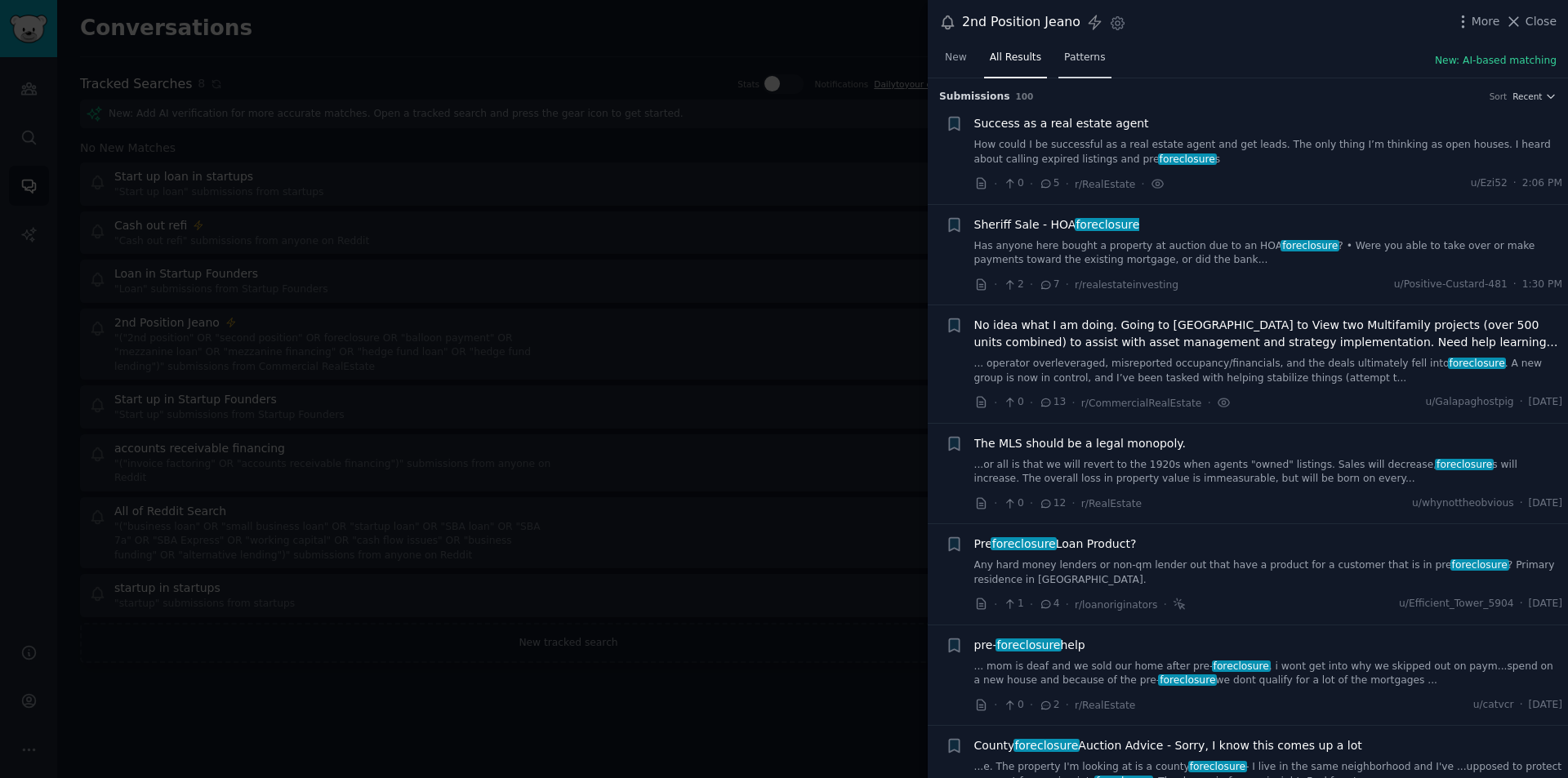
click at [1081, 59] on span "Patterns" at bounding box center [1084, 58] width 41 height 15
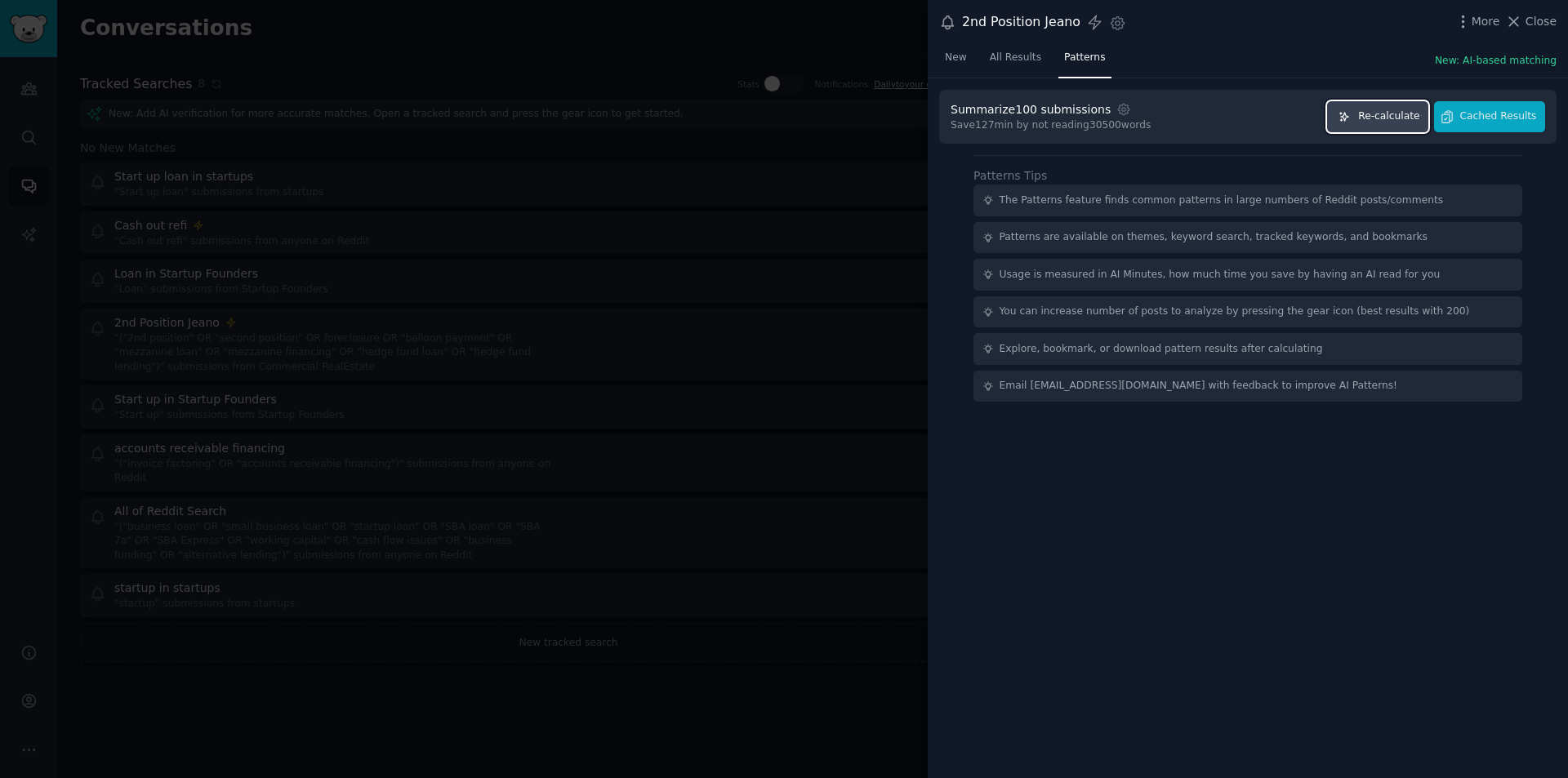
click at [1396, 105] on button "Re-calculate" at bounding box center [1378, 117] width 101 height 32
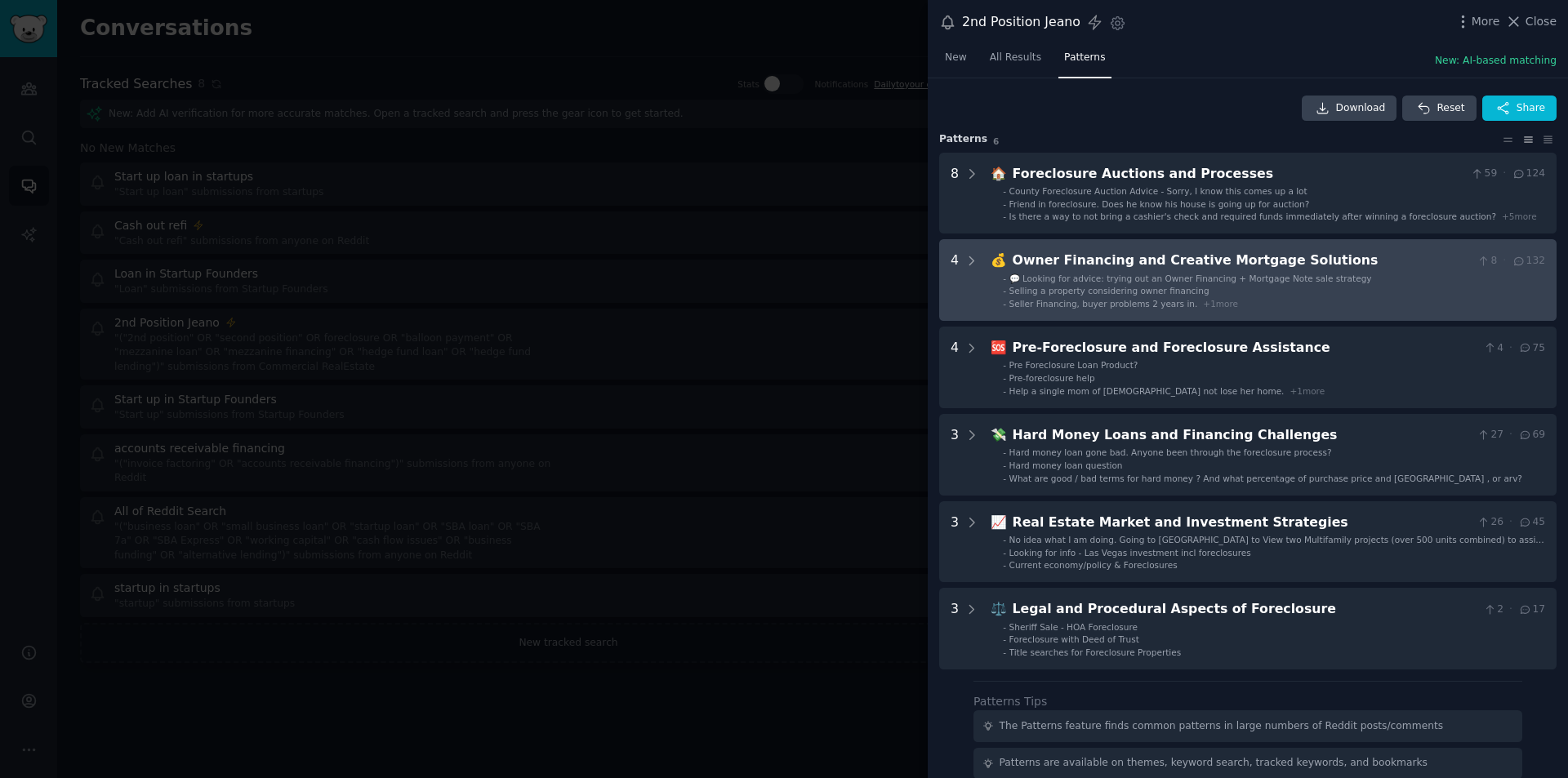
click at [1282, 275] on span "💬 Looking for advice: trying out an Owner Financing + Mortgage Note sale strate…" at bounding box center [1190, 278] width 363 height 9
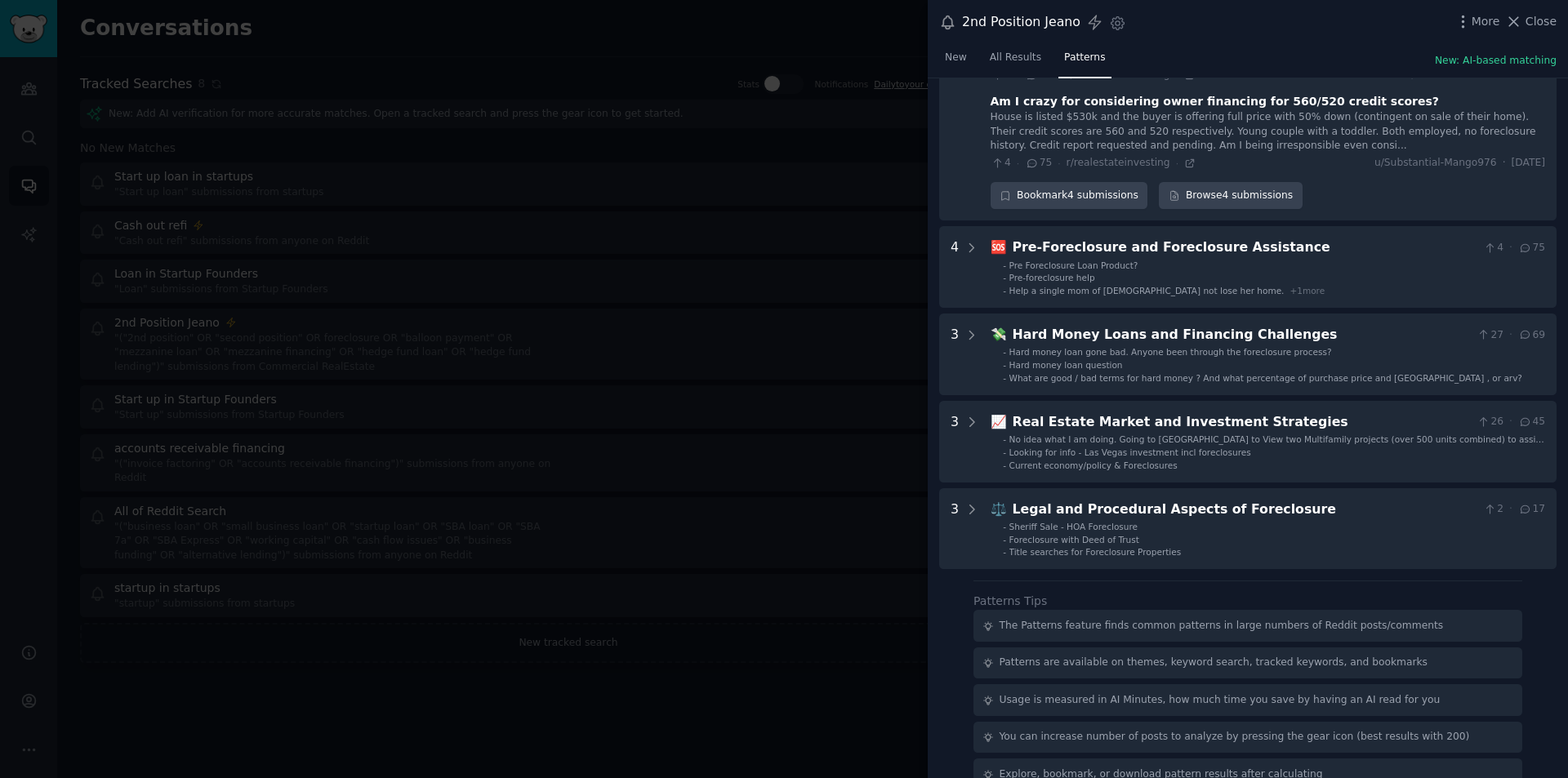
scroll to position [488, 0]
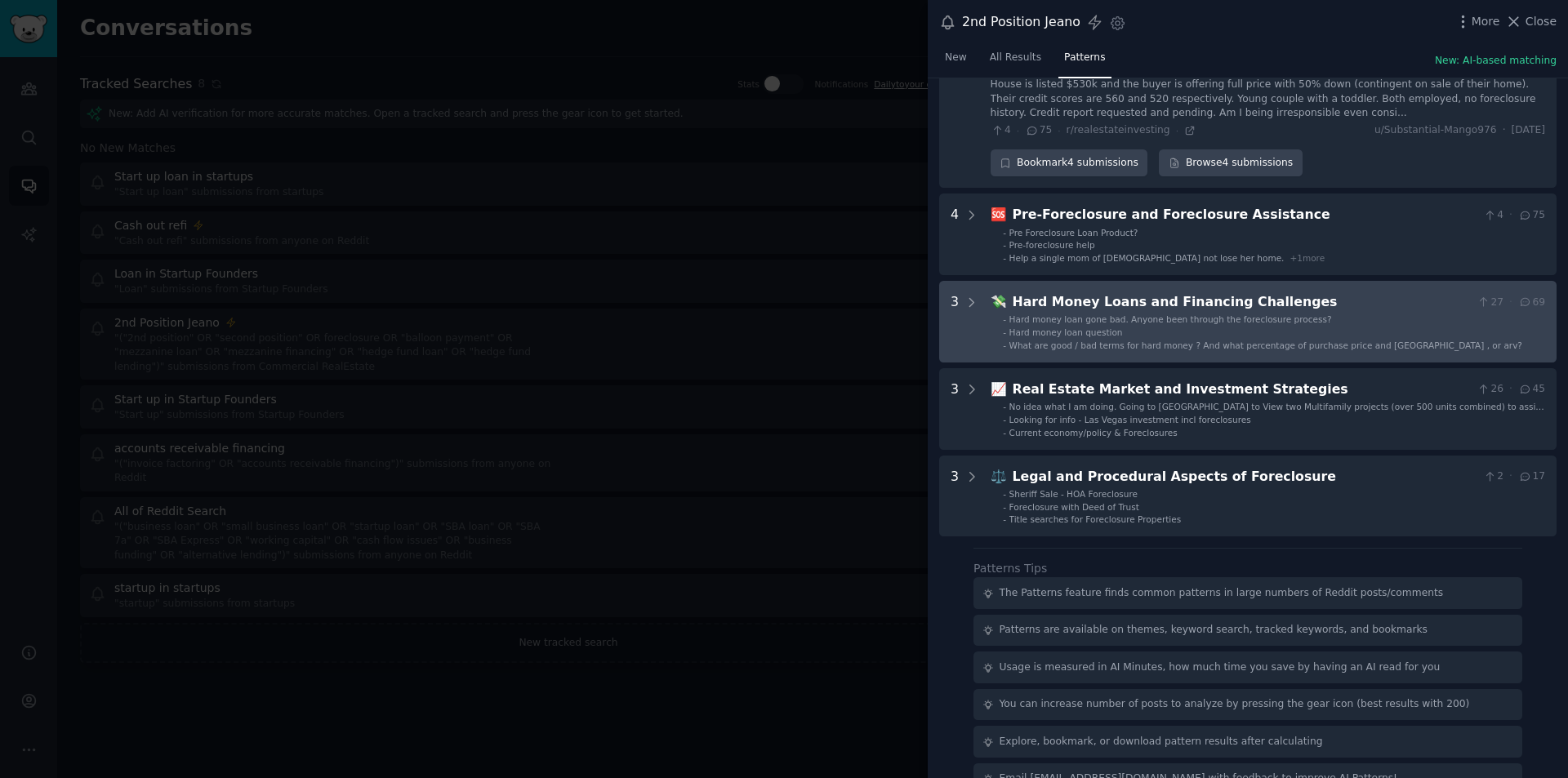
click at [1190, 315] on span "Hard money loan gone bad. Anyone been through the foreclosure process?" at bounding box center [1170, 319] width 322 height 9
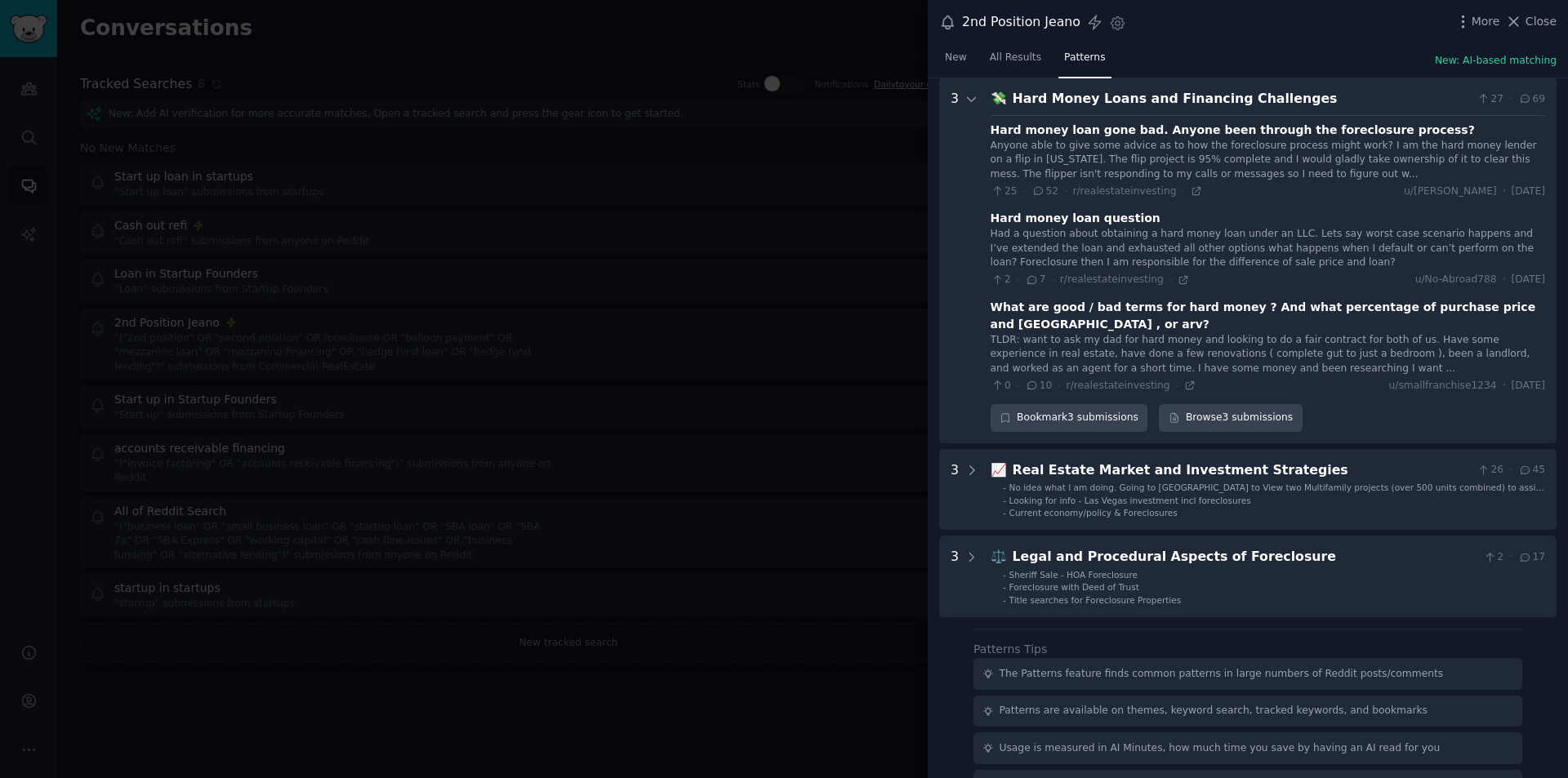
scroll to position [284, 0]
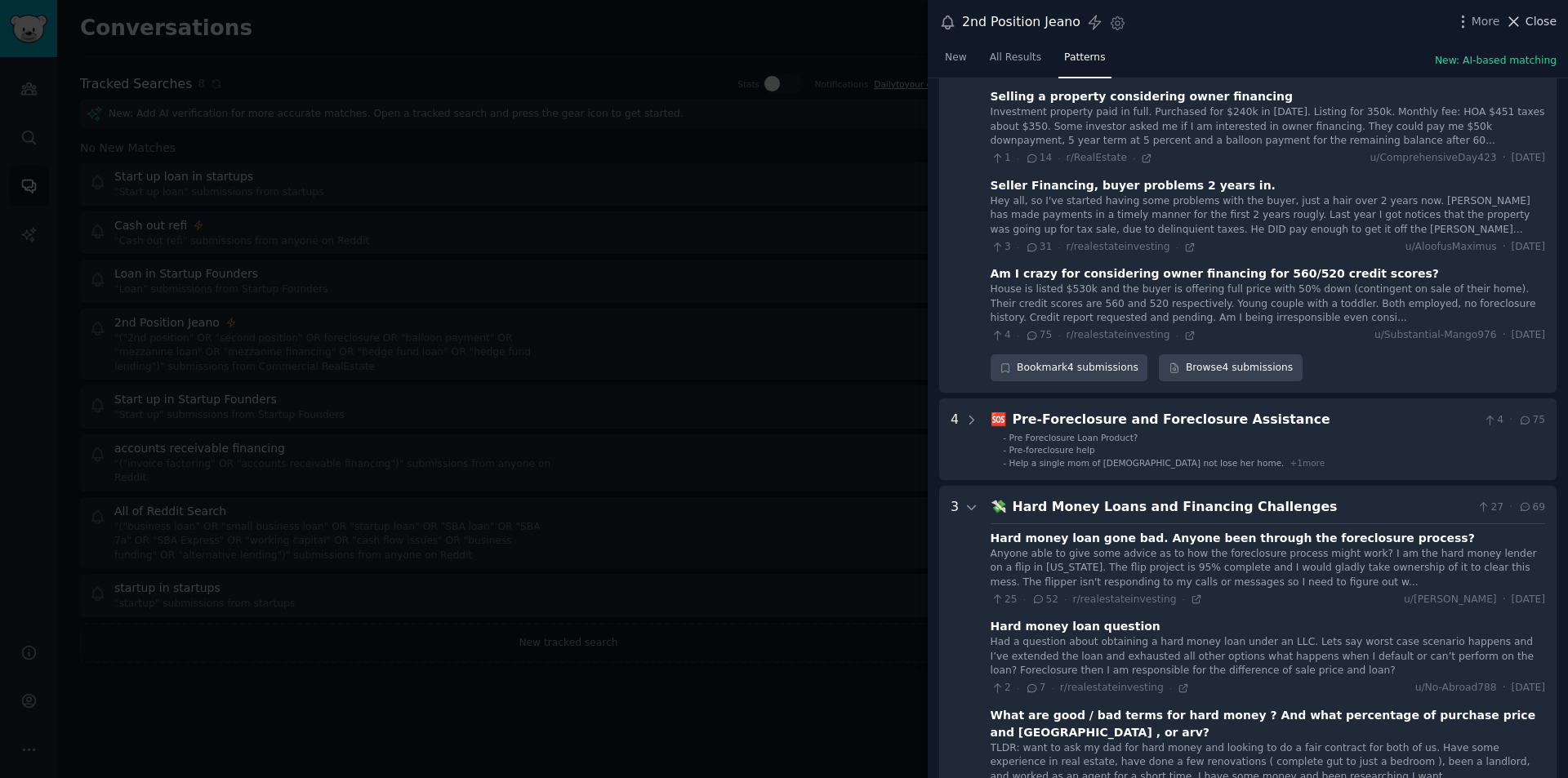
click at [1531, 17] on span "Close" at bounding box center [1541, 22] width 31 height 17
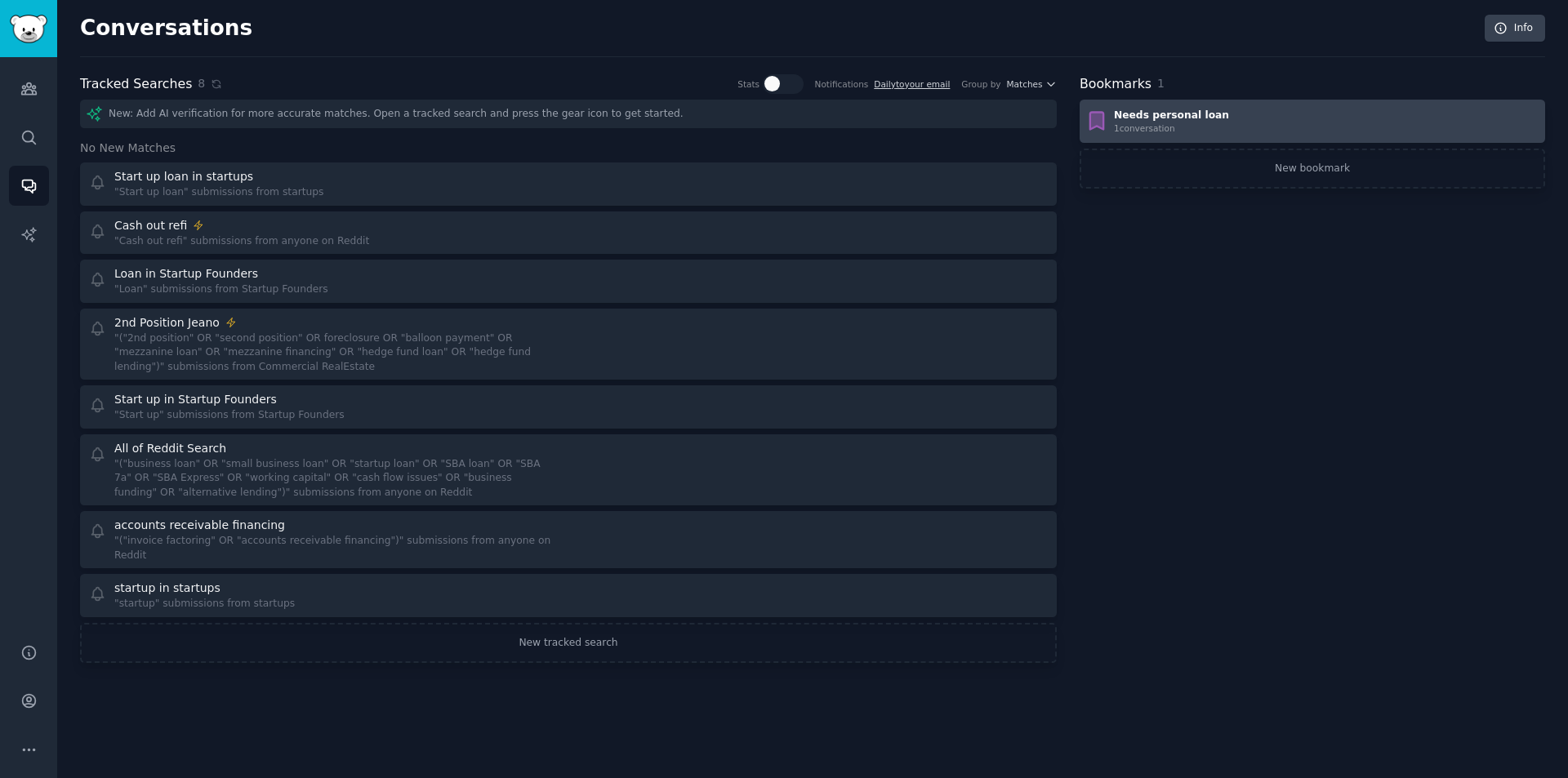
click at [1192, 125] on div "1 conversation" at bounding box center [1171, 128] width 115 height 11
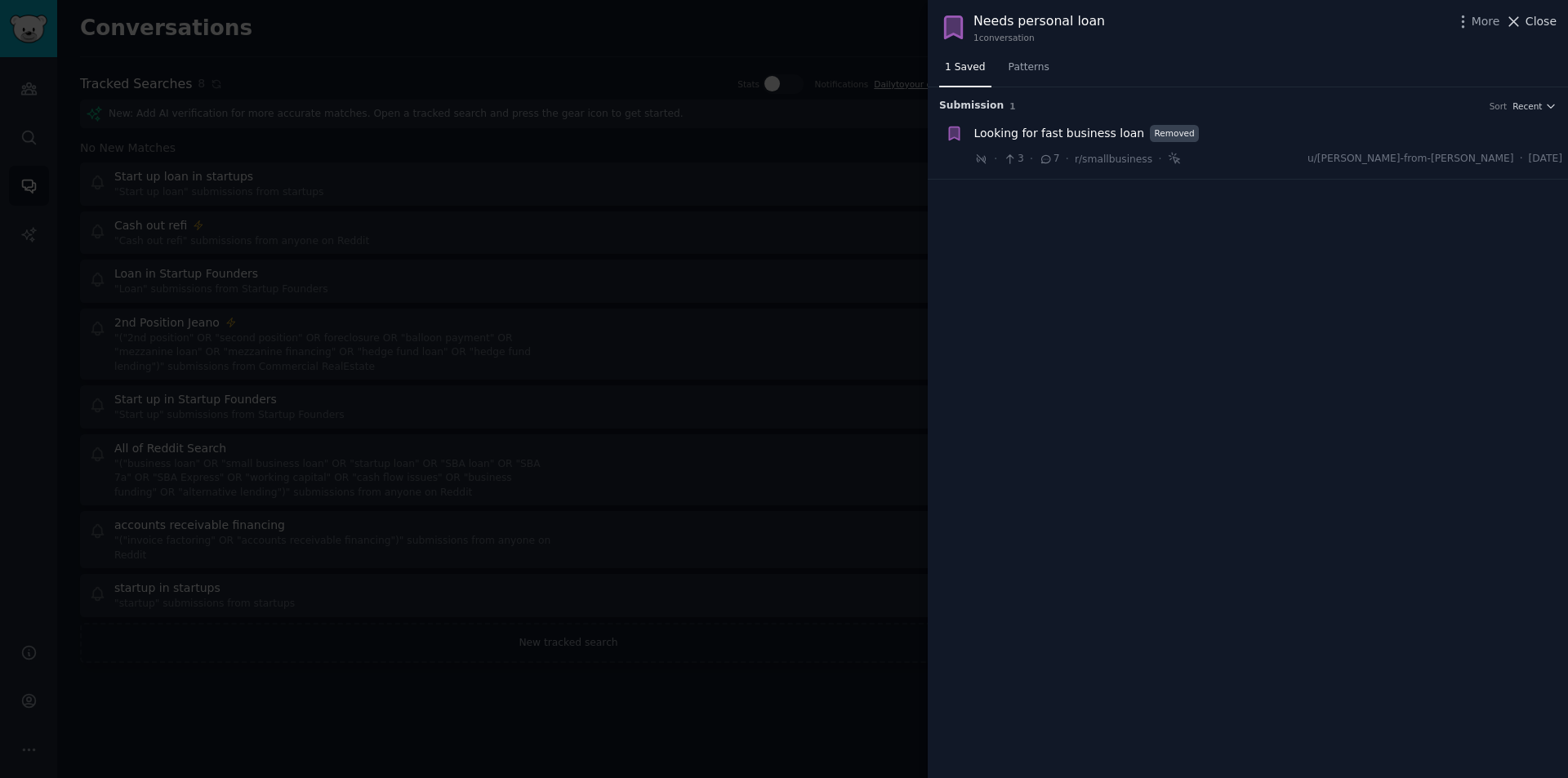
click at [1542, 16] on span "Close" at bounding box center [1541, 22] width 31 height 17
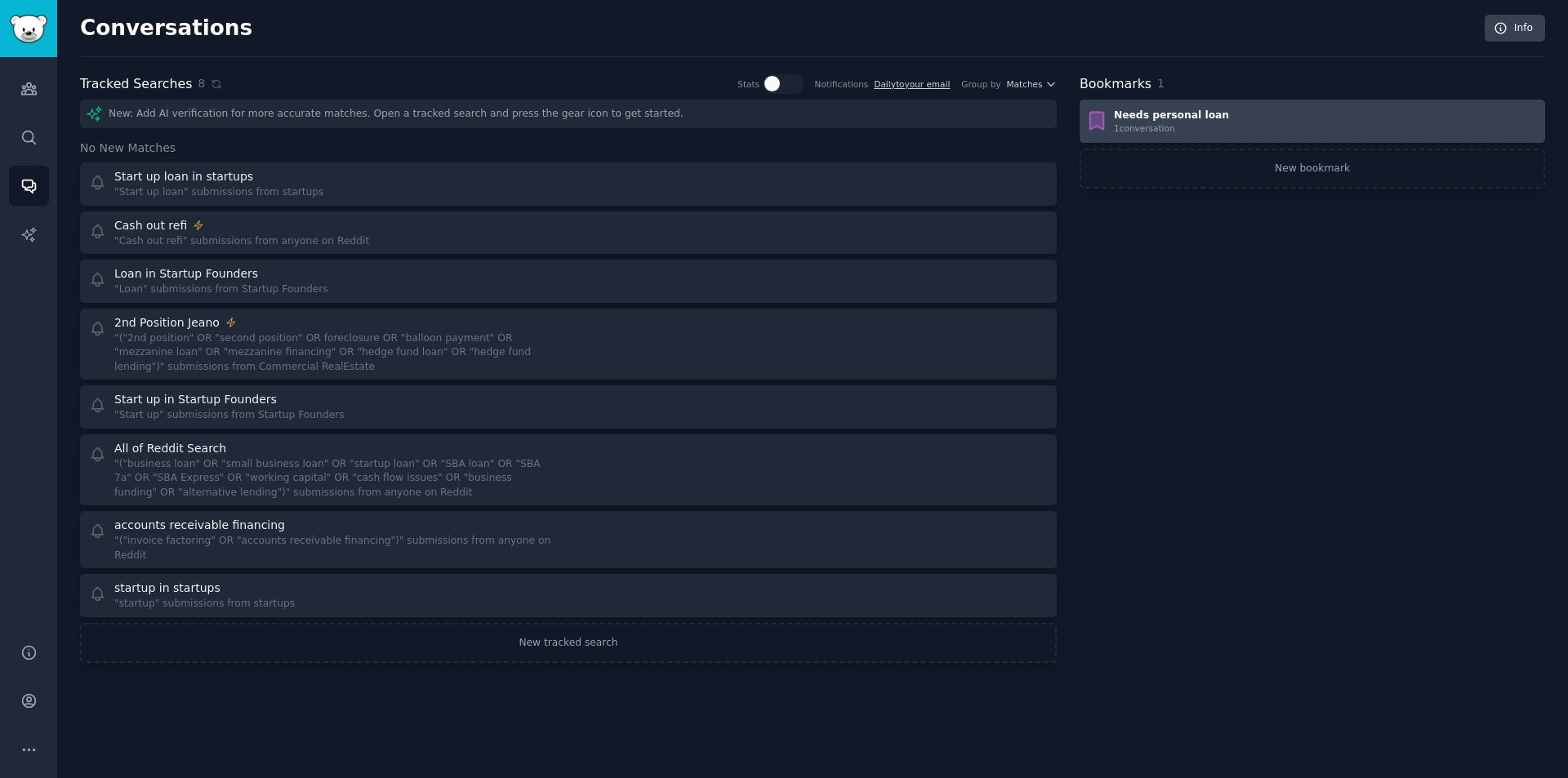
click at [1261, 120] on div "Needs personal loan 1 conversation" at bounding box center [1313, 122] width 454 height 26
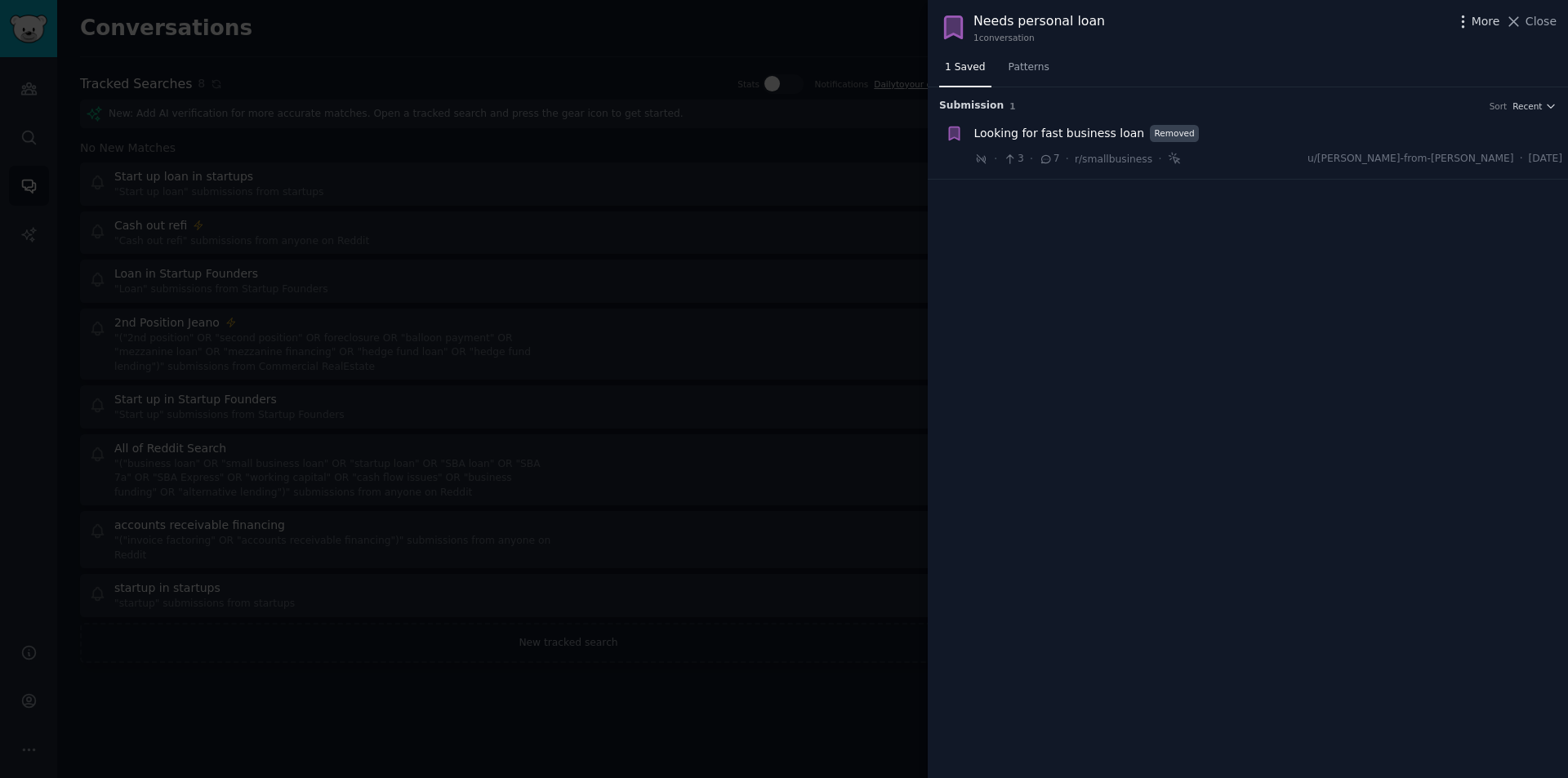
click at [1472, 21] on icon "button" at bounding box center [1463, 22] width 17 height 17
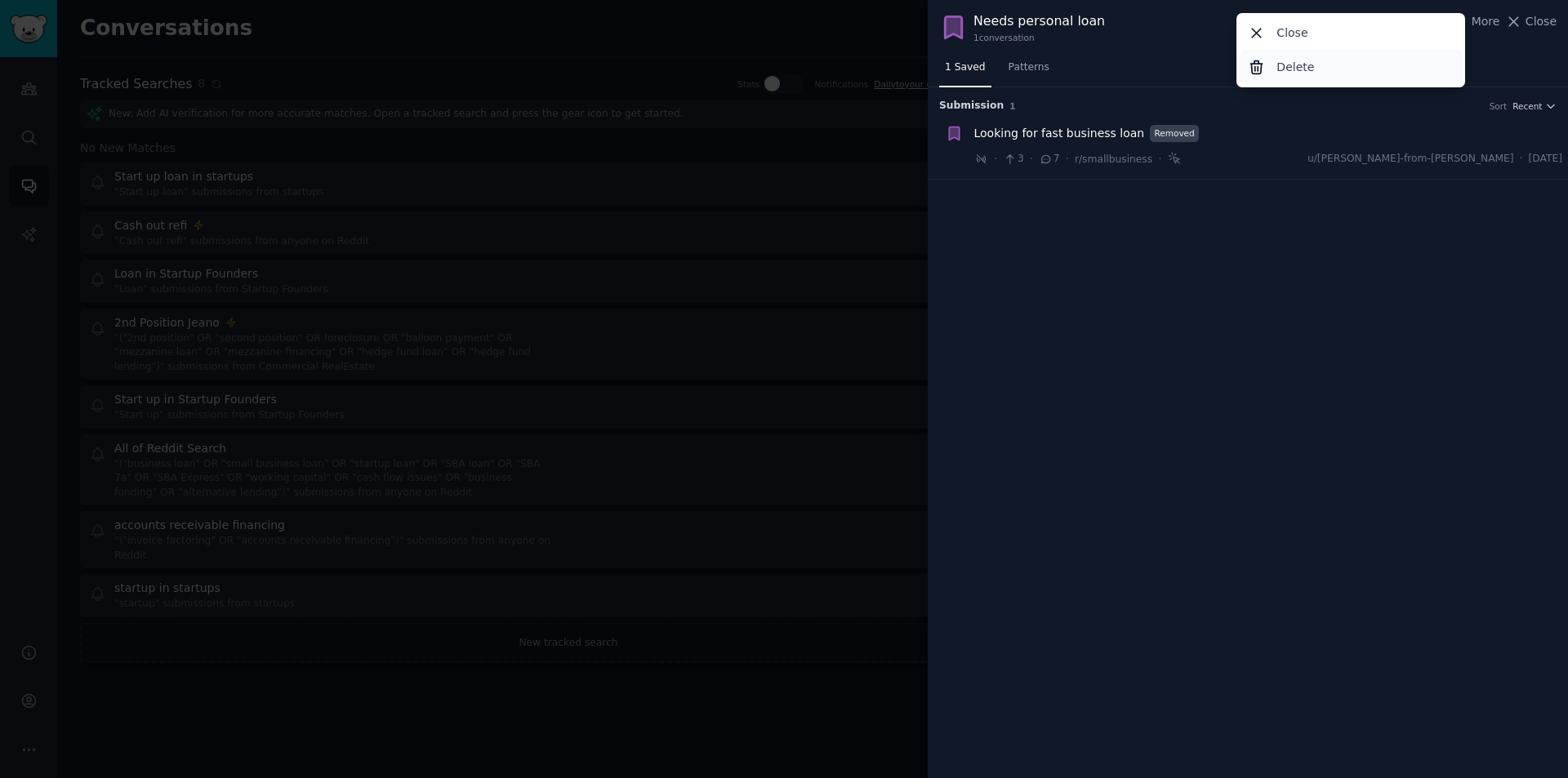
click at [1297, 66] on p "Delete" at bounding box center [1296, 67] width 38 height 17
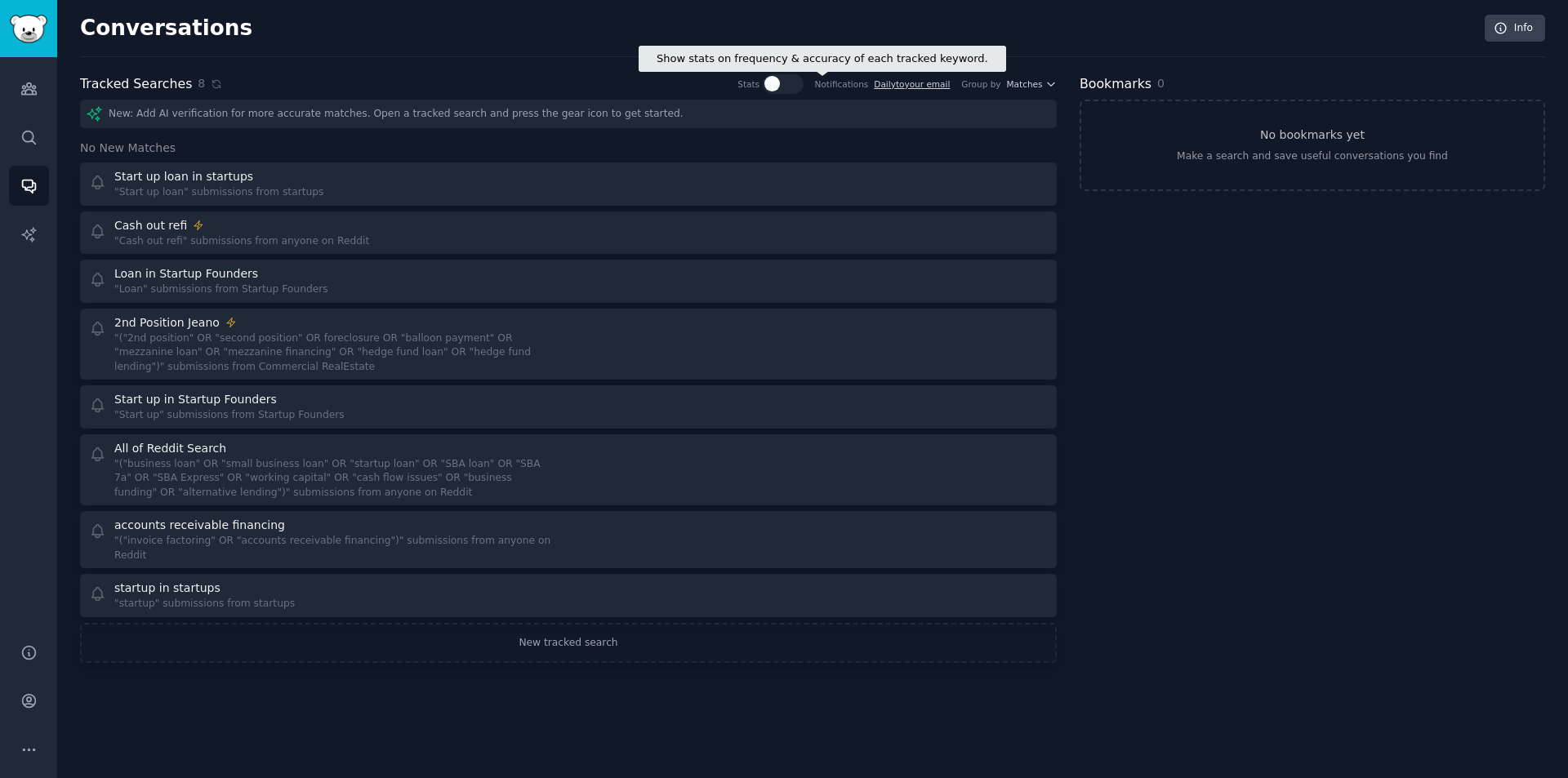
click at [794, 77] on div at bounding box center [790, 84] width 8 height 15
checkbox input "true"
